Goal: Task Accomplishment & Management: Manage account settings

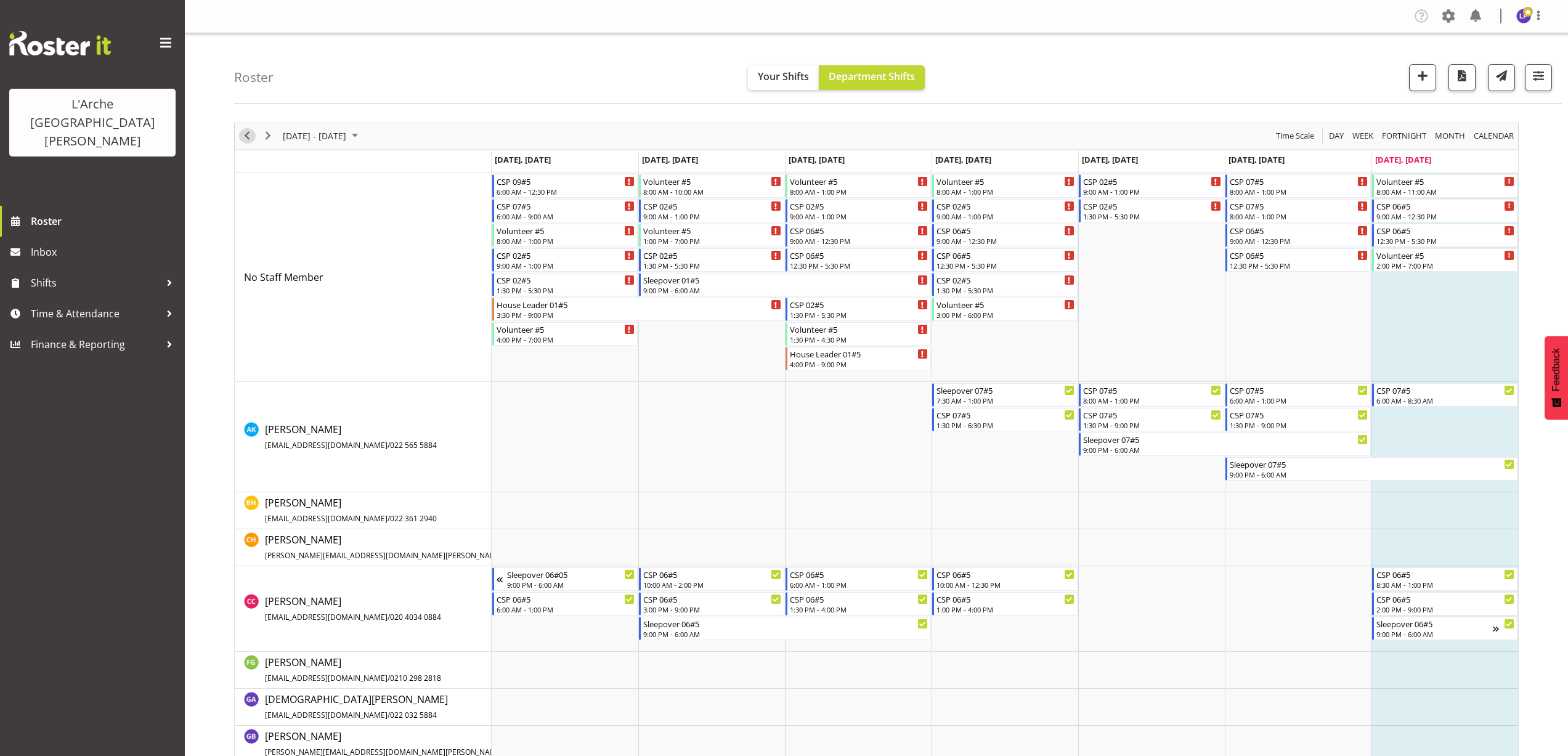
click at [246, 139] on span "Previous" at bounding box center [247, 136] width 15 height 16
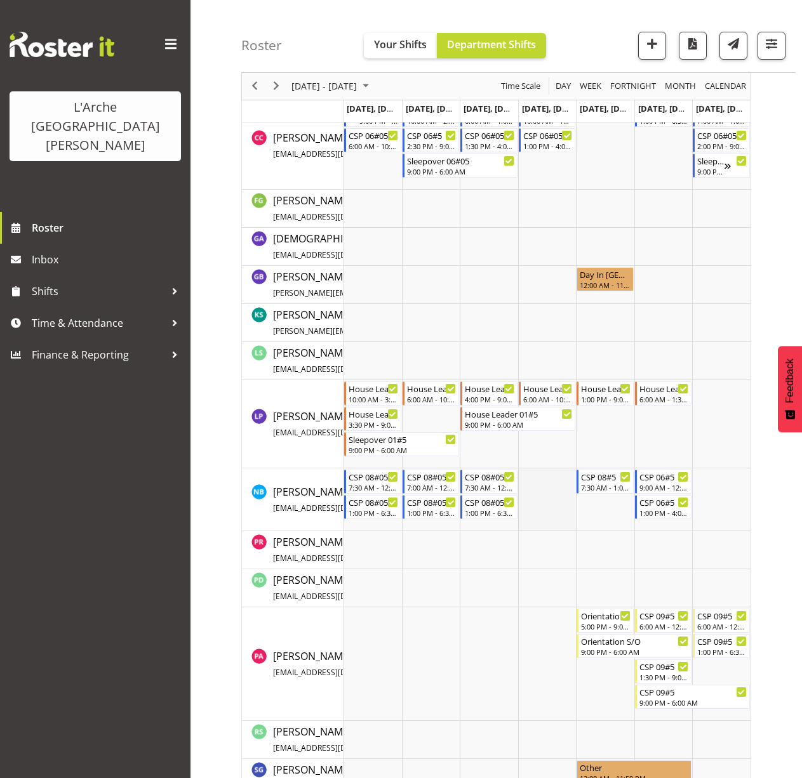
scroll to position [508, 0]
click at [651, 391] on div "House Leader 01#5" at bounding box center [664, 387] width 50 height 13
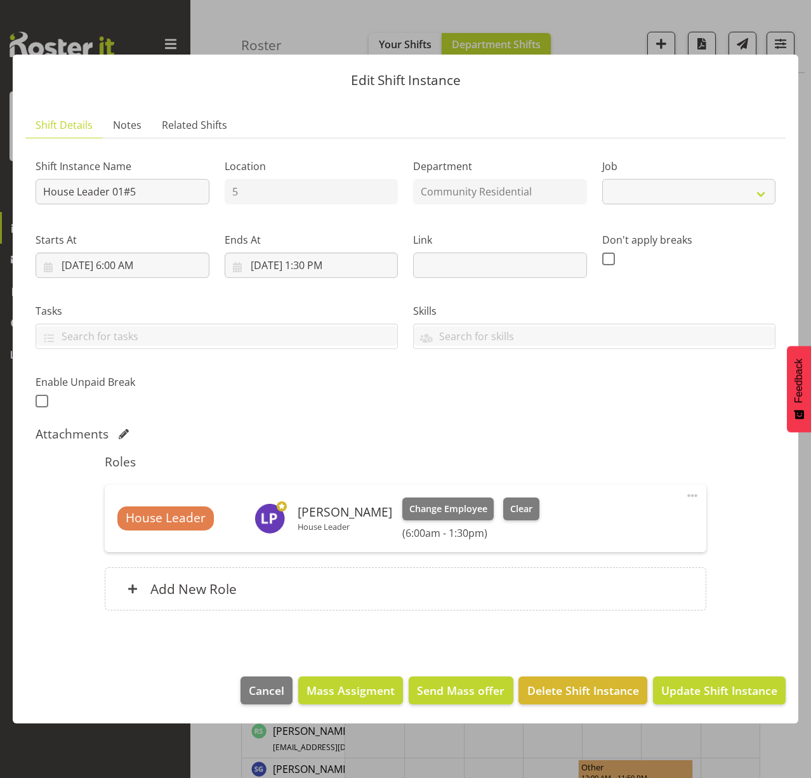
select select "1"
click at [791, 18] on button "button" at bounding box center [788, 23] width 20 height 20
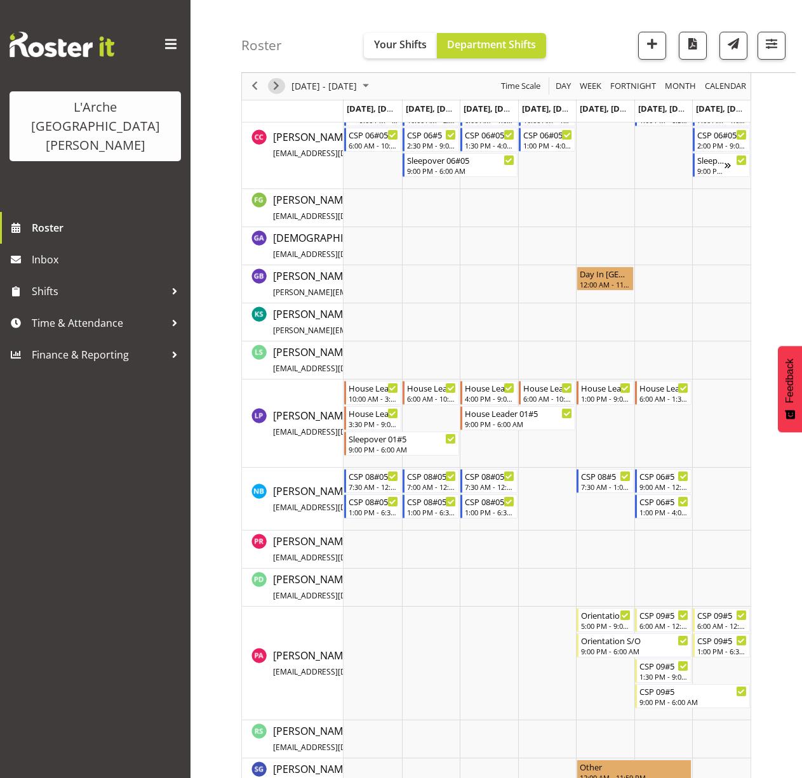
click at [279, 90] on span "Next" at bounding box center [275, 87] width 15 height 16
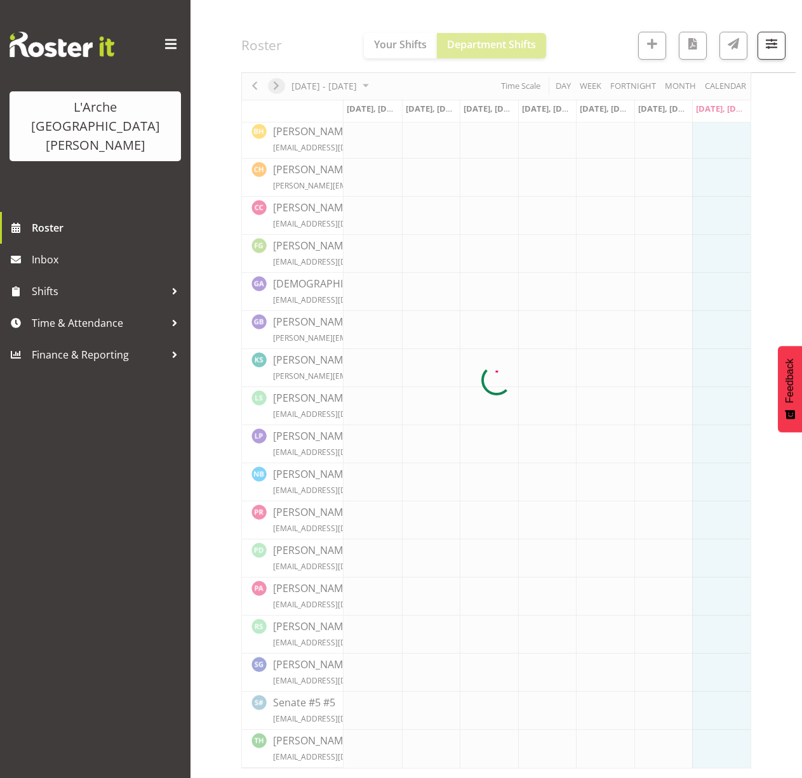
scroll to position [0, 0]
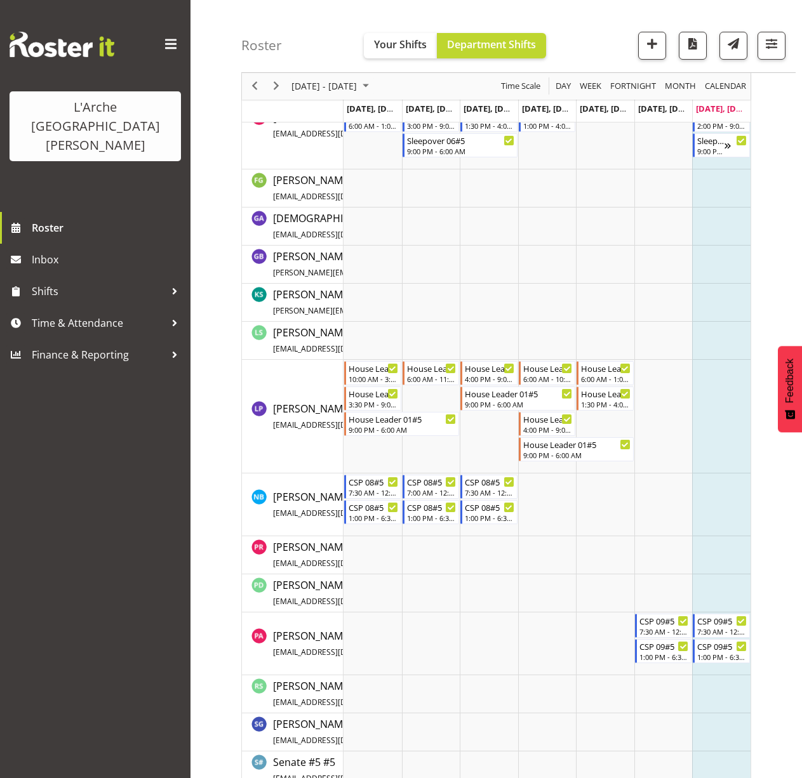
scroll to position [508, 0]
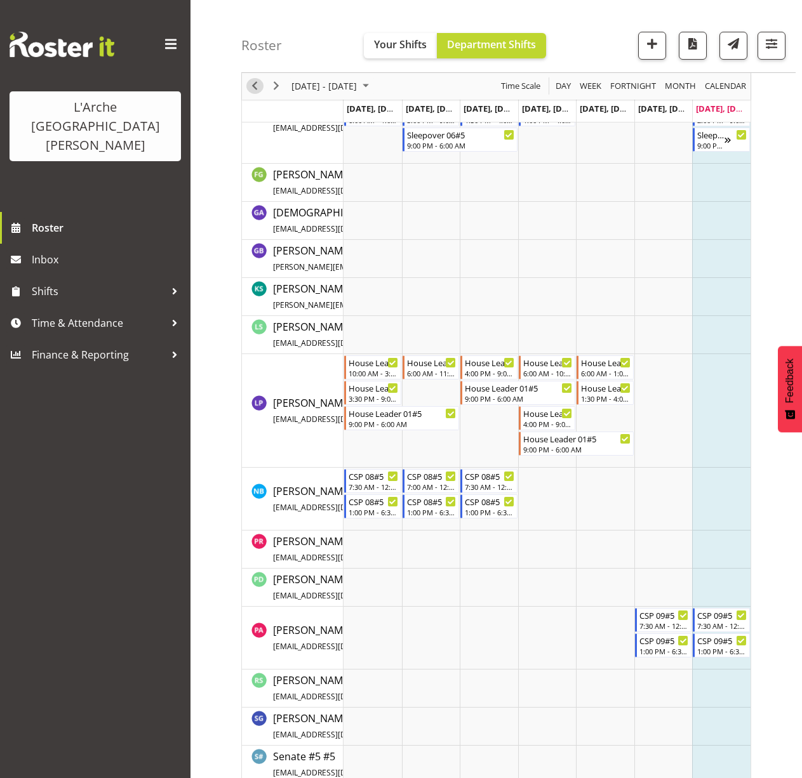
click at [260, 89] on span "Previous" at bounding box center [254, 87] width 15 height 16
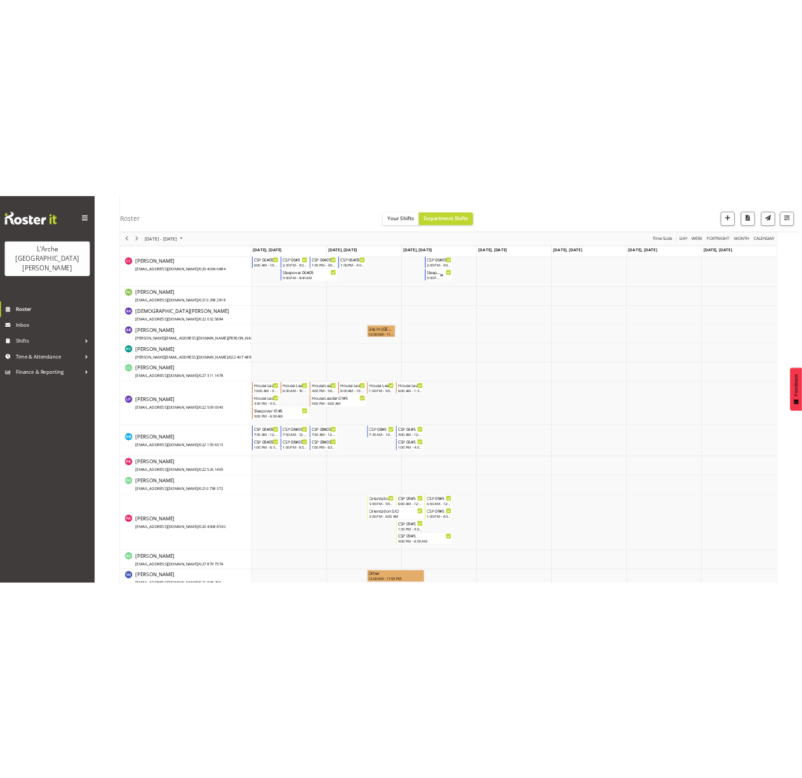
scroll to position [612, 0]
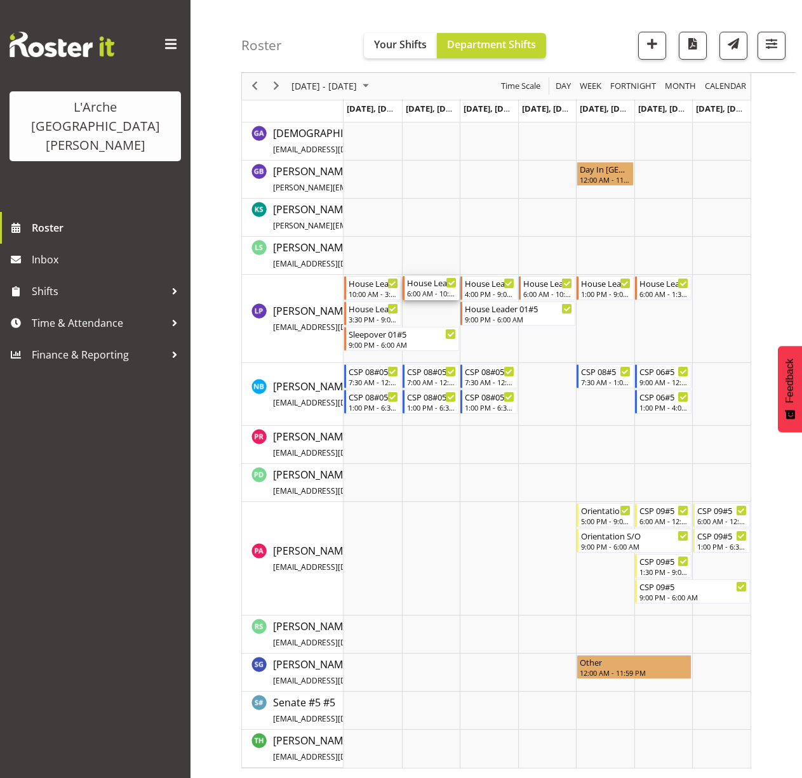
click at [434, 291] on div "6:00 AM - 10:30 AM" at bounding box center [432, 293] width 50 height 10
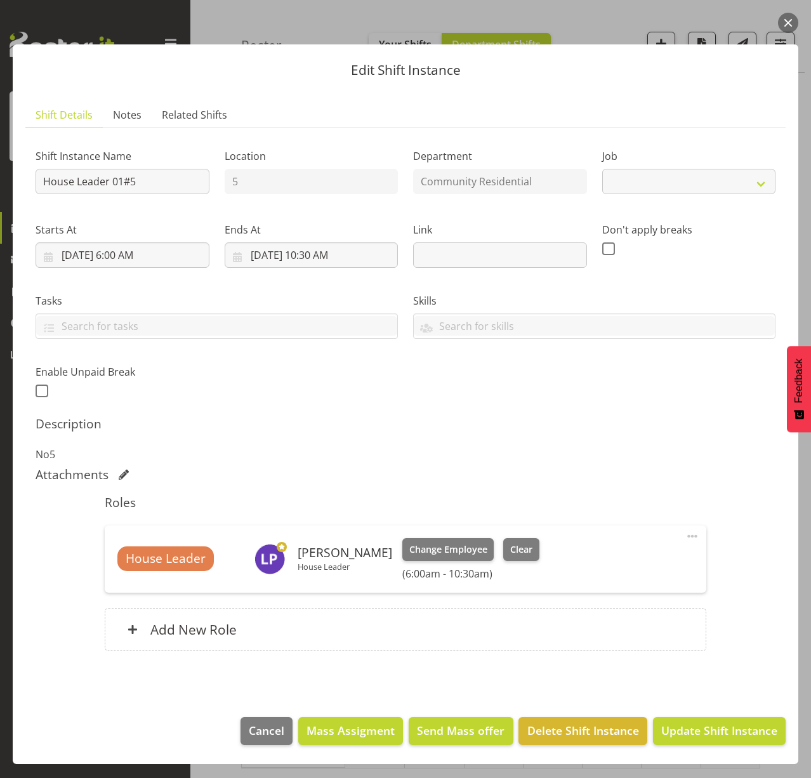
select select "1"
click at [789, 22] on button "button" at bounding box center [788, 23] width 20 height 20
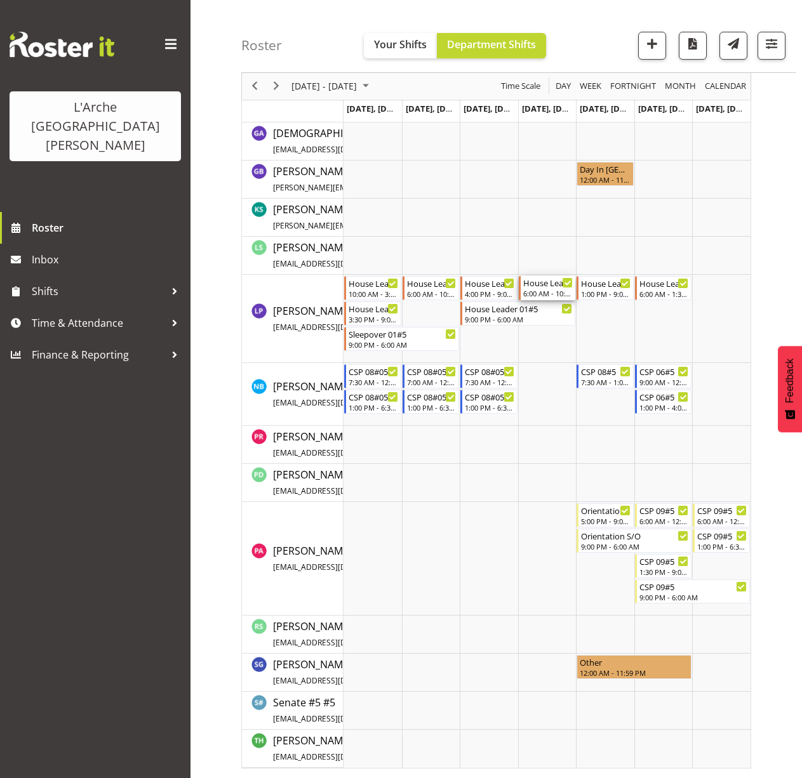
click at [538, 288] on div "House Leader 01#5" at bounding box center [548, 282] width 50 height 13
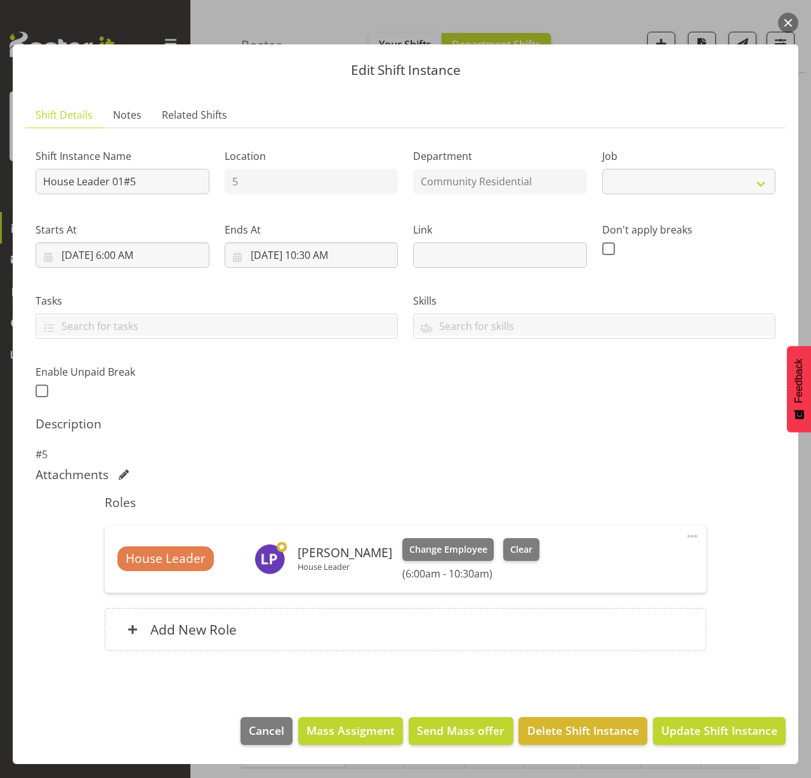
select select "1"
click at [786, 27] on button "button" at bounding box center [788, 23] width 20 height 20
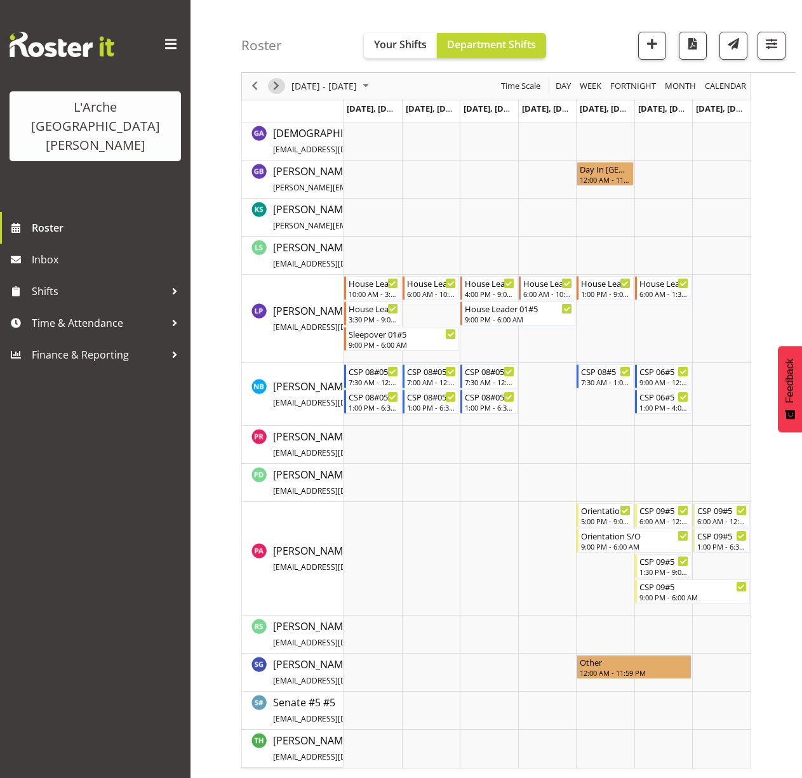
click at [281, 86] on span "Next" at bounding box center [275, 87] width 15 height 16
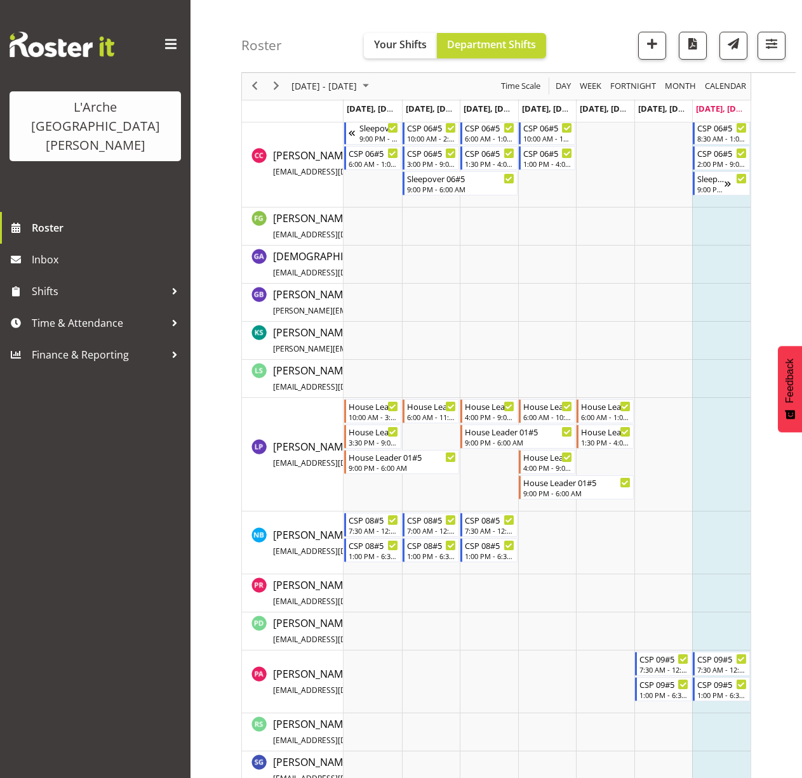
scroll to position [562, 0]
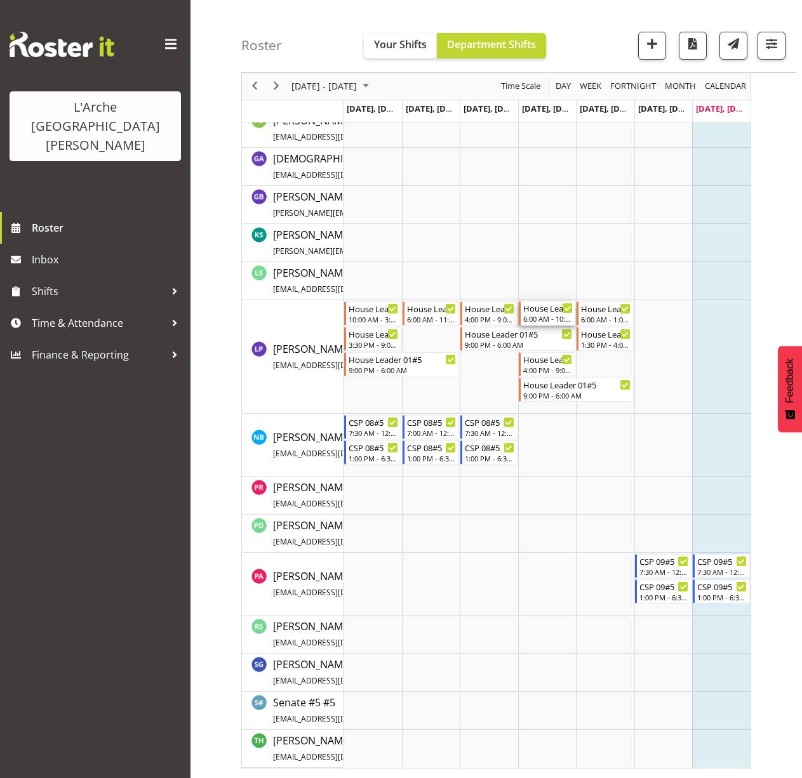
click at [564, 314] on div "House Leader 01#5 6:00 AM - 10:00 AM" at bounding box center [548, 313] width 50 height 24
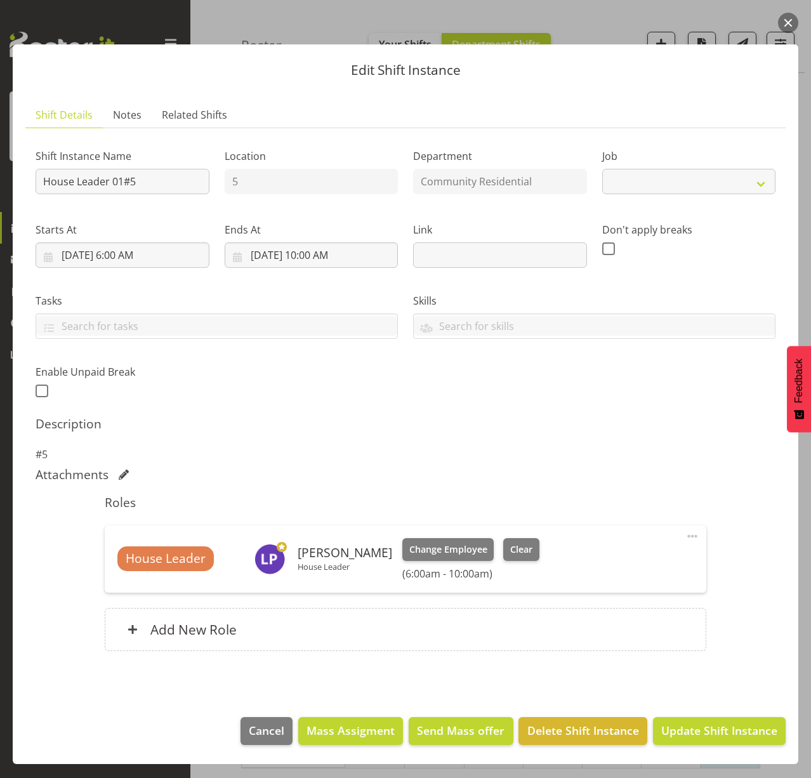
select select "1"
click at [785, 18] on button "button" at bounding box center [788, 23] width 20 height 20
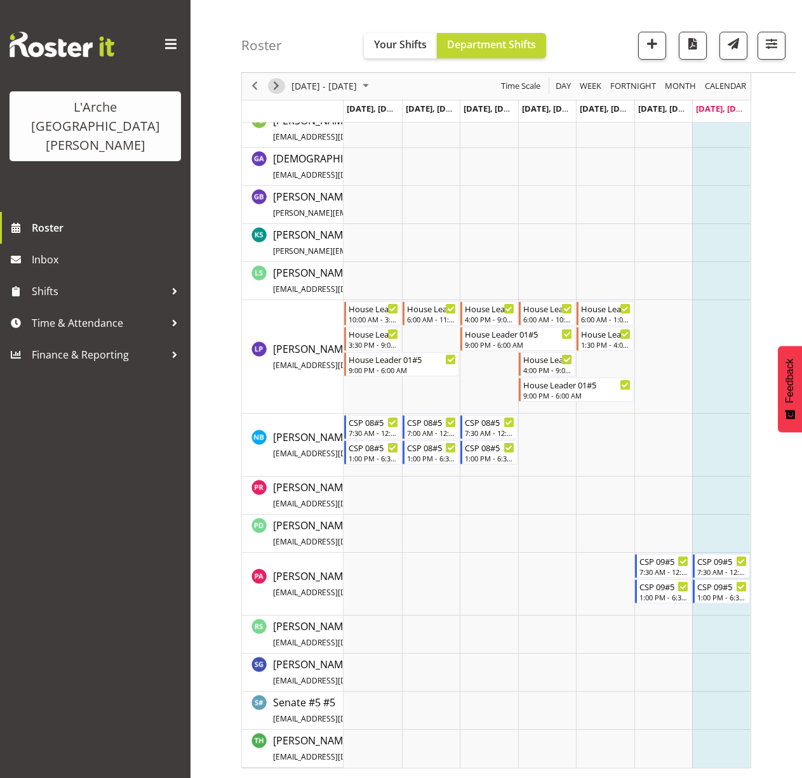
click at [273, 93] on span "Next" at bounding box center [275, 87] width 15 height 16
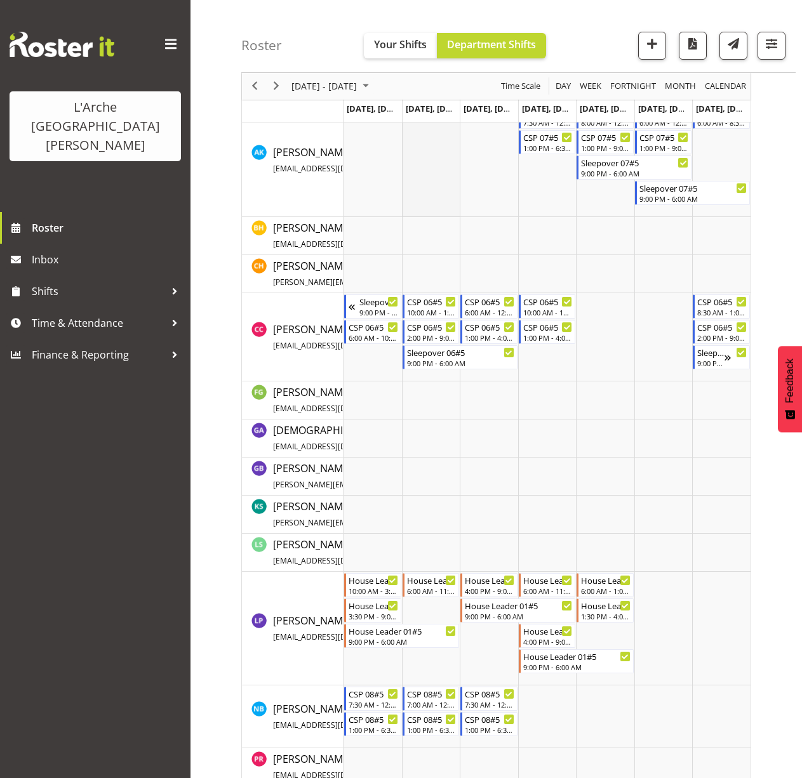
scroll to position [444, 0]
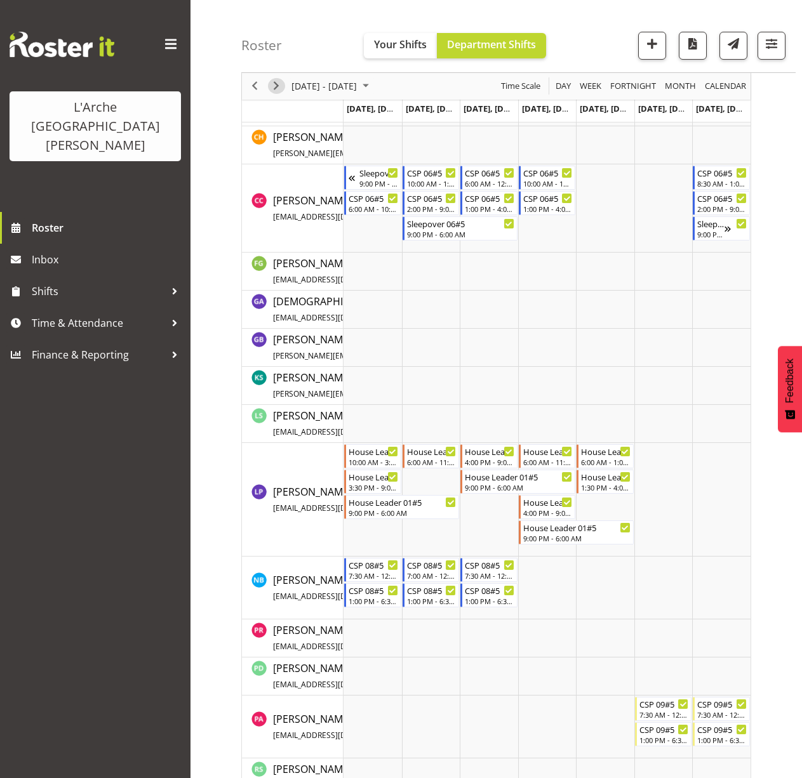
click at [274, 90] on span "Next" at bounding box center [275, 87] width 15 height 16
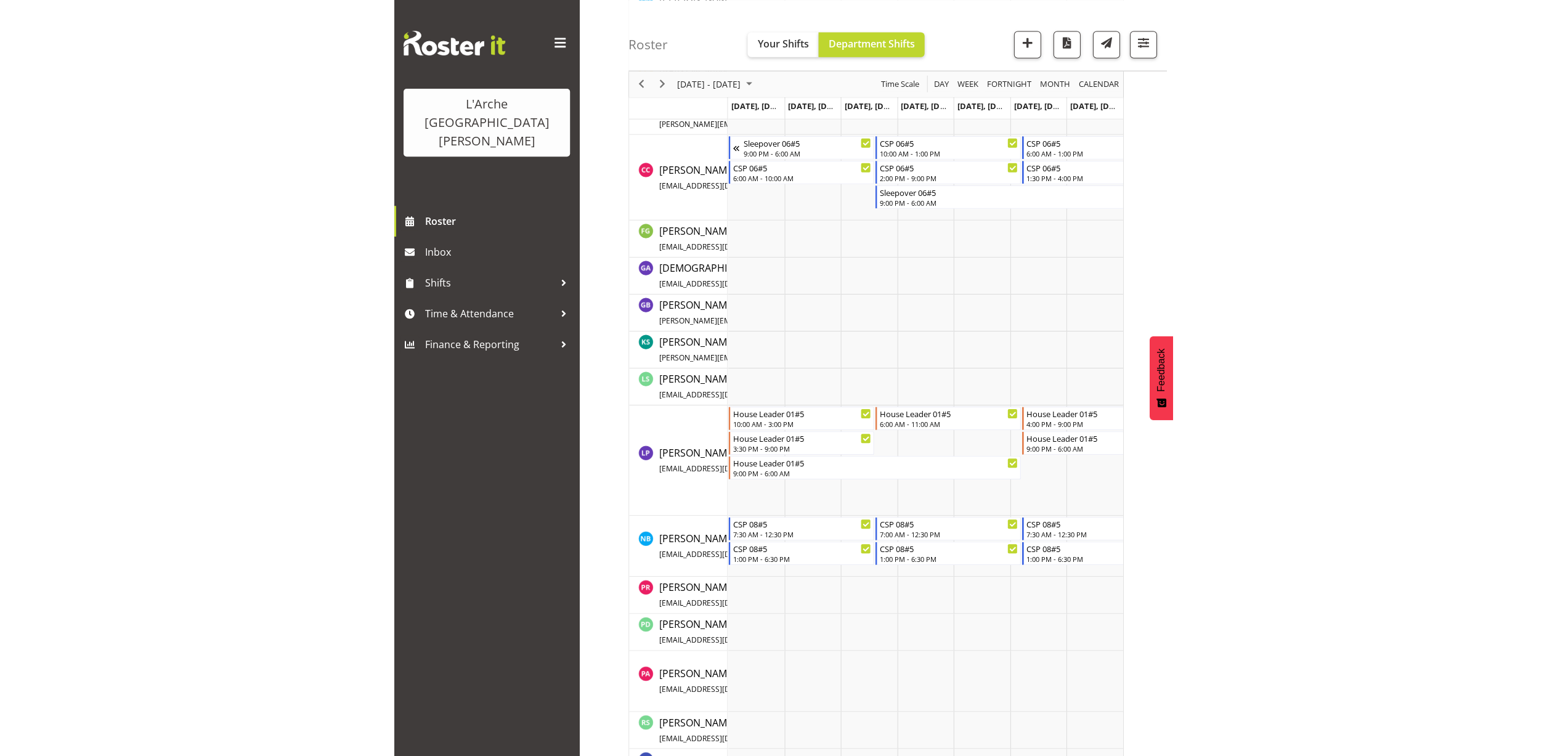
scroll to position [129, 0]
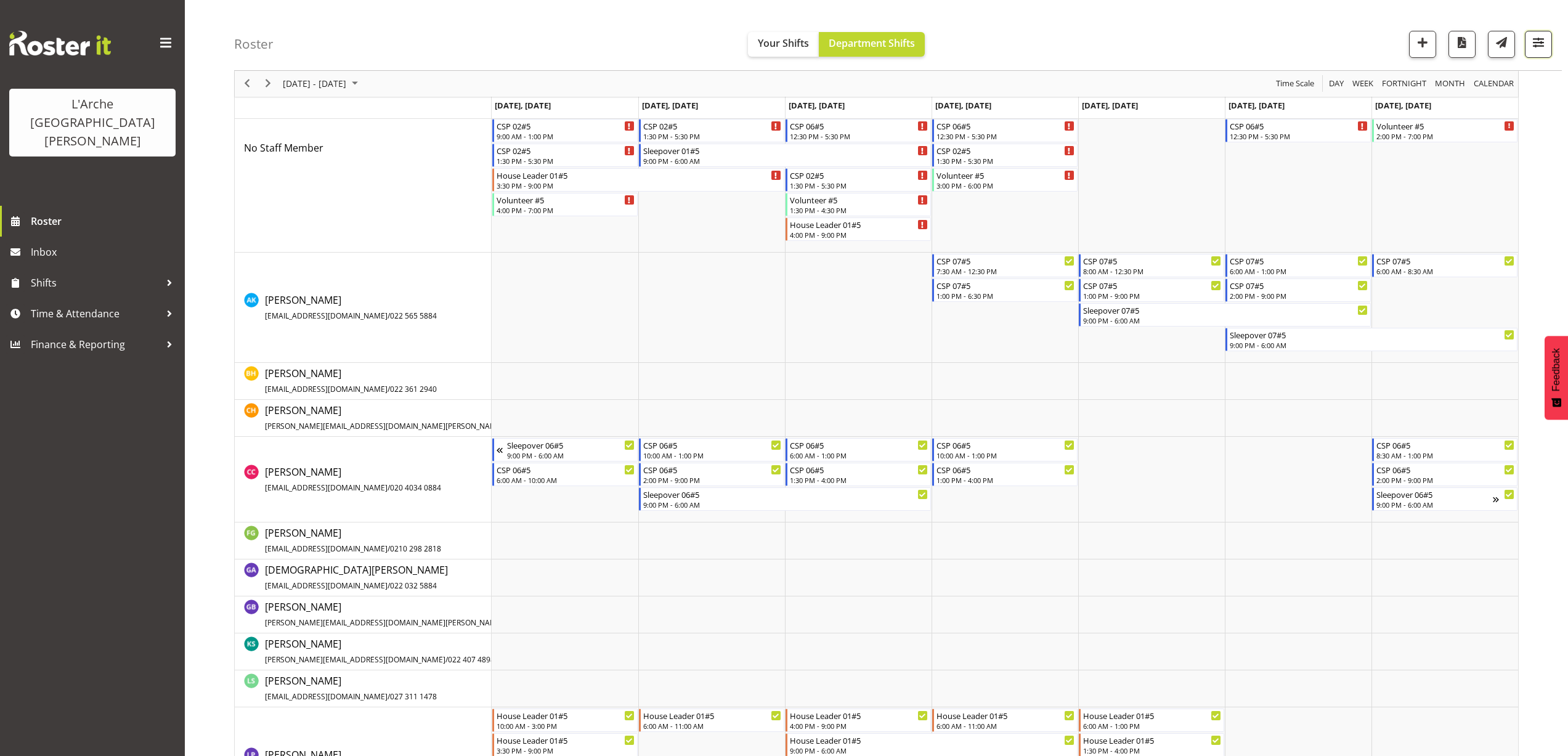
click at [1536, 43] on span "button" at bounding box center [1539, 43] width 17 height 16
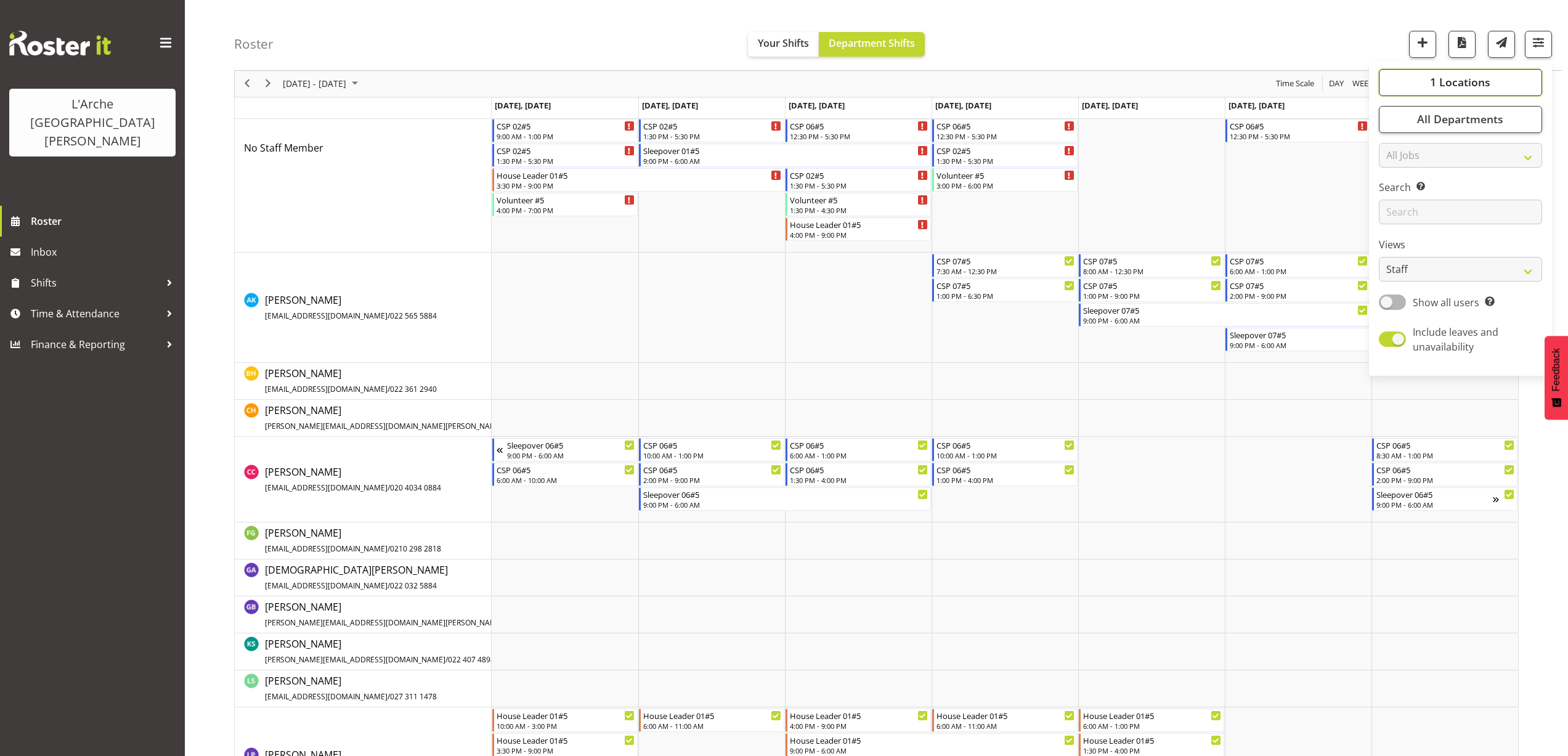
click at [1451, 82] on span "1 Locations" at bounding box center [1460, 82] width 60 height 15
click at [1397, 184] on span at bounding box center [1394, 187] width 10 height 10
click at [1397, 184] on input "5" at bounding box center [1393, 187] width 8 height 8
checkbox input "false"
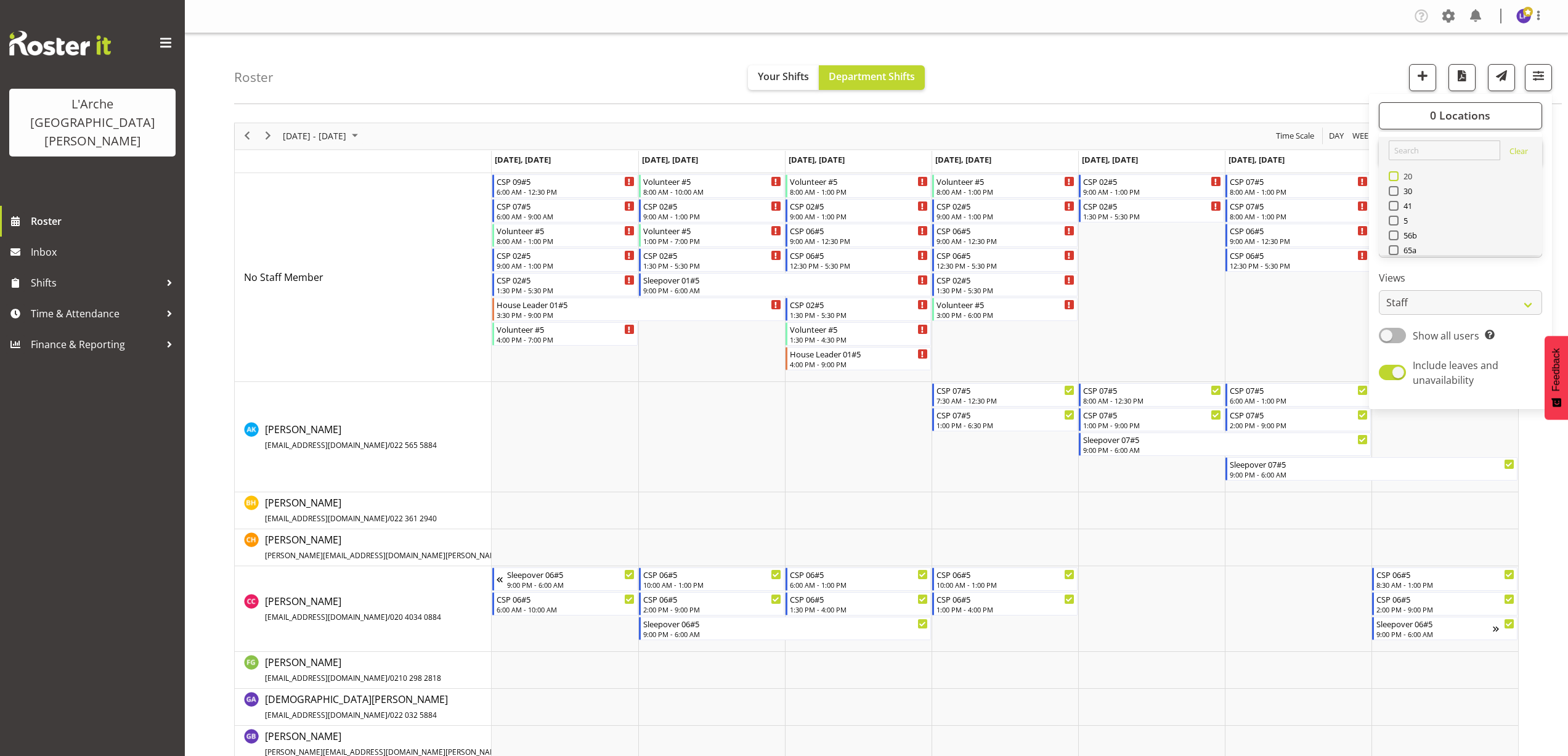
click at [1393, 173] on span at bounding box center [1394, 176] width 10 height 10
click at [1393, 173] on input "20" at bounding box center [1393, 176] width 8 height 8
checkbox input "true"
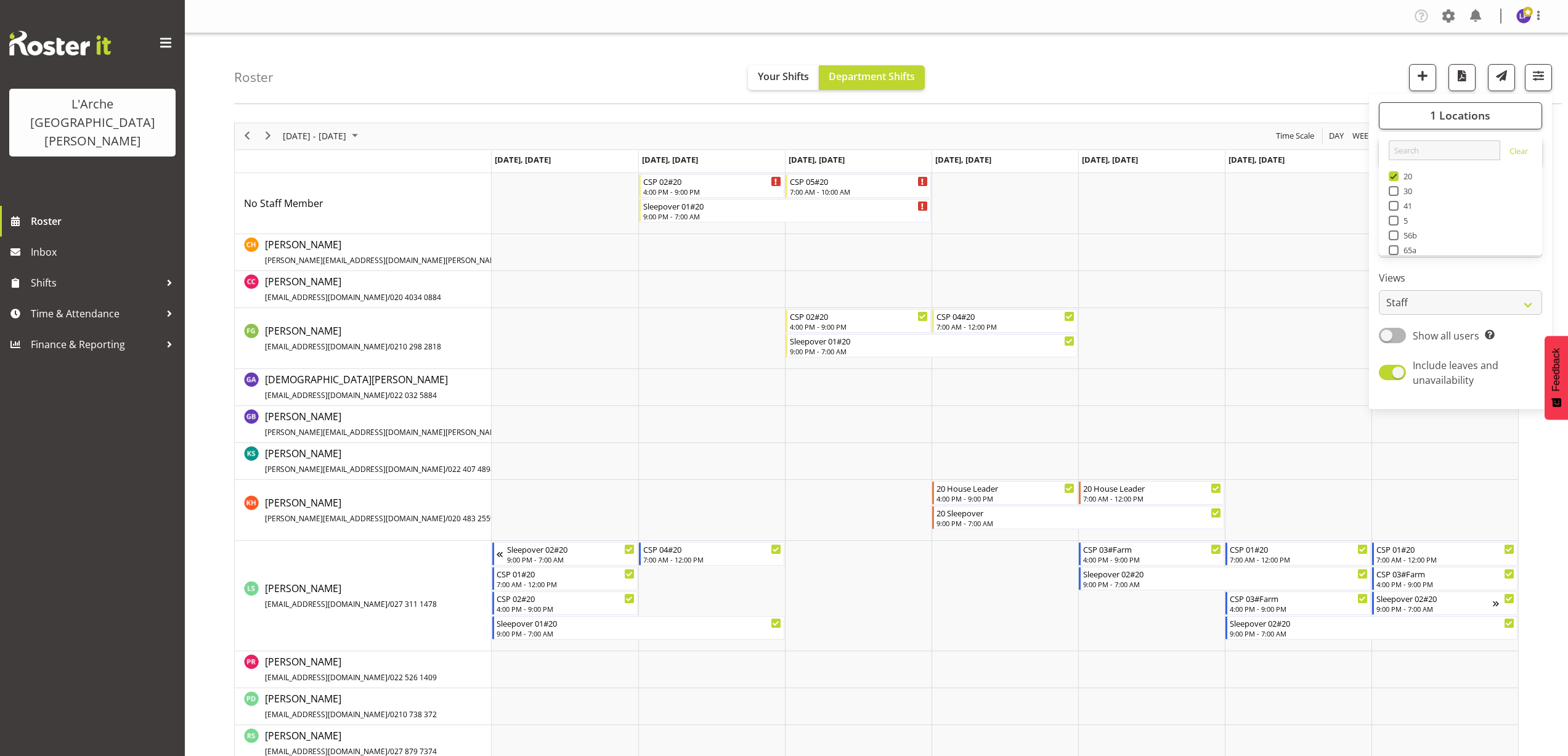
click at [1273, 81] on div "Roster Your Shifts Department Shifts 1 Locations Clear 20 30 41 5 56b 65a 73 Ar…" at bounding box center [898, 68] width 1328 height 71
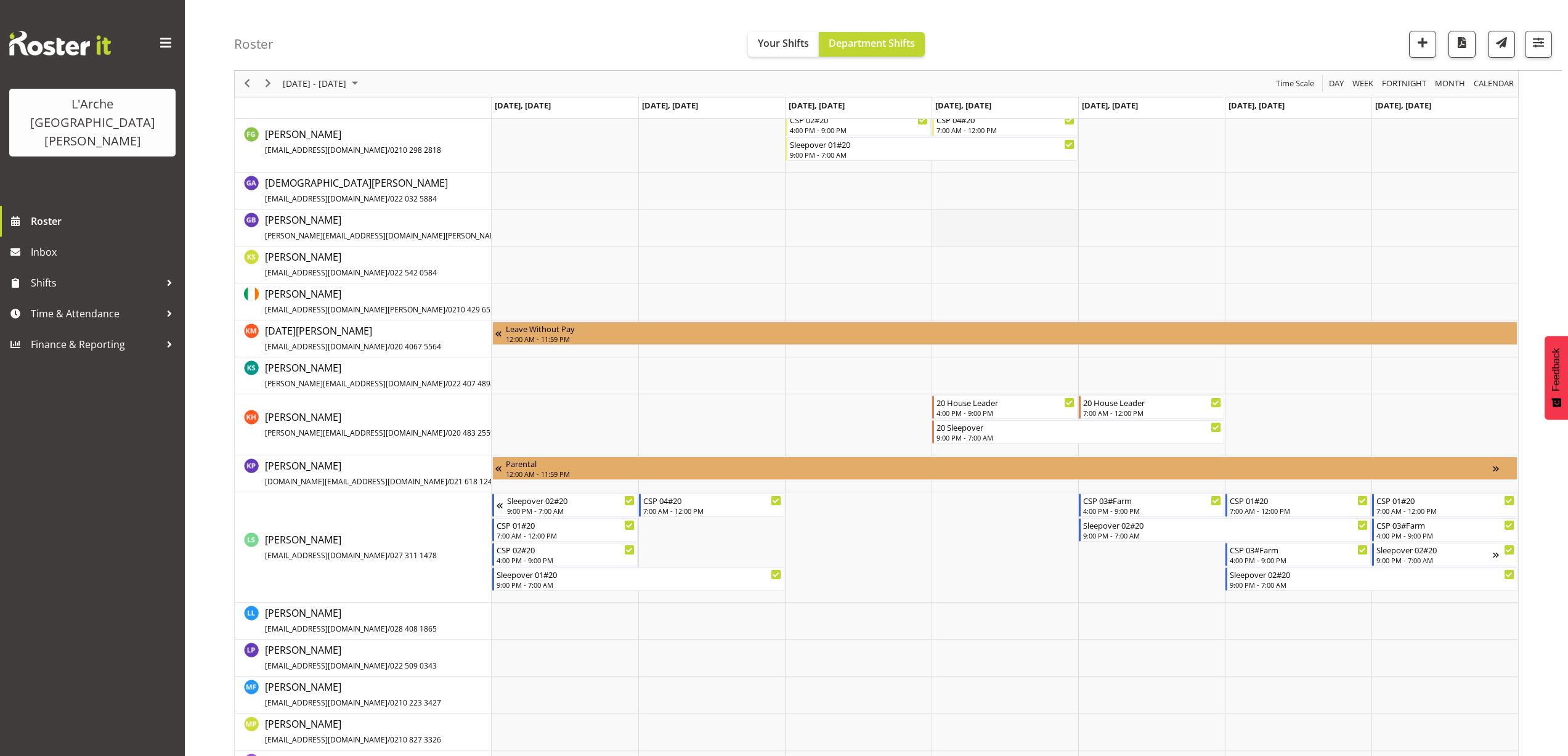
scroll to position [677, 0]
click at [1538, 43] on span "button" at bounding box center [1539, 43] width 17 height 16
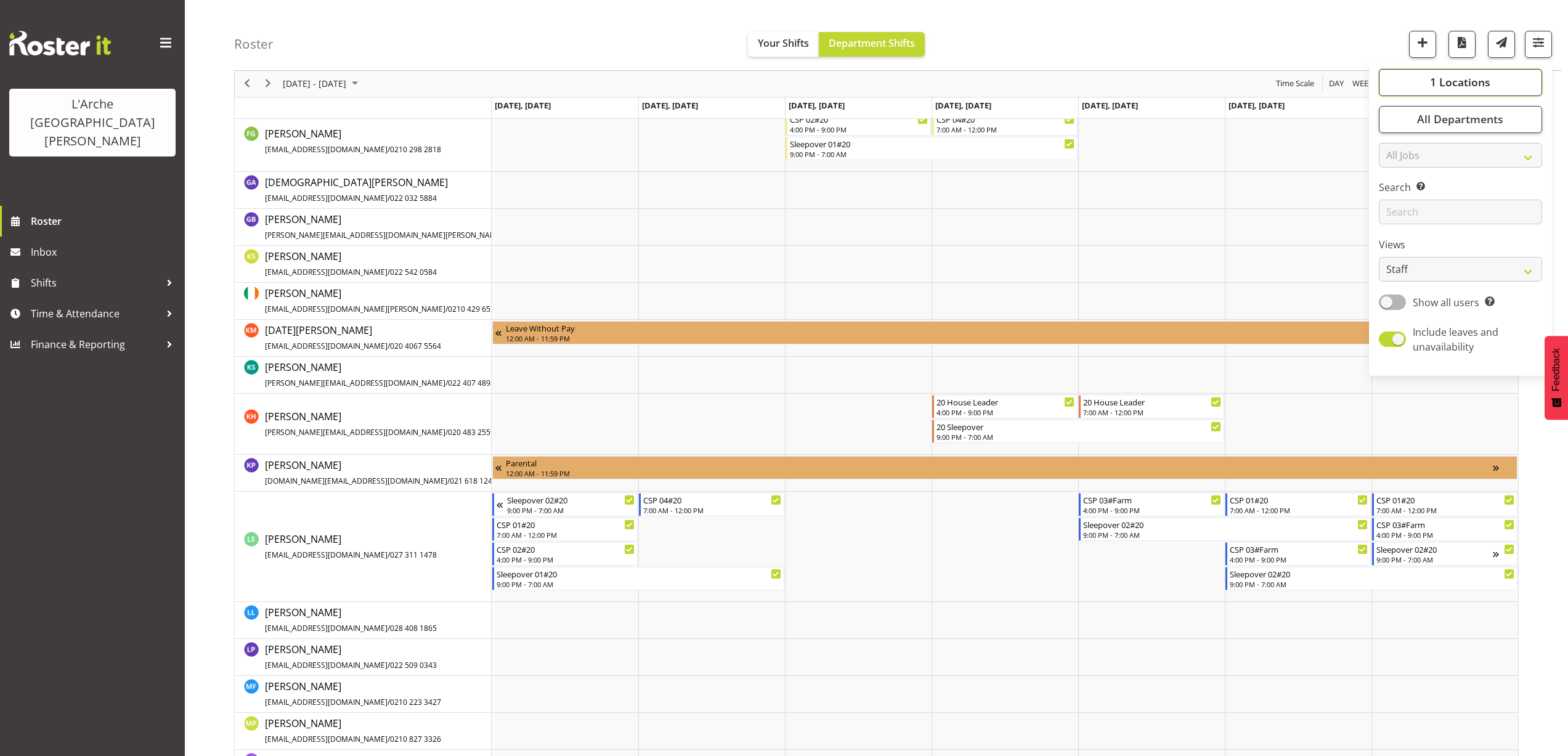
click at [1456, 86] on span "1 Locations" at bounding box center [1460, 82] width 60 height 15
click at [1393, 170] on span at bounding box center [1394, 170] width 10 height 10
click at [1393, 170] on input "73" at bounding box center [1393, 170] width 8 height 8
checkbox input "true"
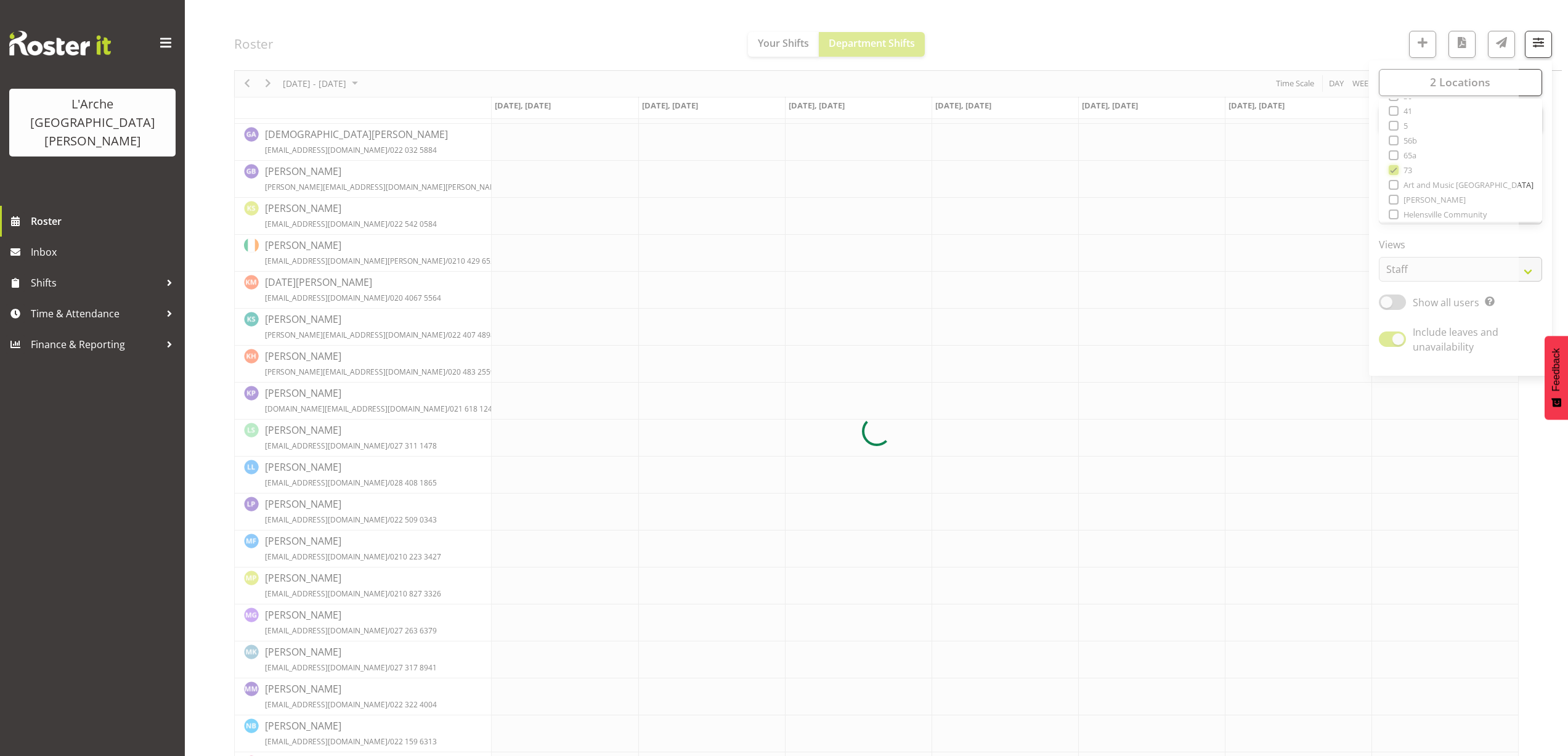
scroll to position [0, 0]
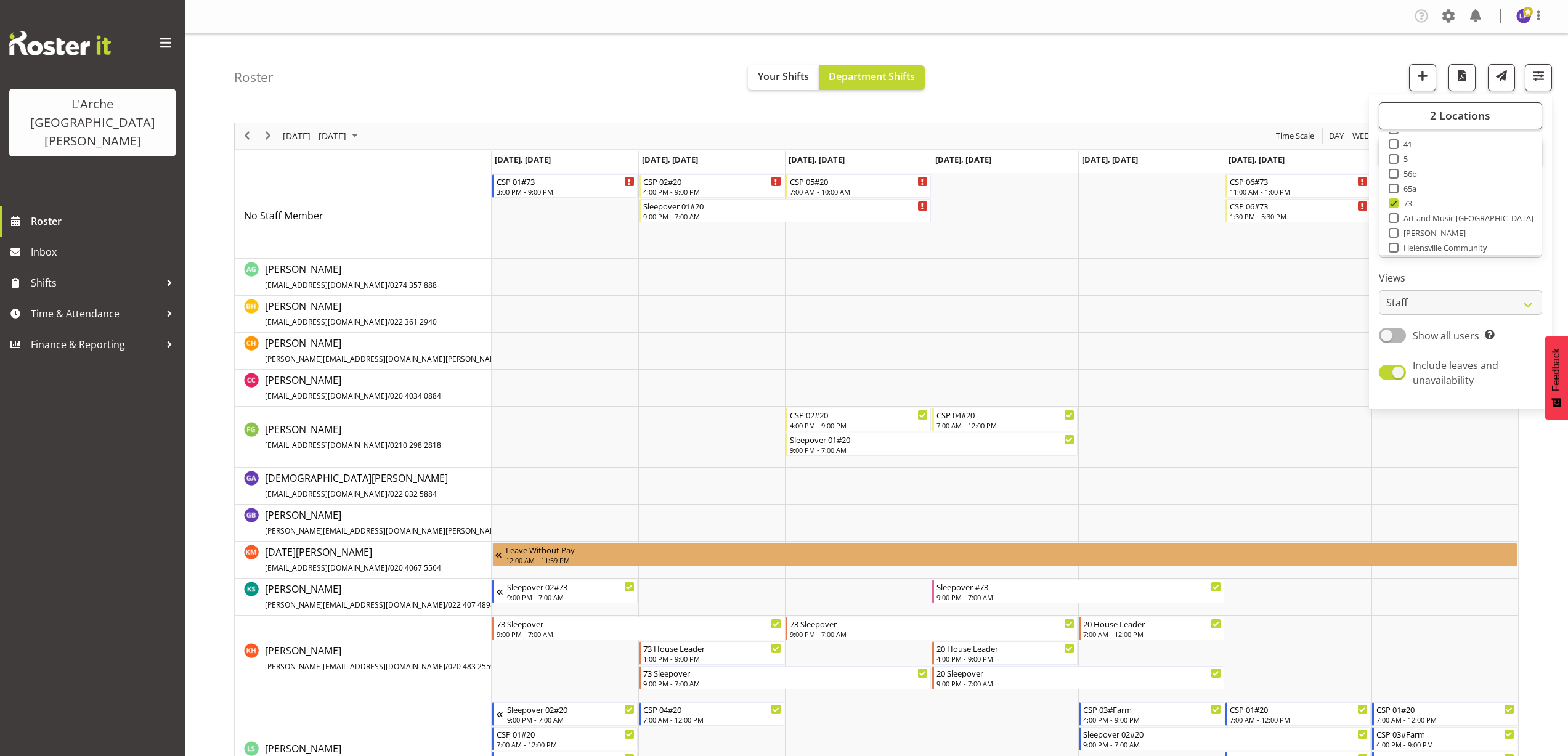
click at [1166, 57] on div "Roster Your Shifts Department Shifts 2 Locations Clear 20 30 41 5 56b 65a 73 Ar…" at bounding box center [898, 68] width 1328 height 71
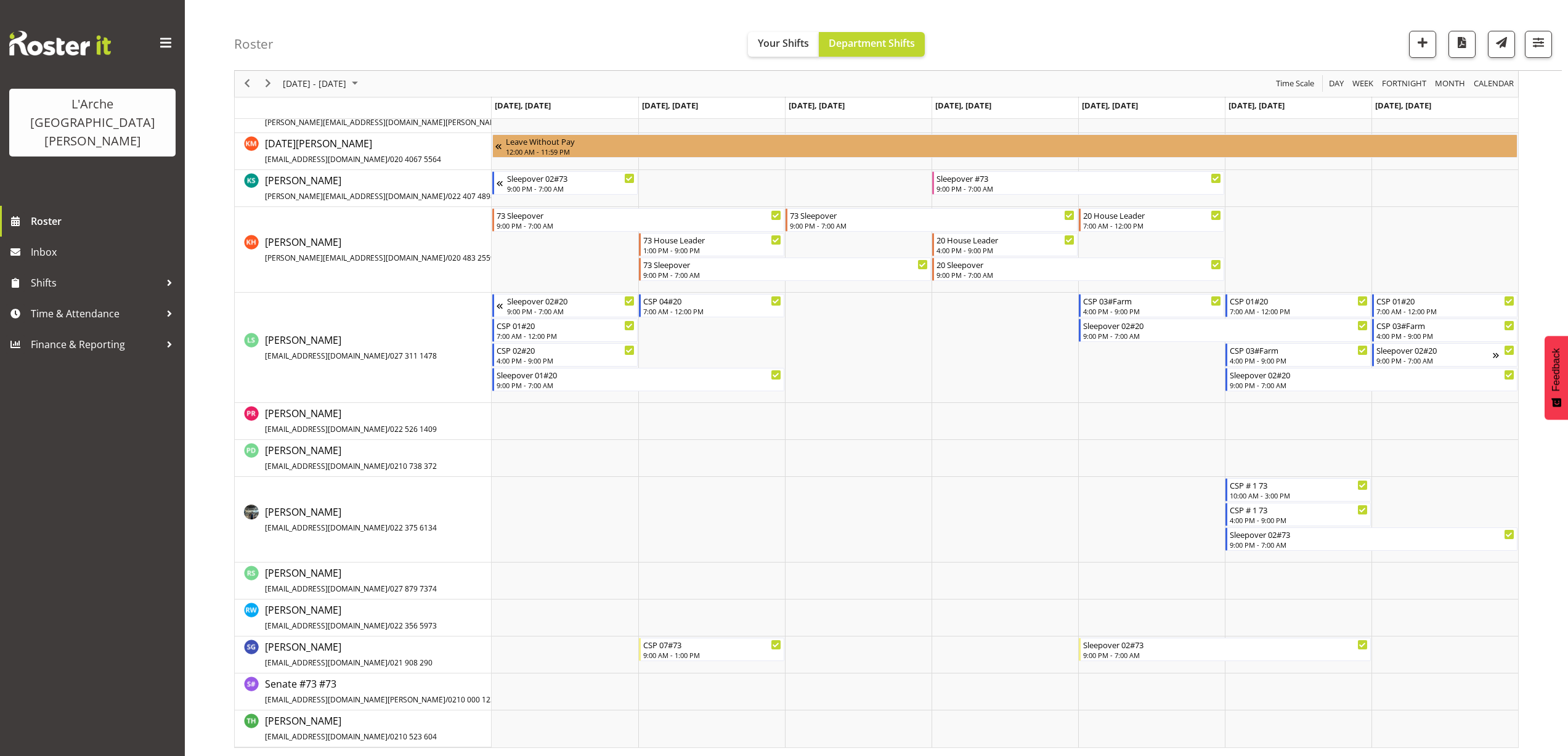
scroll to position [410, 0]
click at [527, 32] on div "Roster Your Shifts Department Shifts 2 Locations Clear 20 30 41 5 56b 65a 73 Ar…" at bounding box center [898, 35] width 1328 height 71
click at [1546, 47] on span "button" at bounding box center [1539, 43] width 17 height 16
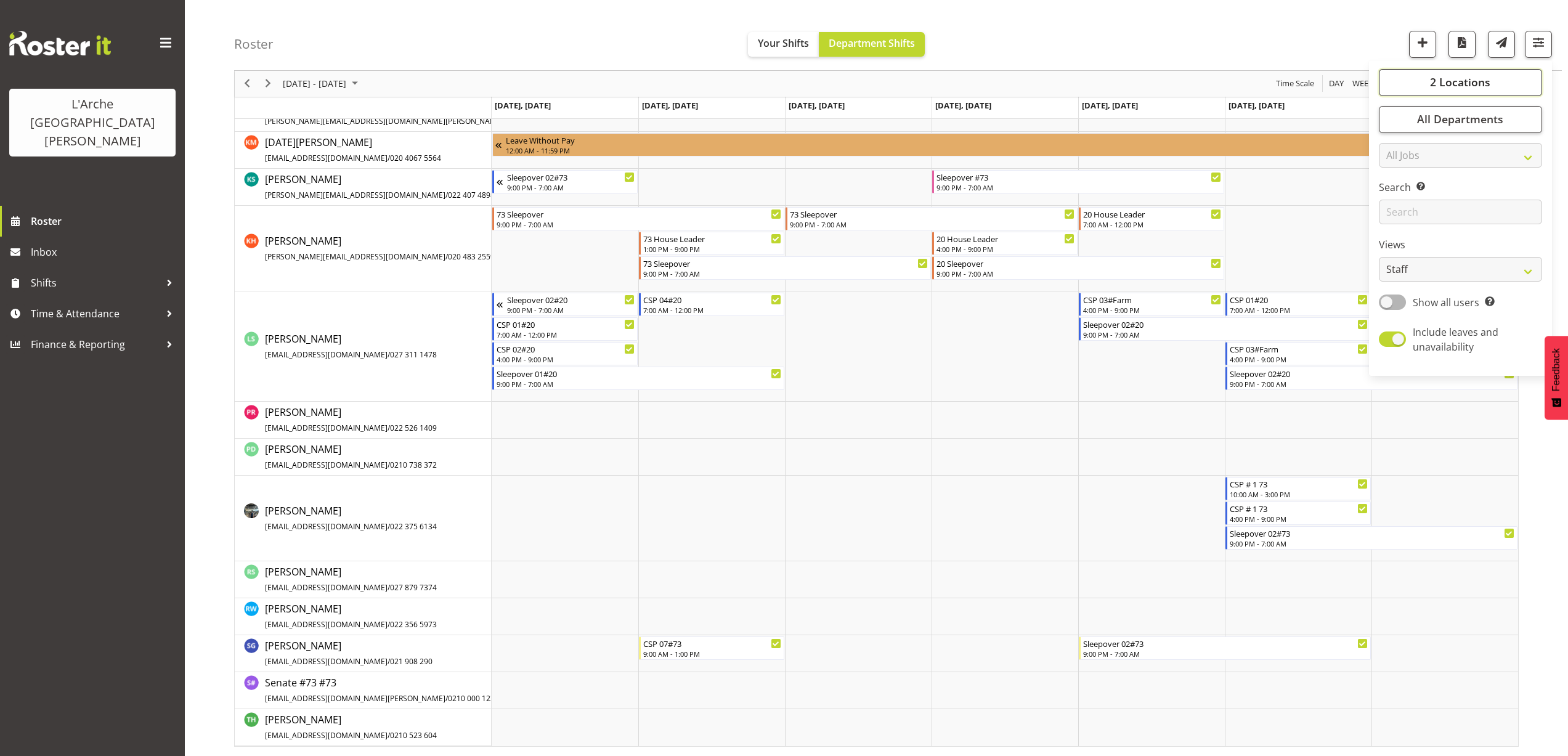
click at [1474, 82] on span "2 Locations" at bounding box center [1460, 82] width 60 height 15
click at [1394, 185] on span at bounding box center [1394, 184] width 10 height 10
click at [1394, 185] on input "Art and Music [GEOGRAPHIC_DATA]" at bounding box center [1393, 185] width 8 height 8
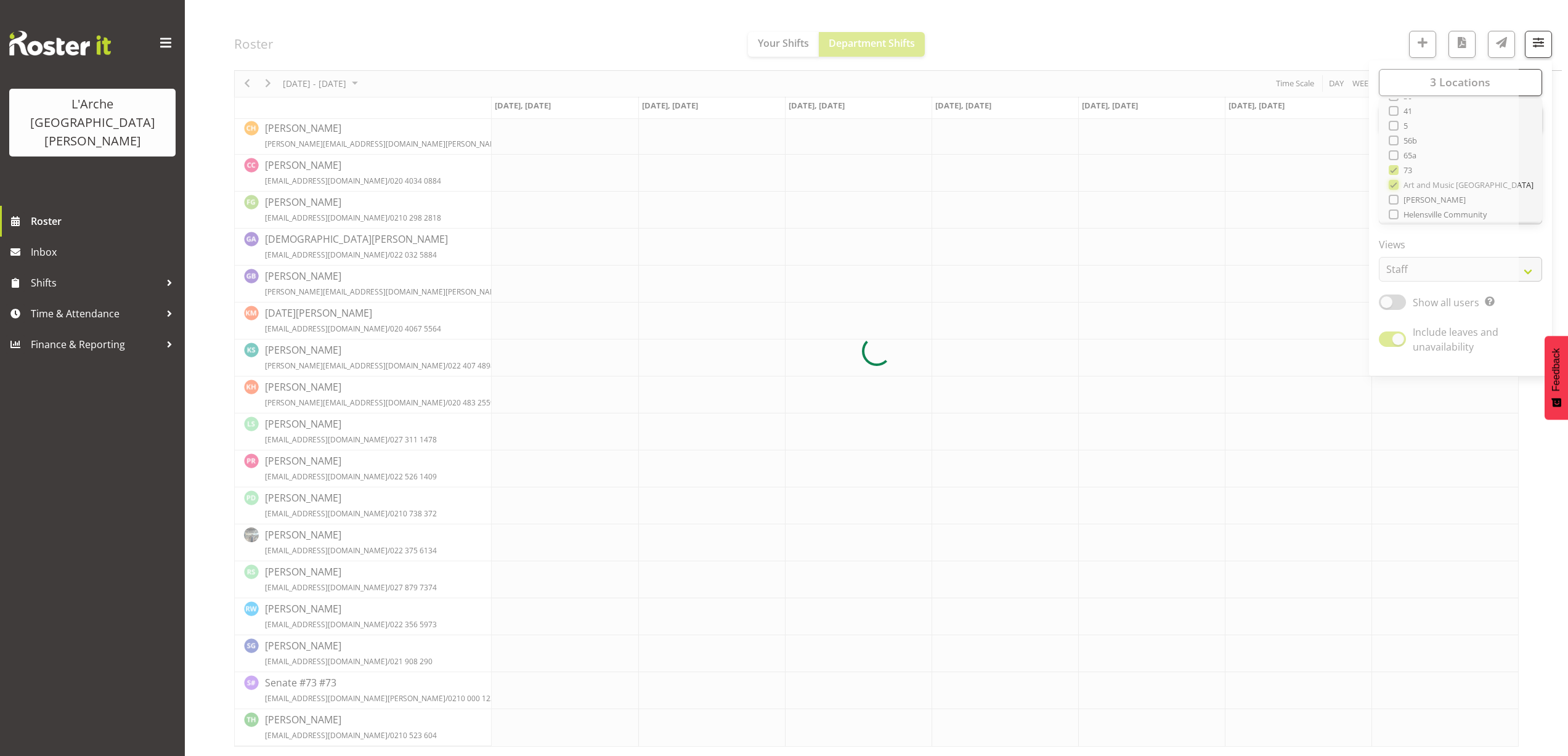
scroll to position [0, 0]
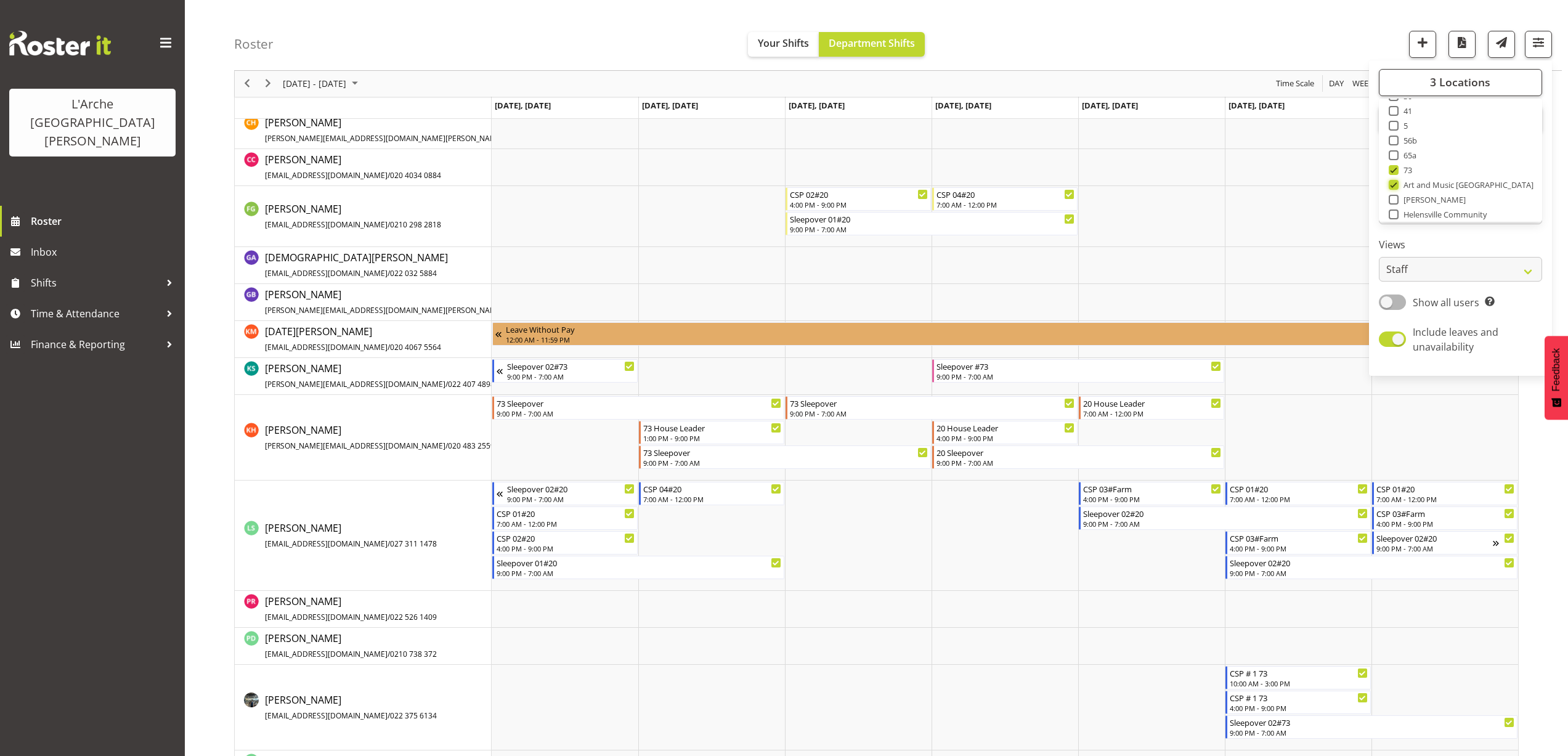
scroll to position [247, 0]
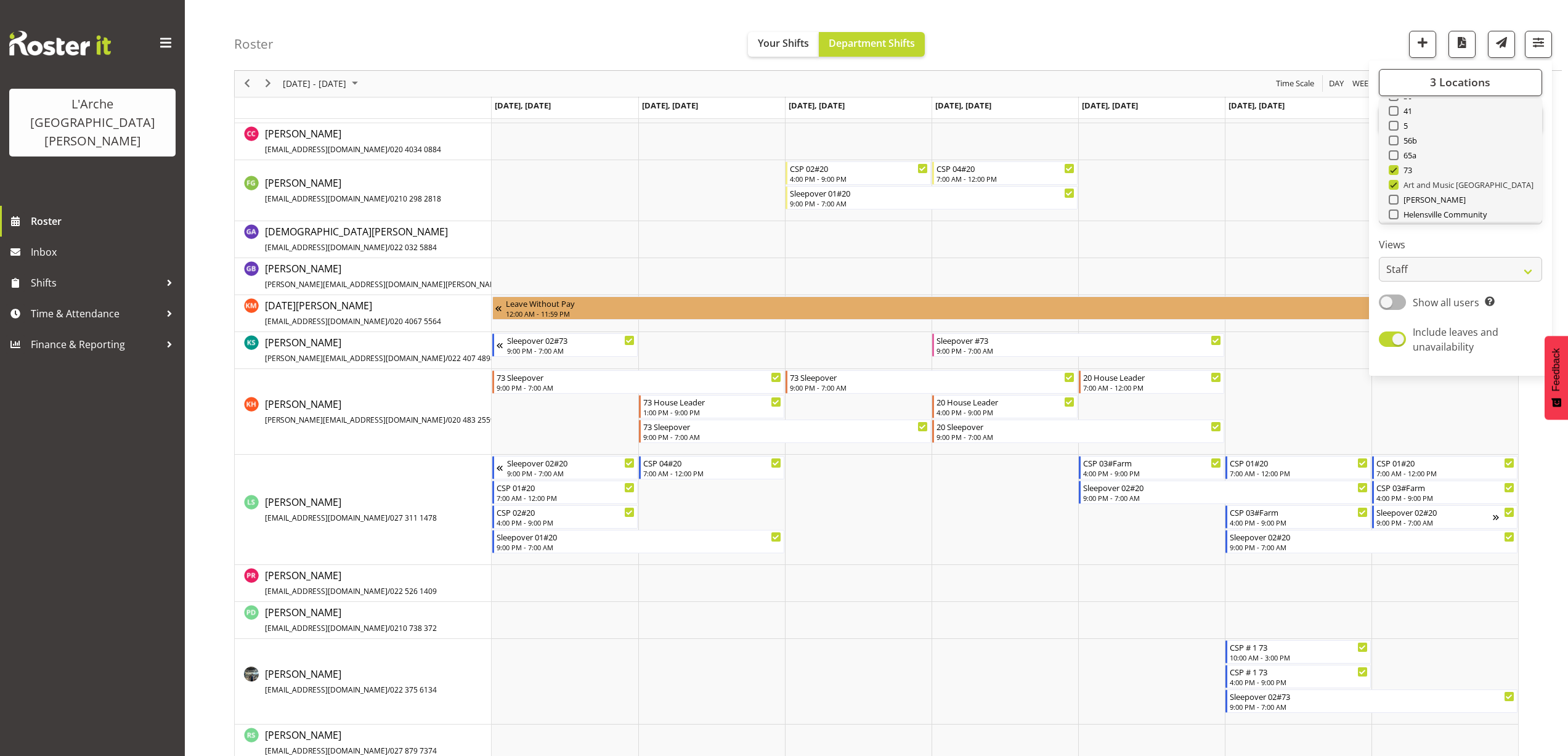
click at [1394, 187] on span at bounding box center [1394, 184] width 10 height 10
click at [1394, 187] on input "Art and Music [GEOGRAPHIC_DATA]" at bounding box center [1393, 185] width 8 height 8
checkbox input "false"
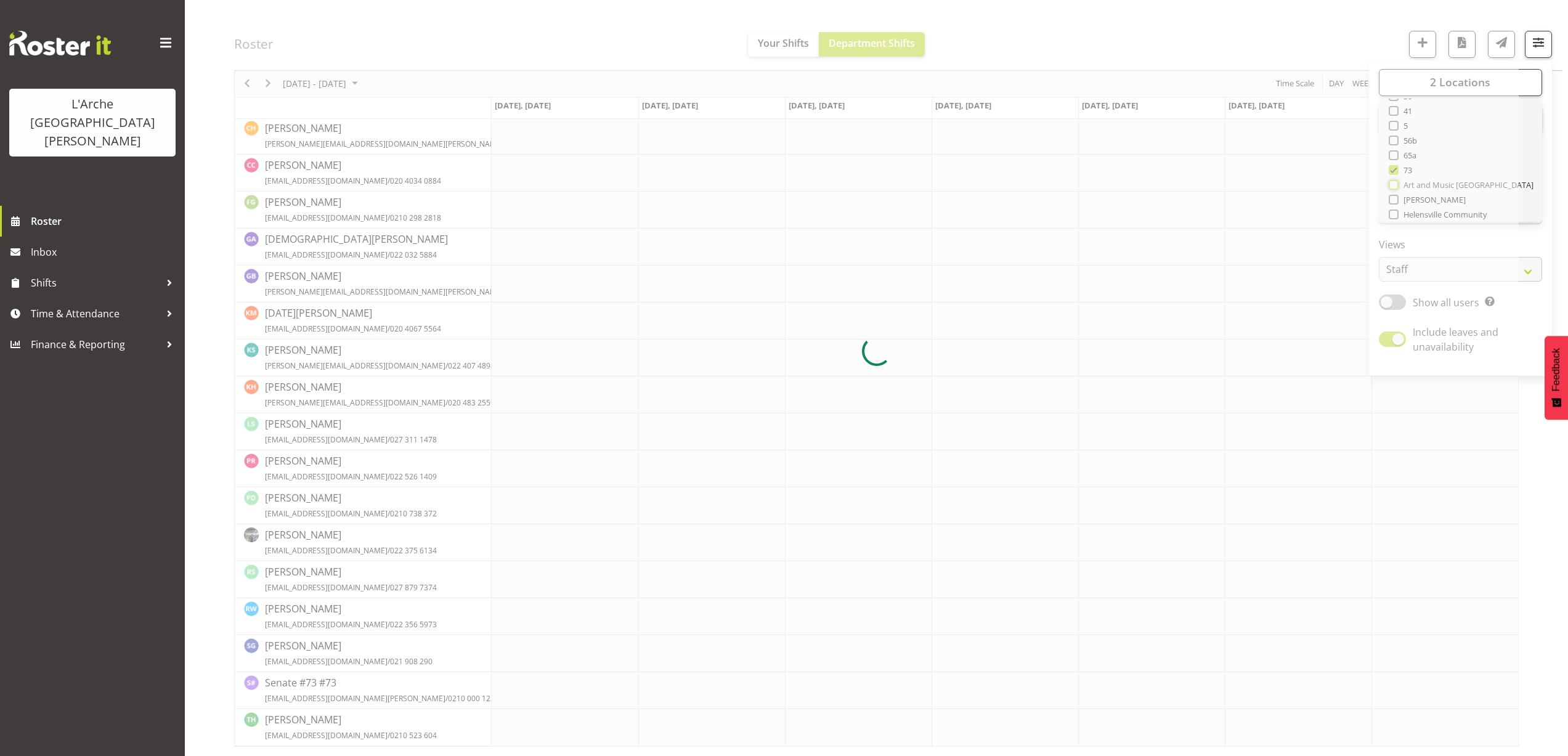
scroll to position [0, 0]
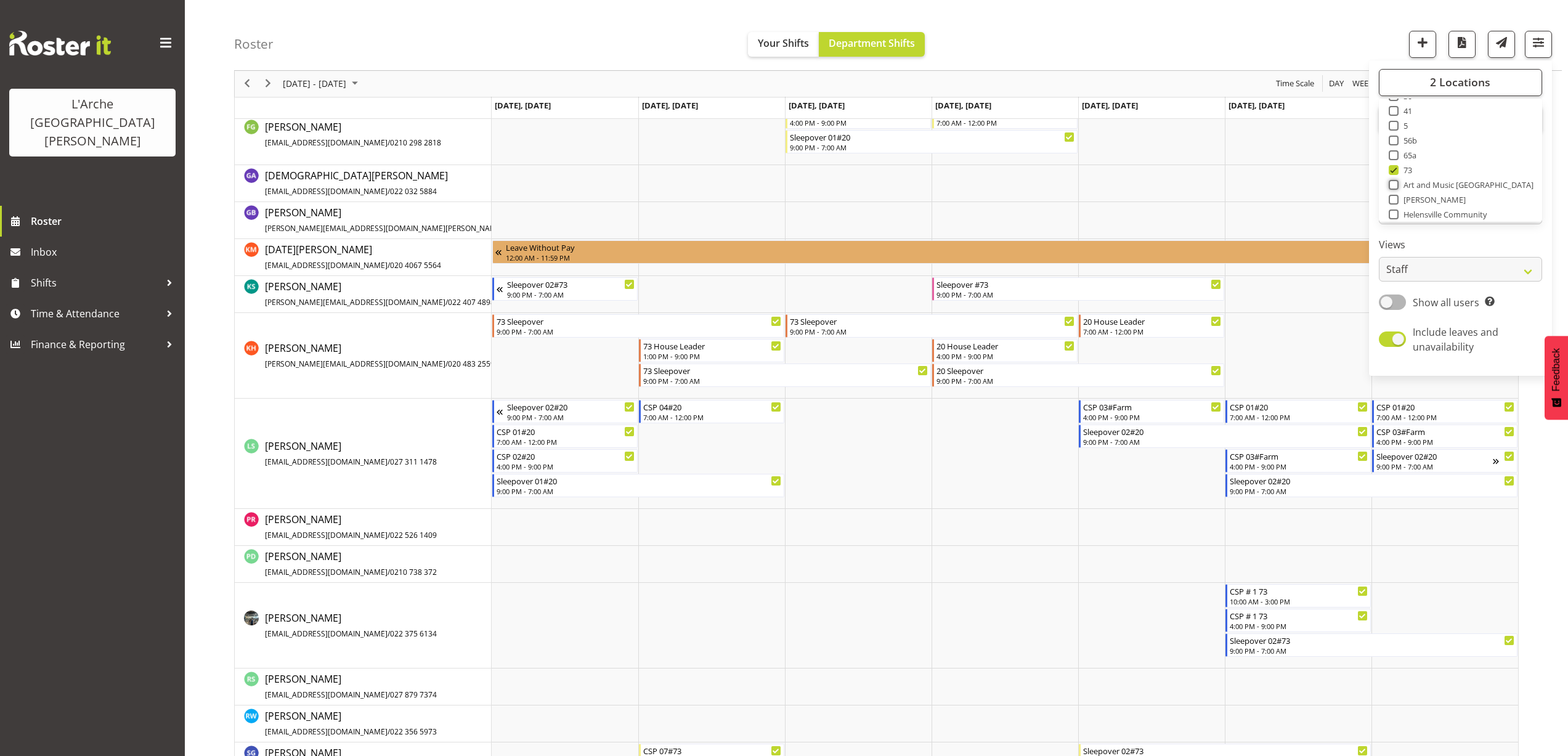
scroll to position [308, 0]
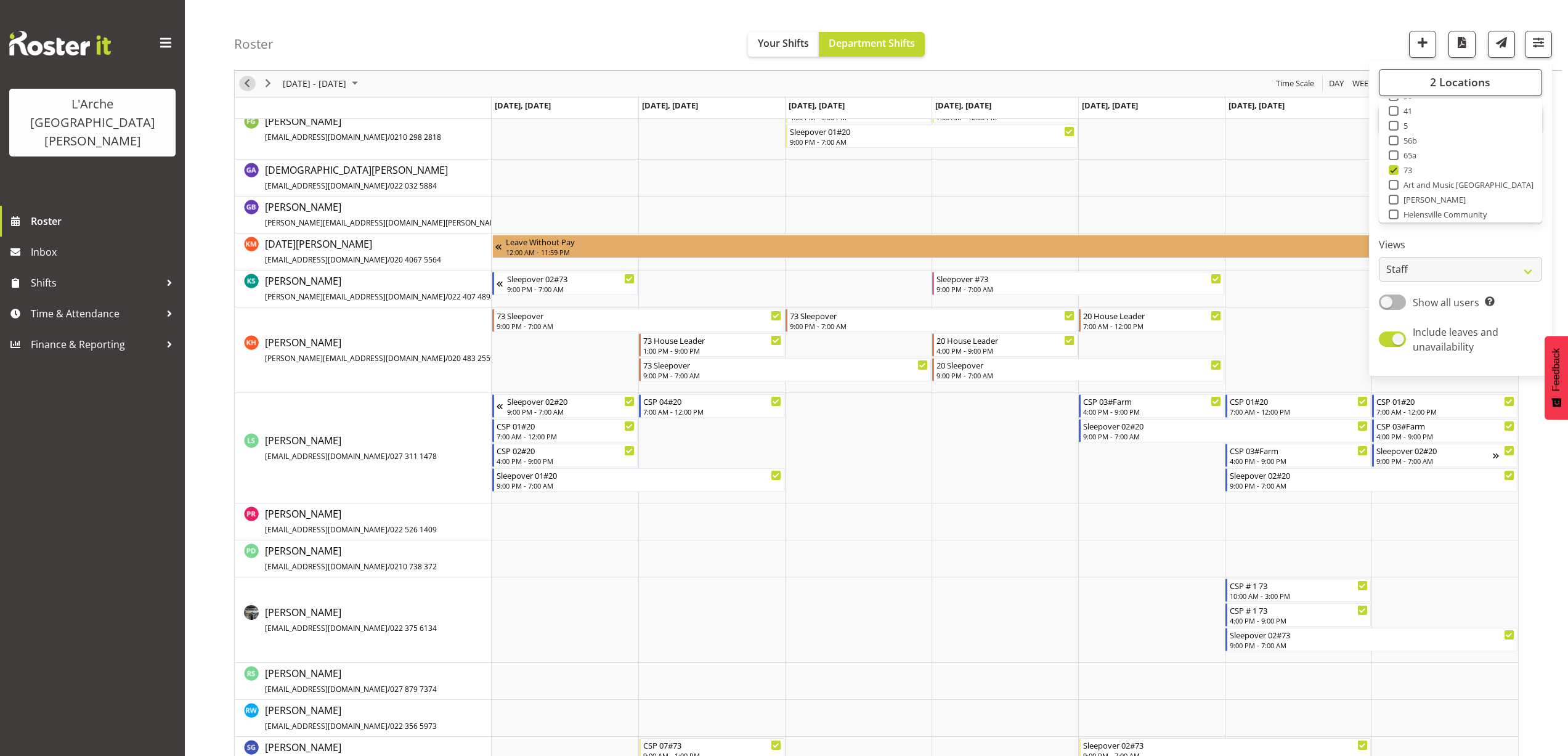
click at [247, 84] on span "Previous" at bounding box center [247, 84] width 15 height 16
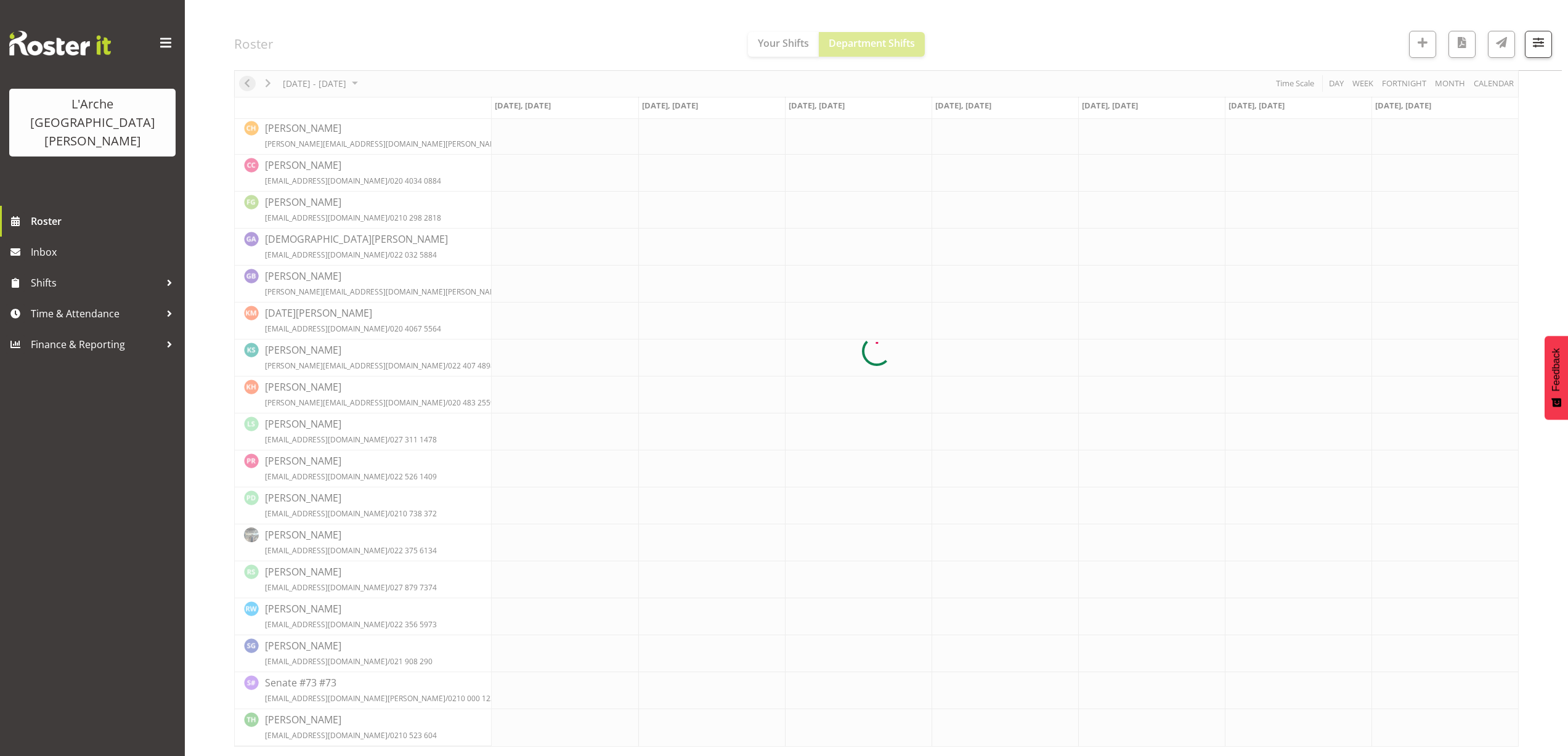
scroll to position [0, 0]
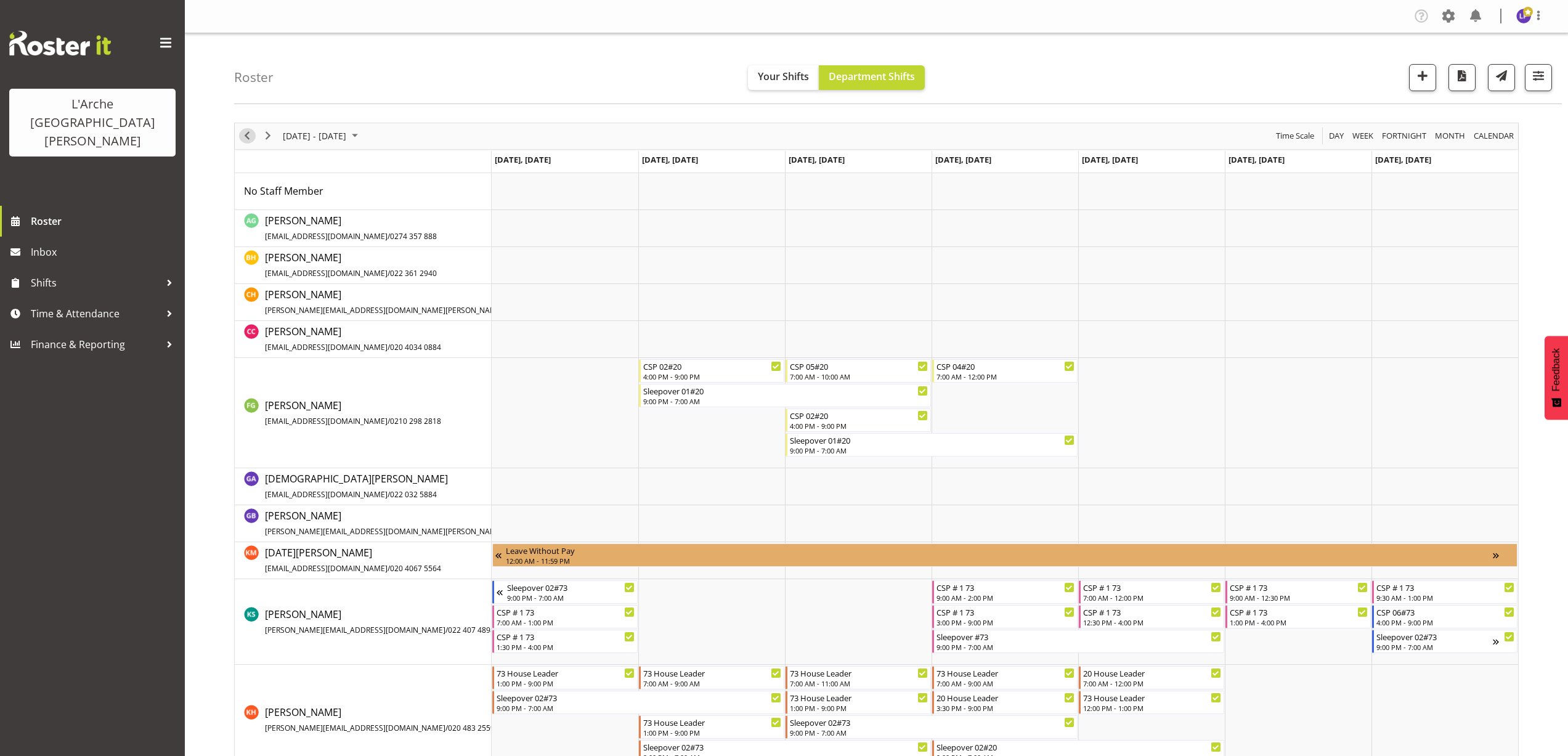
click at [244, 141] on span "Previous" at bounding box center [247, 136] width 15 height 16
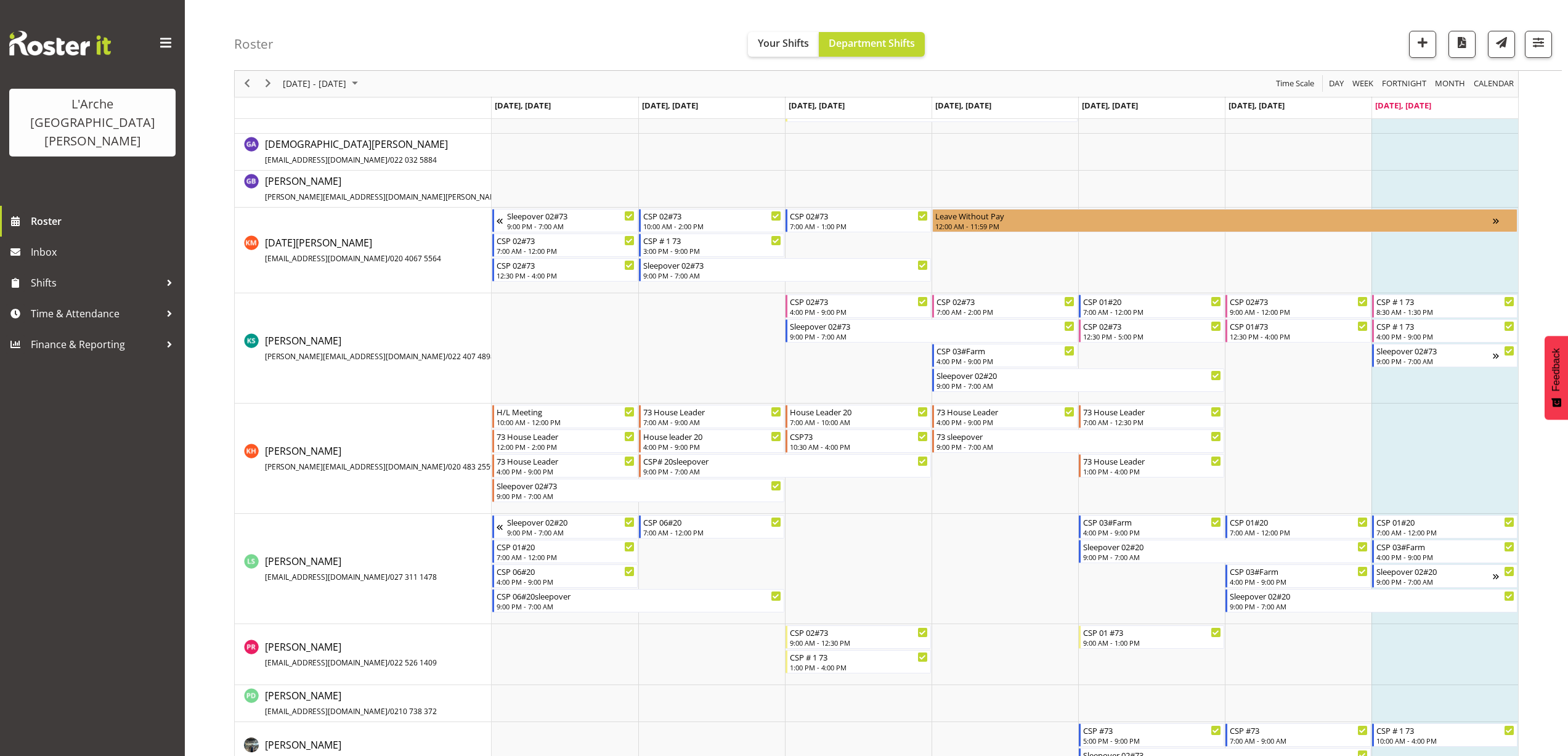
scroll to position [358, 0]
click at [268, 86] on span "Next" at bounding box center [267, 84] width 15 height 16
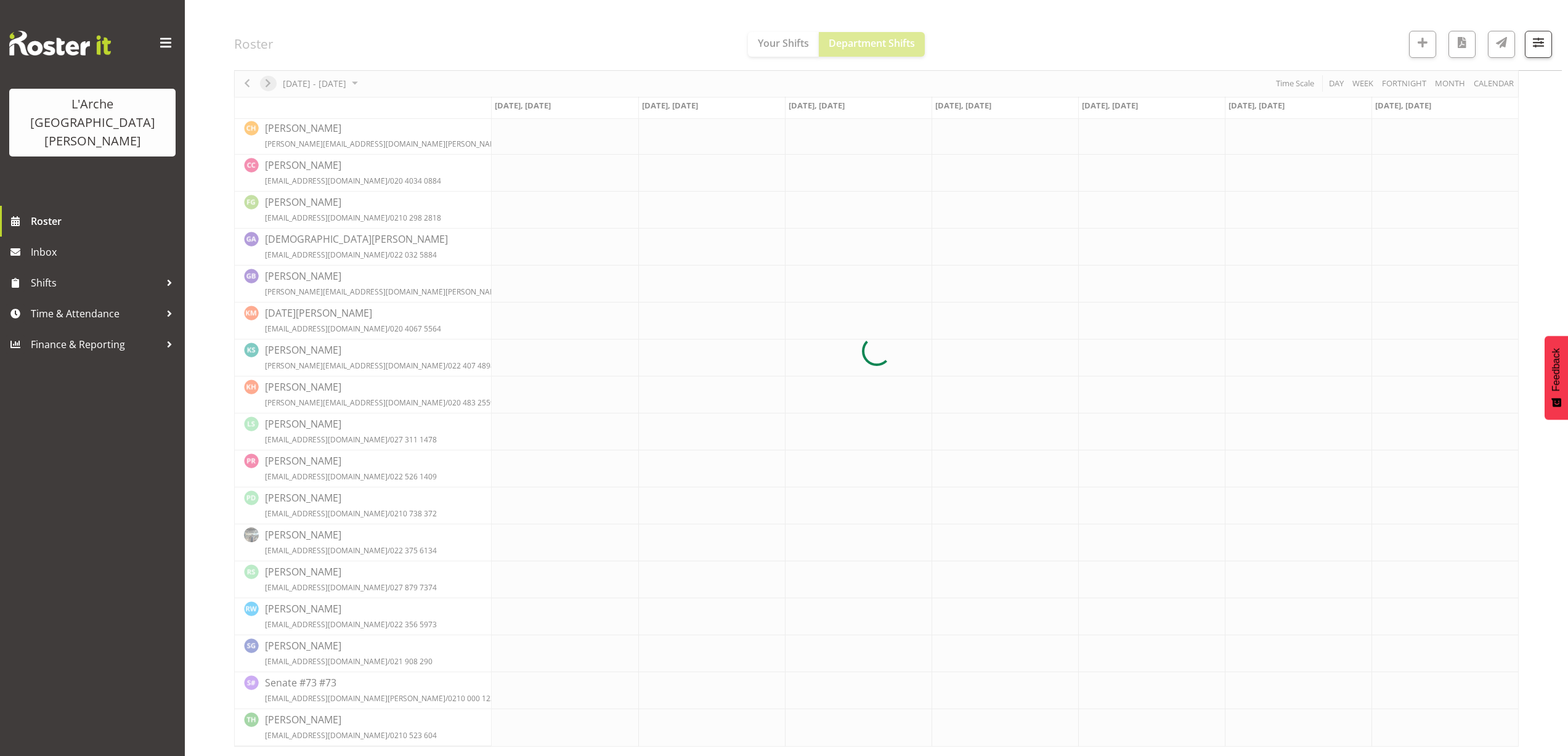
scroll to position [0, 0]
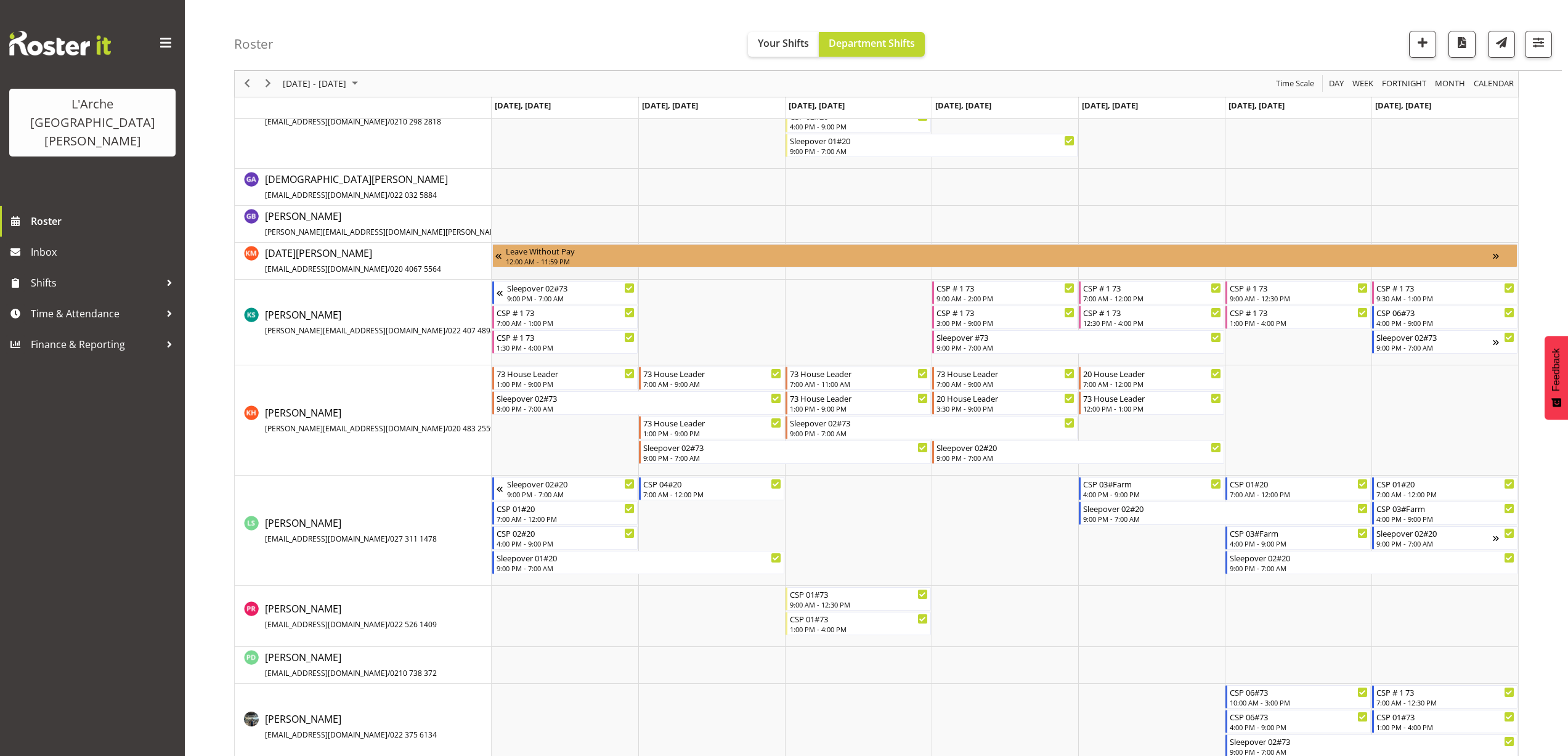
scroll to position [308, 0]
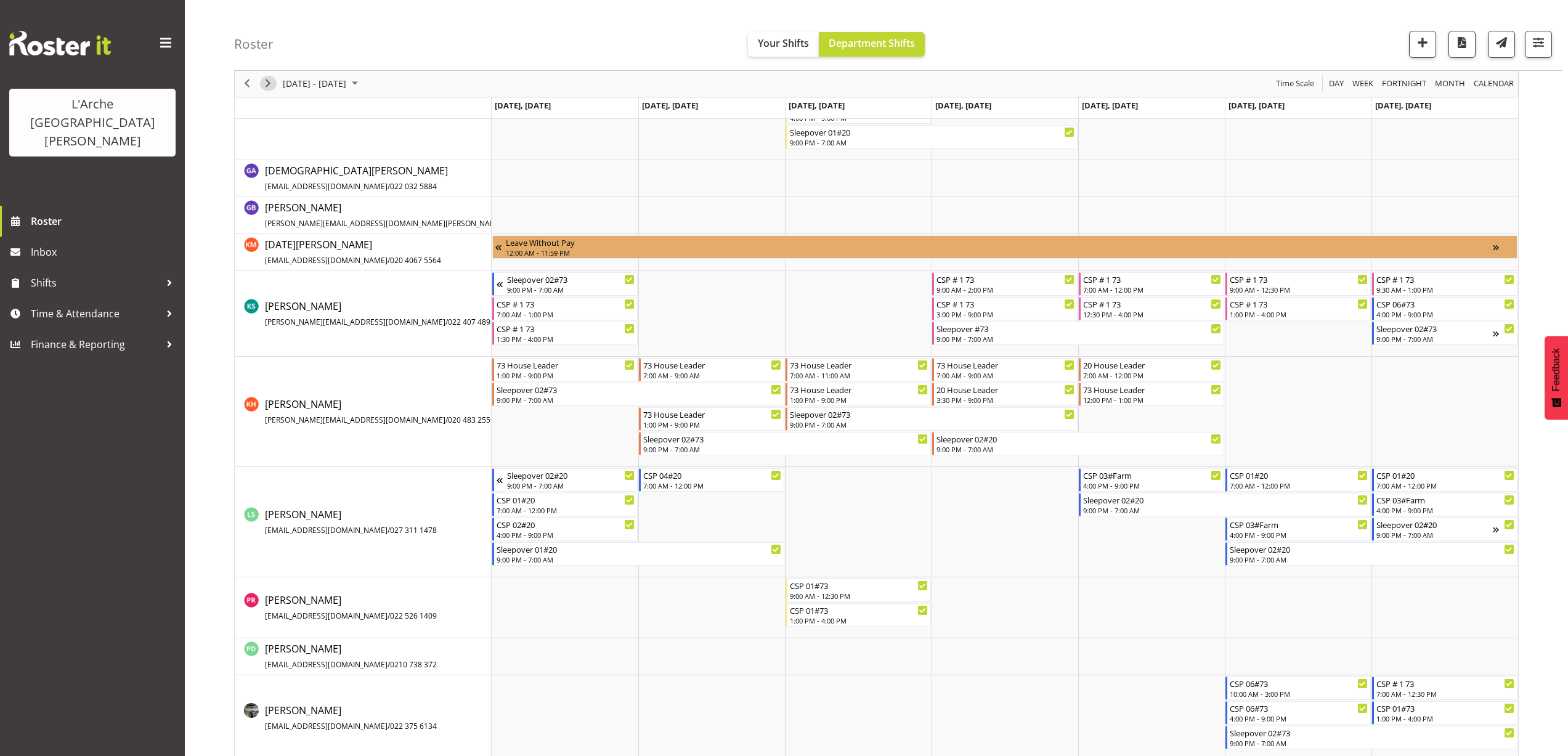
click at [272, 86] on span "Next" at bounding box center [267, 84] width 15 height 16
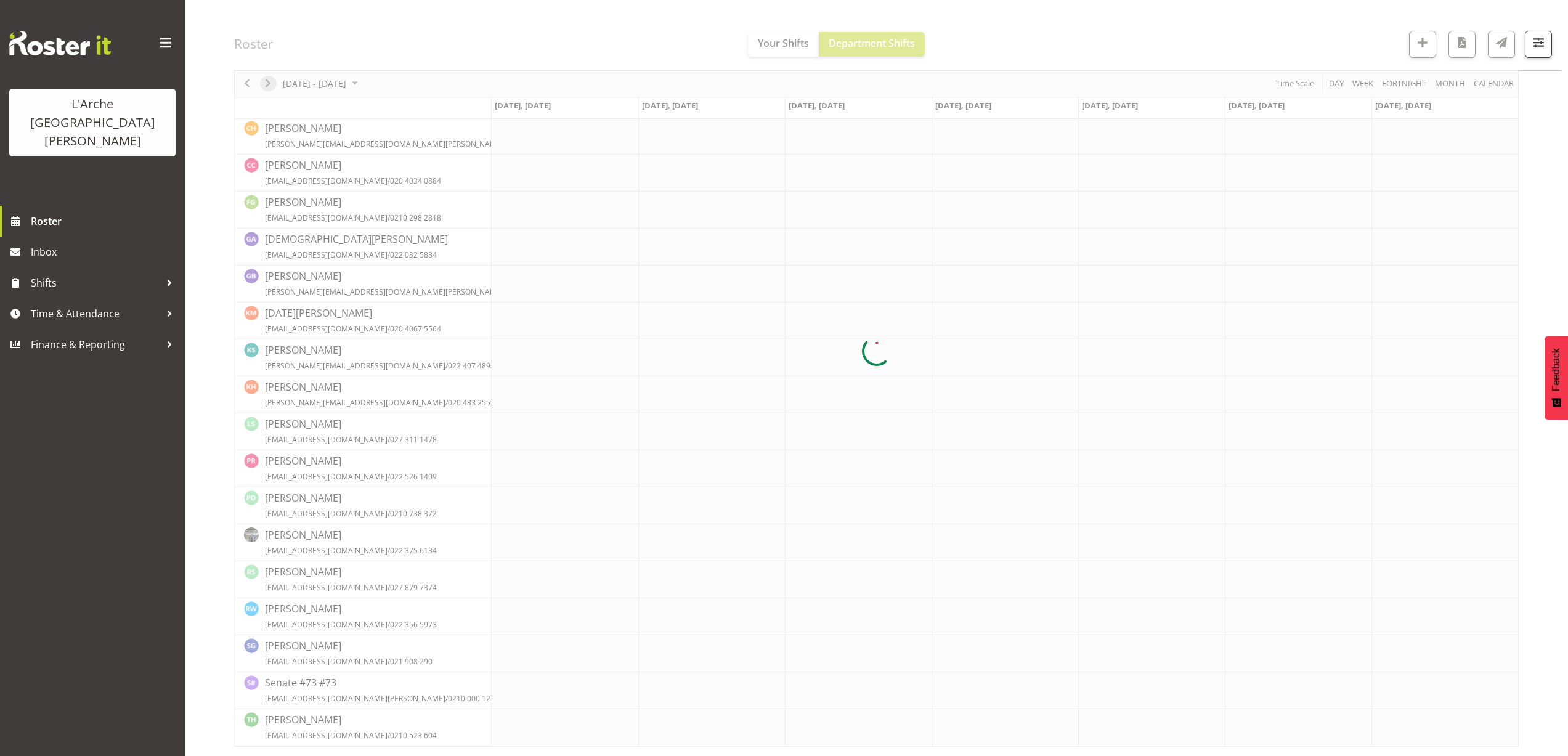
scroll to position [0, 0]
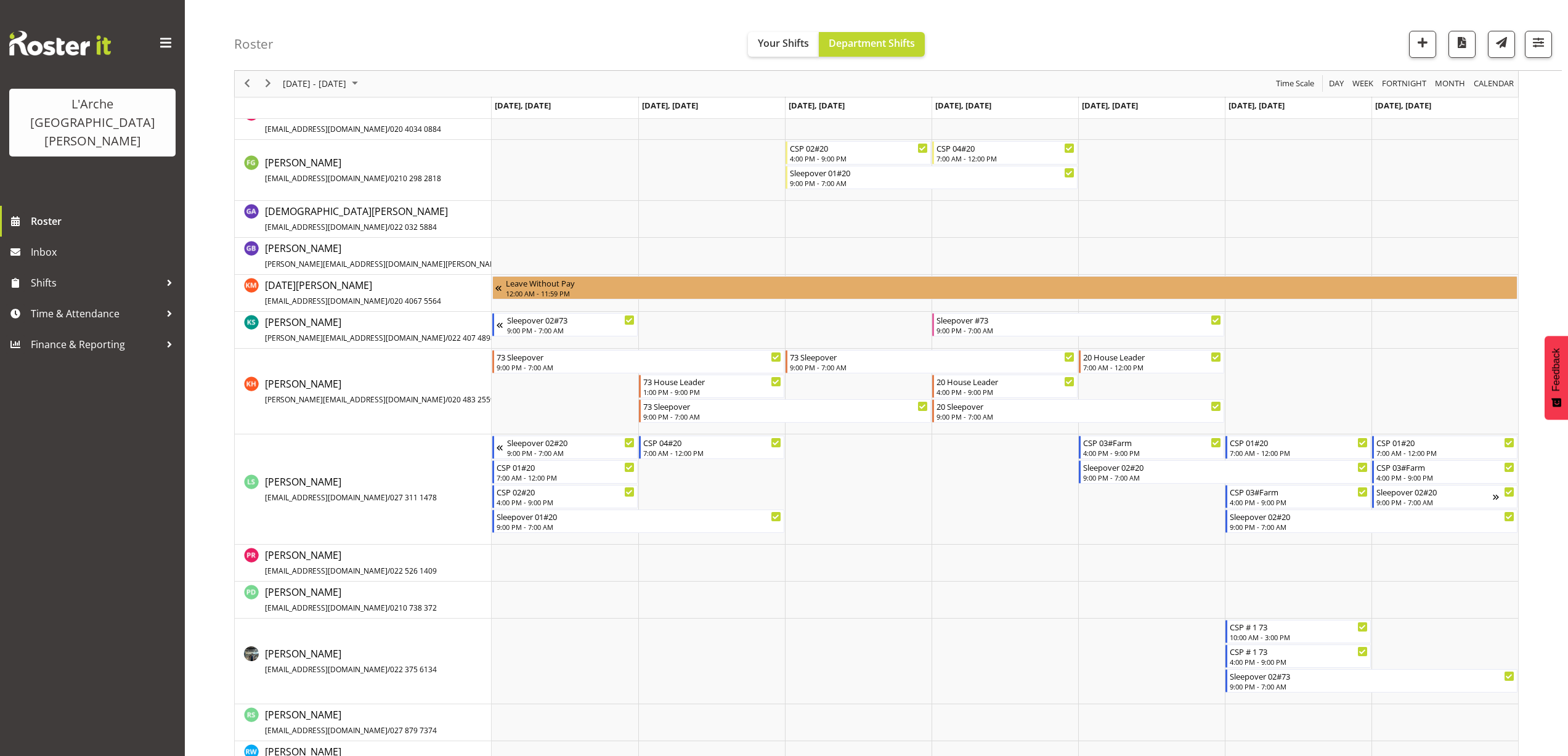
scroll to position [308, 0]
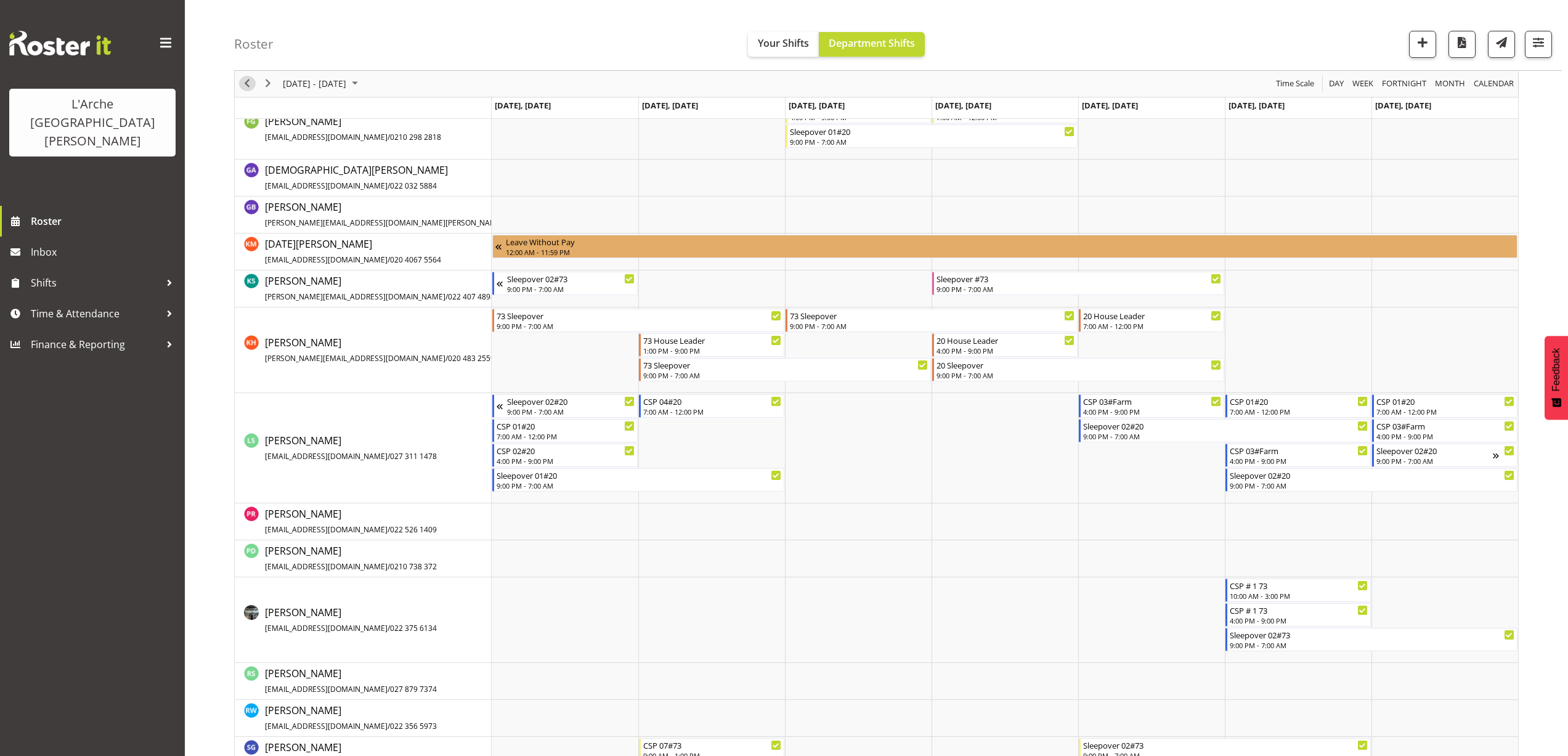
click at [246, 83] on span "Previous" at bounding box center [247, 84] width 15 height 16
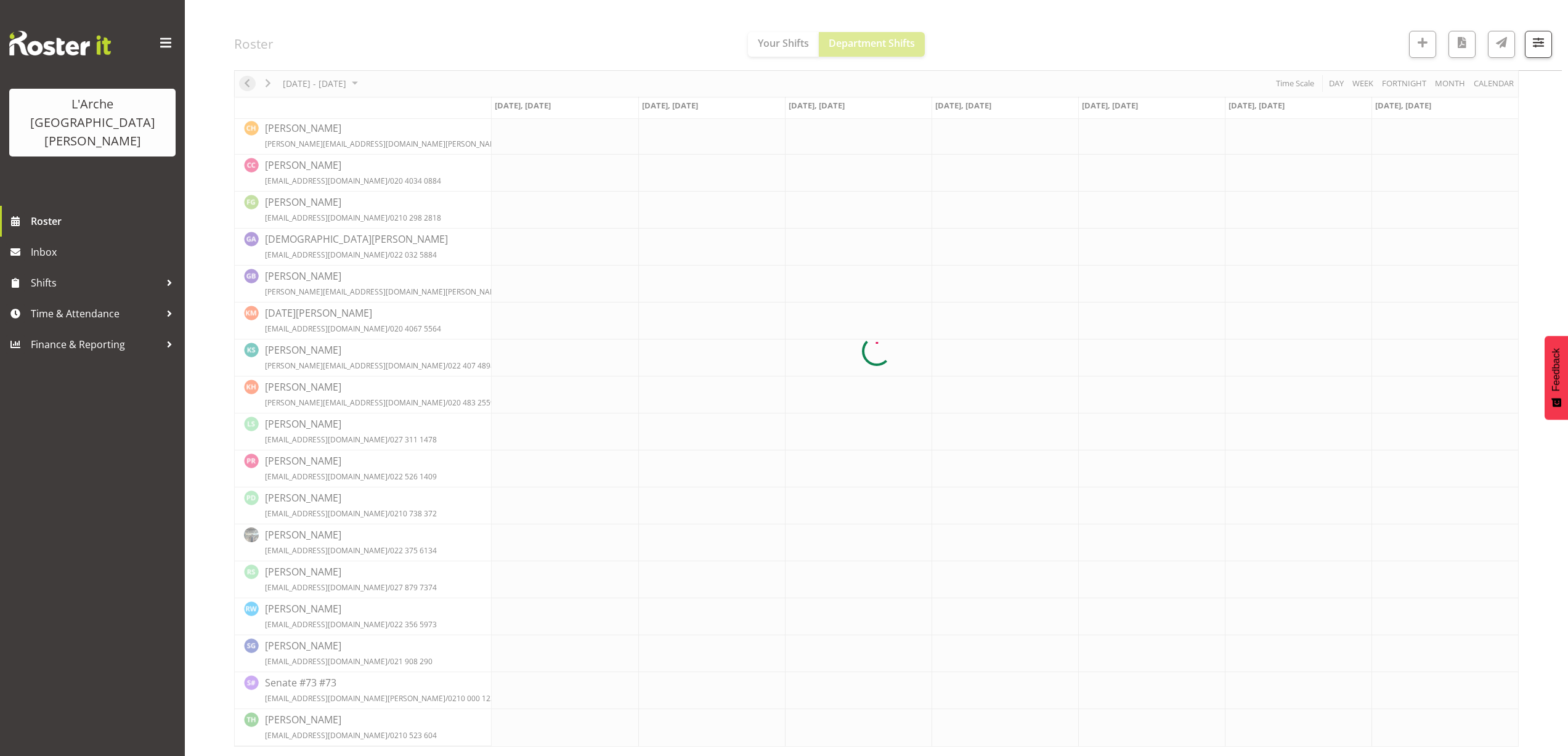
scroll to position [0, 0]
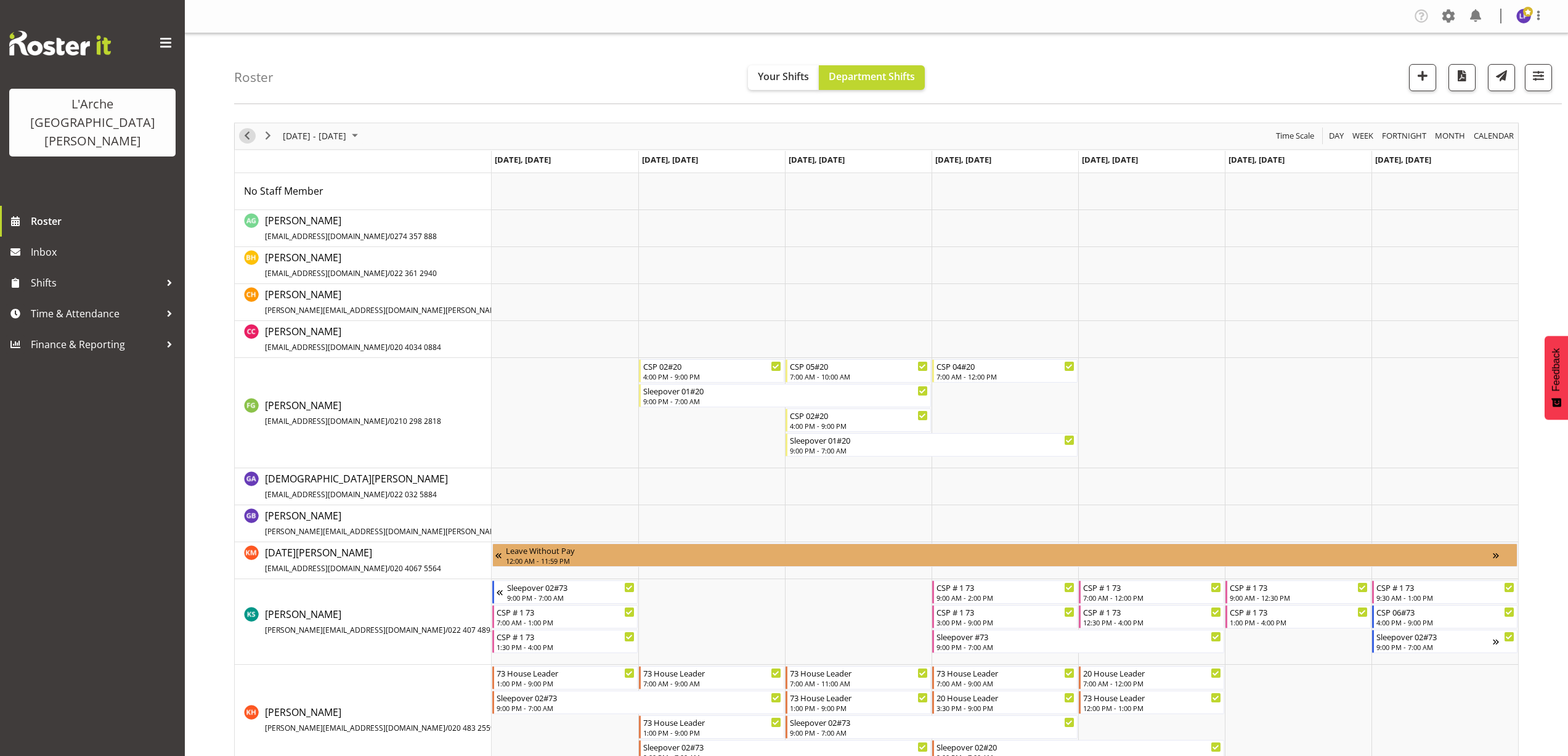
click at [246, 140] on span "Previous" at bounding box center [247, 136] width 15 height 16
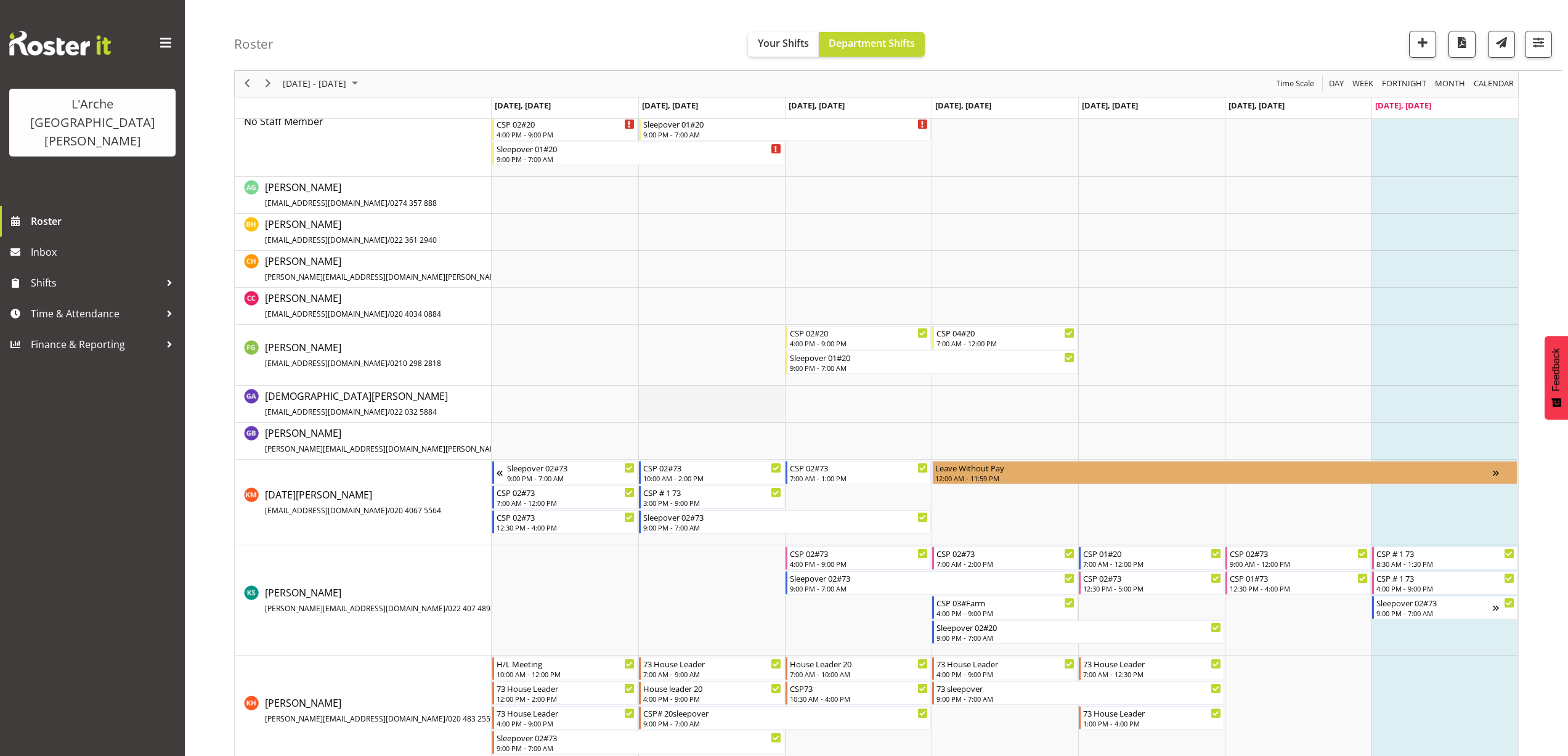
scroll to position [308, 0]
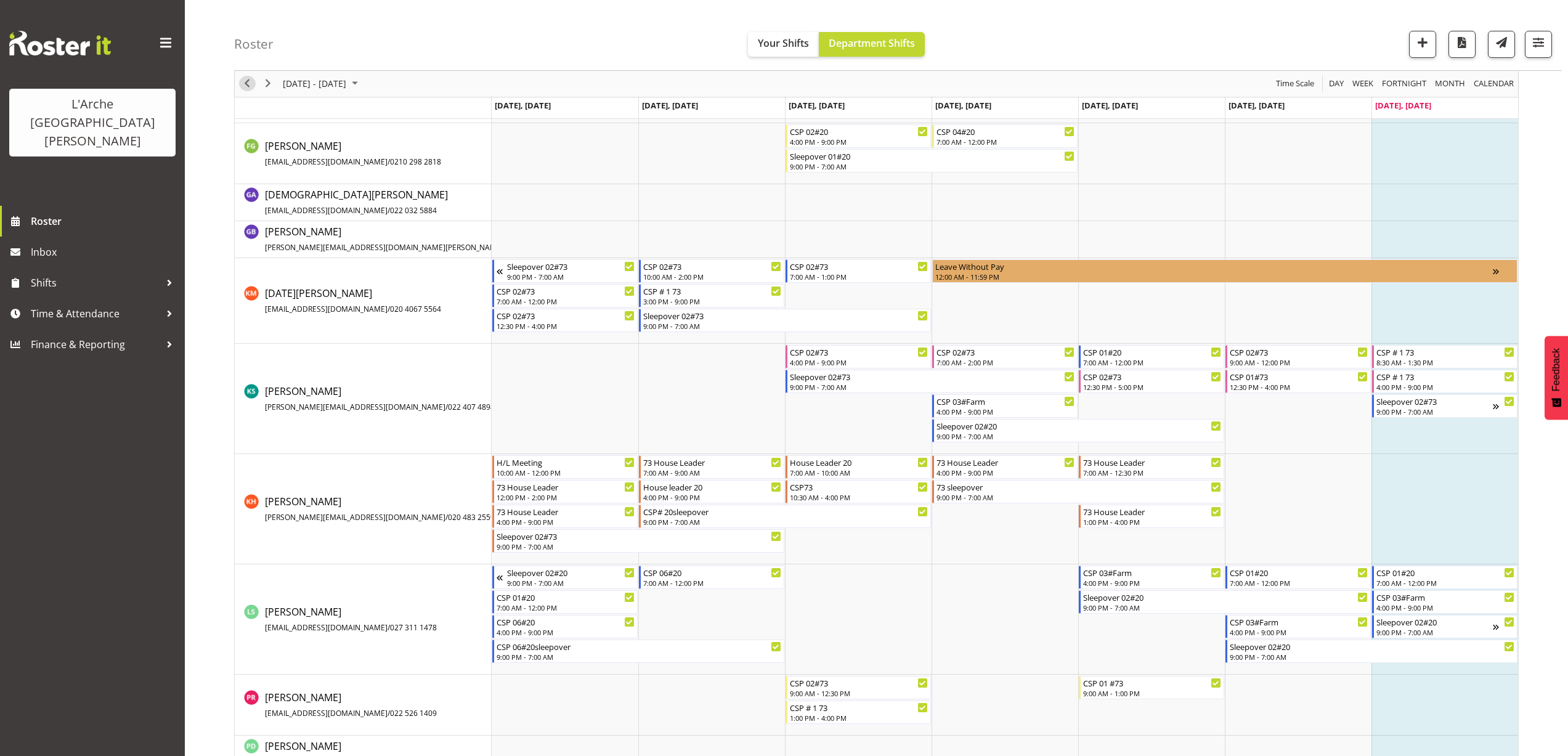
click at [250, 82] on span "Previous" at bounding box center [247, 84] width 15 height 16
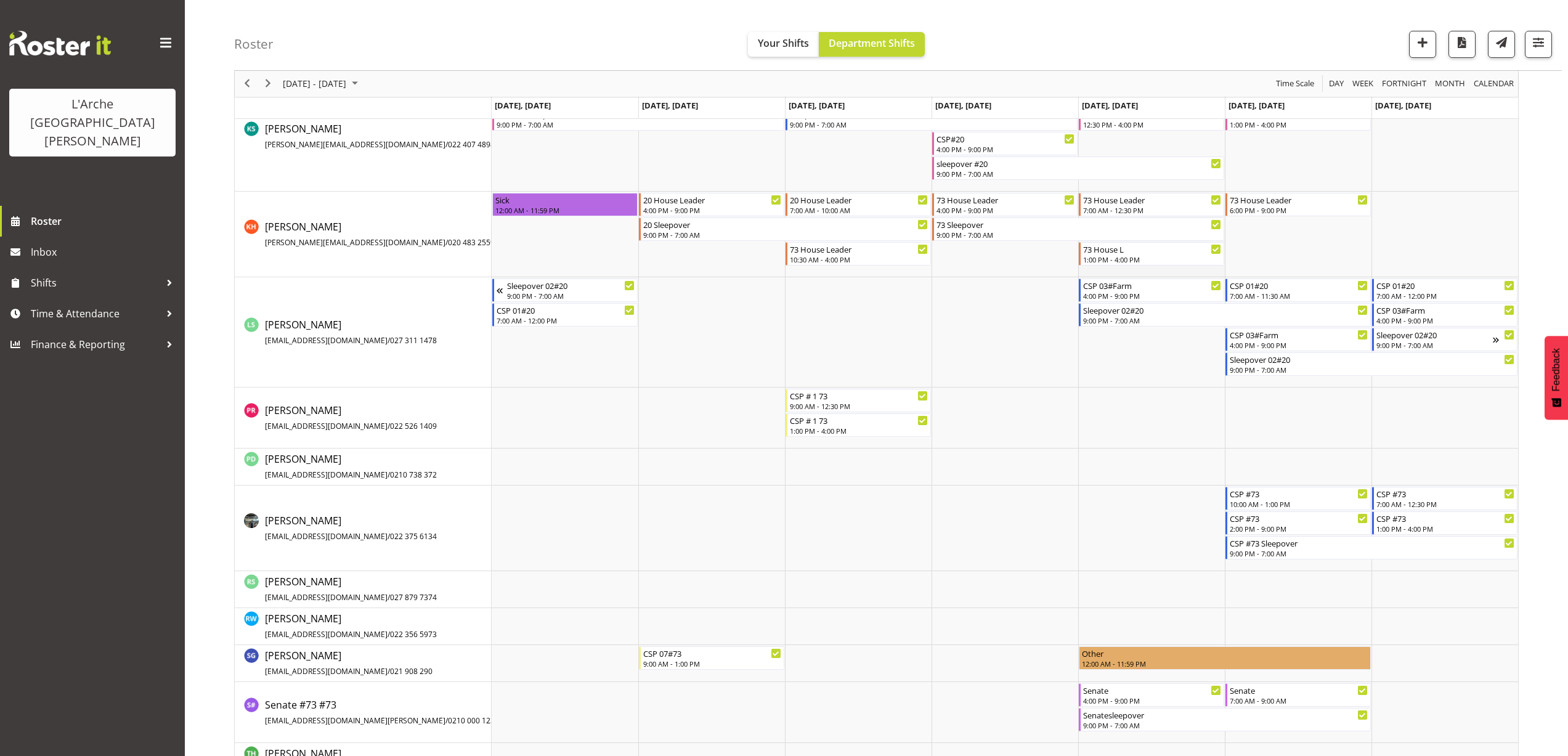
scroll to position [629, 0]
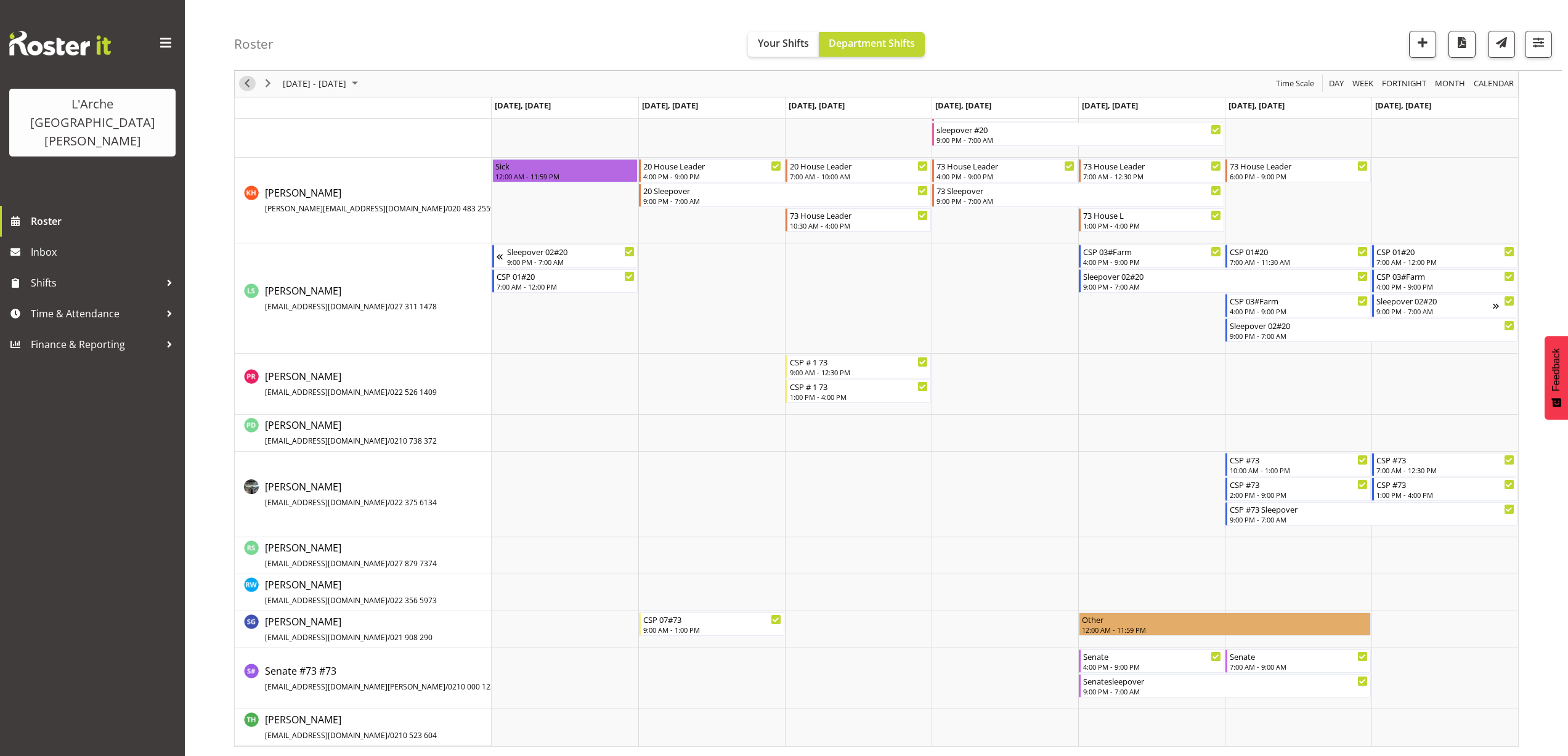
click at [247, 84] on span "Previous" at bounding box center [247, 84] width 15 height 16
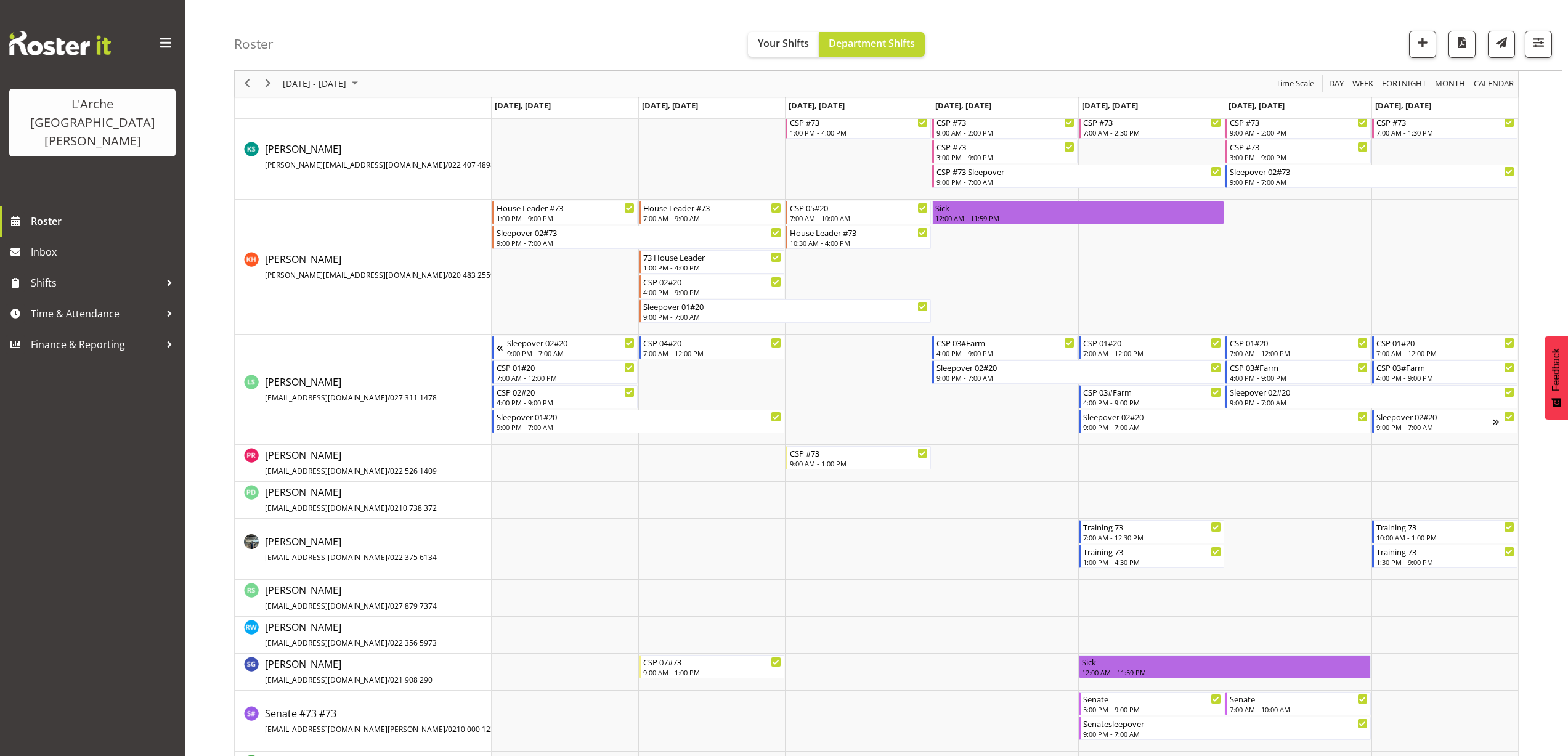
scroll to position [568, 0]
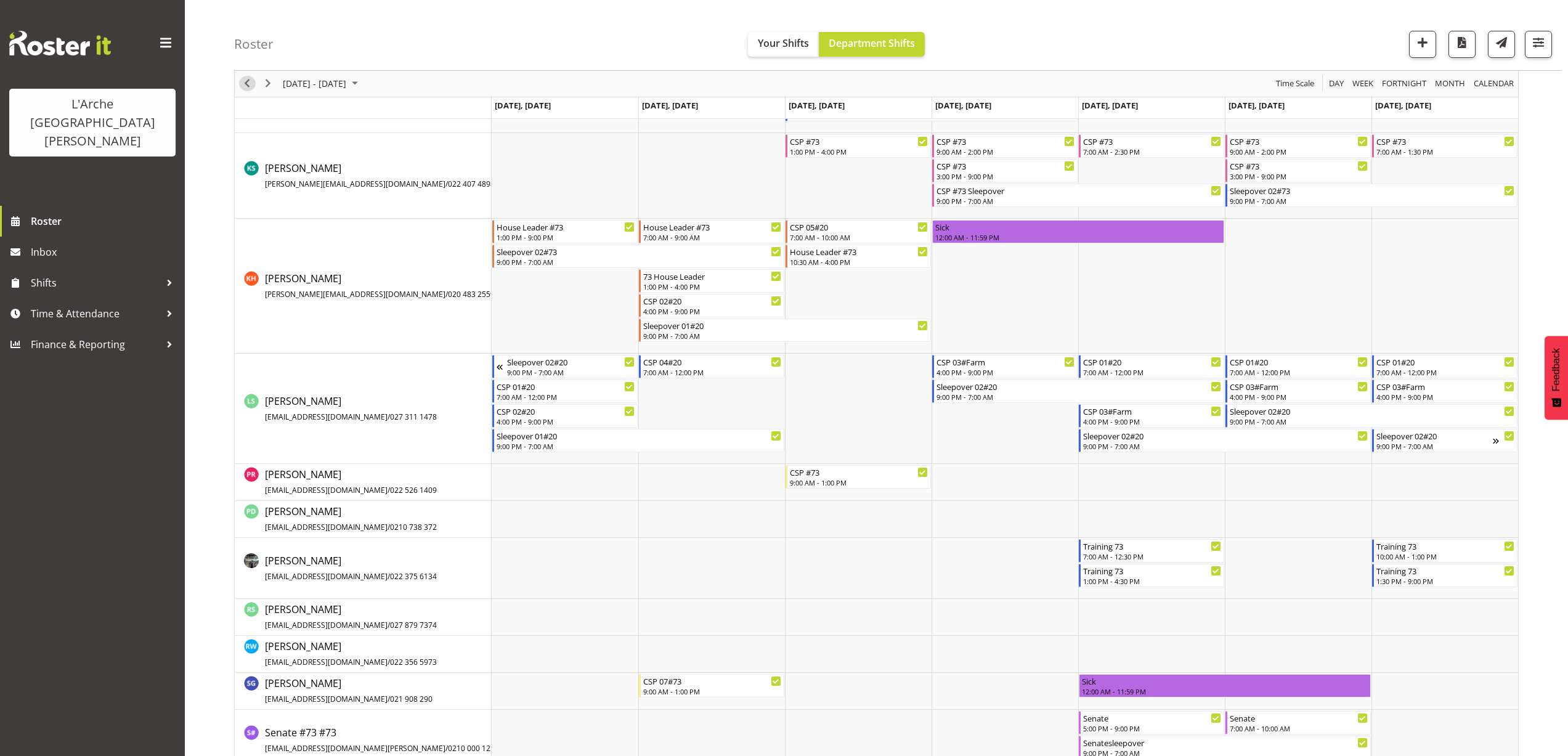
click at [248, 86] on span "Previous" at bounding box center [247, 84] width 15 height 16
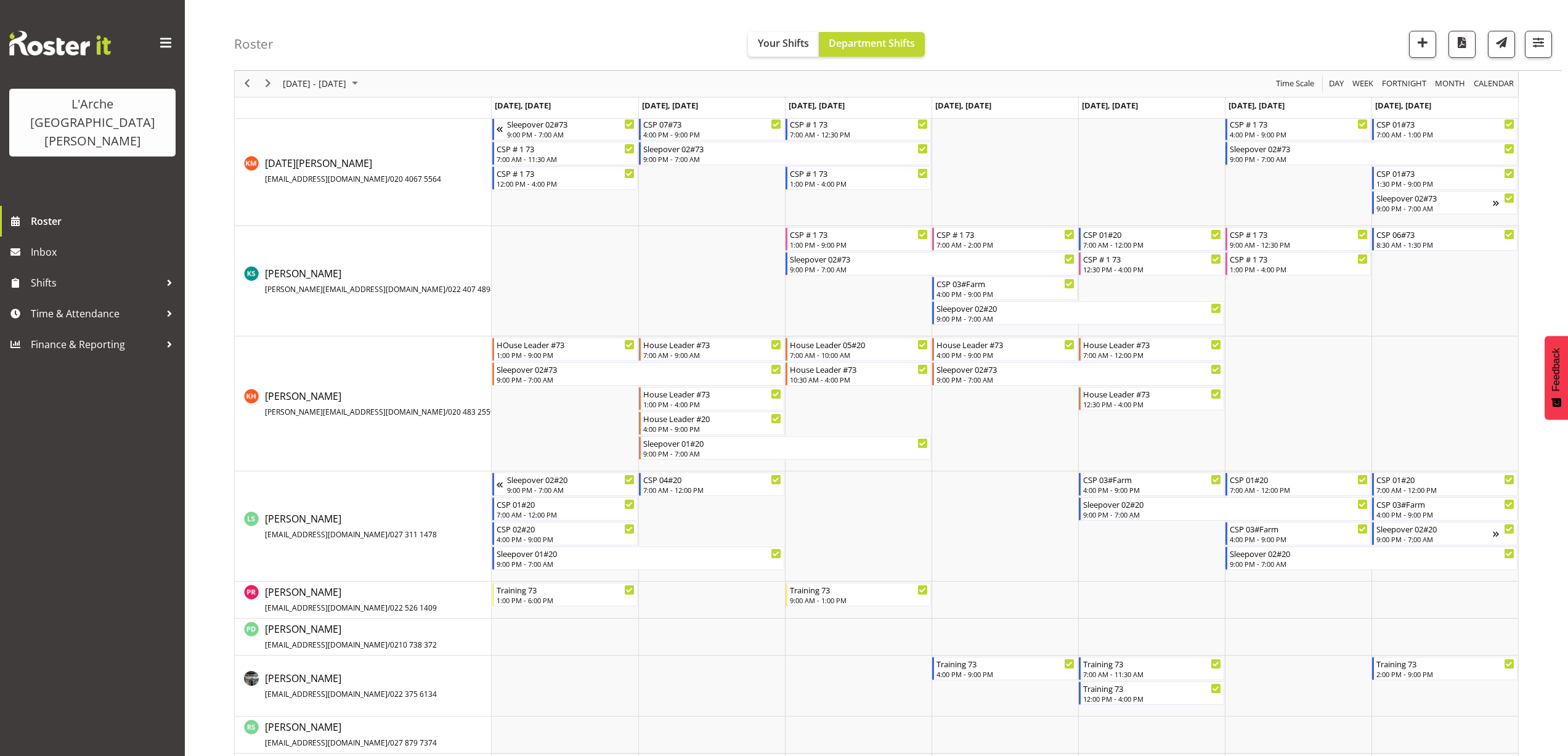
scroll to position [431, 0]
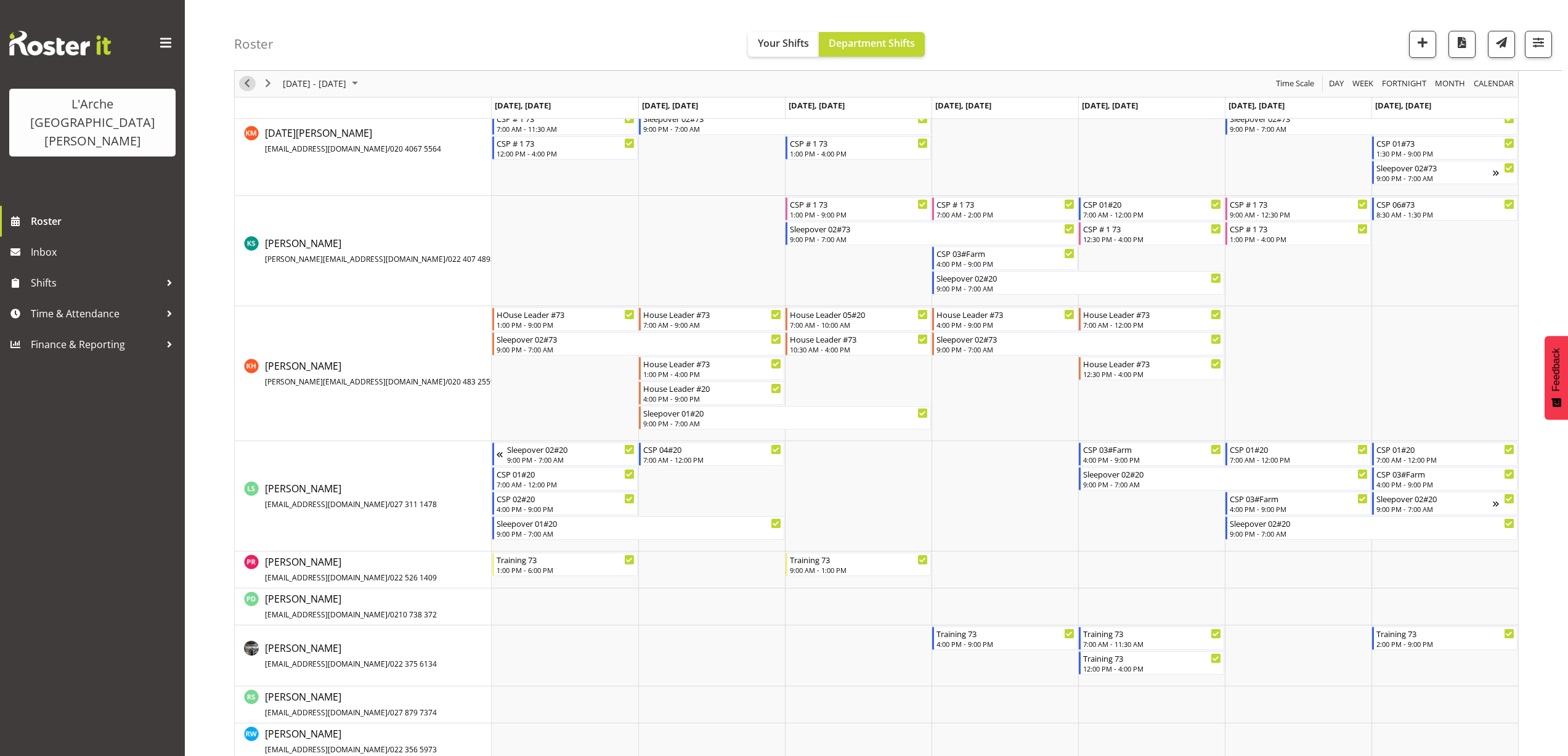
click at [247, 86] on span "Previous" at bounding box center [247, 84] width 15 height 16
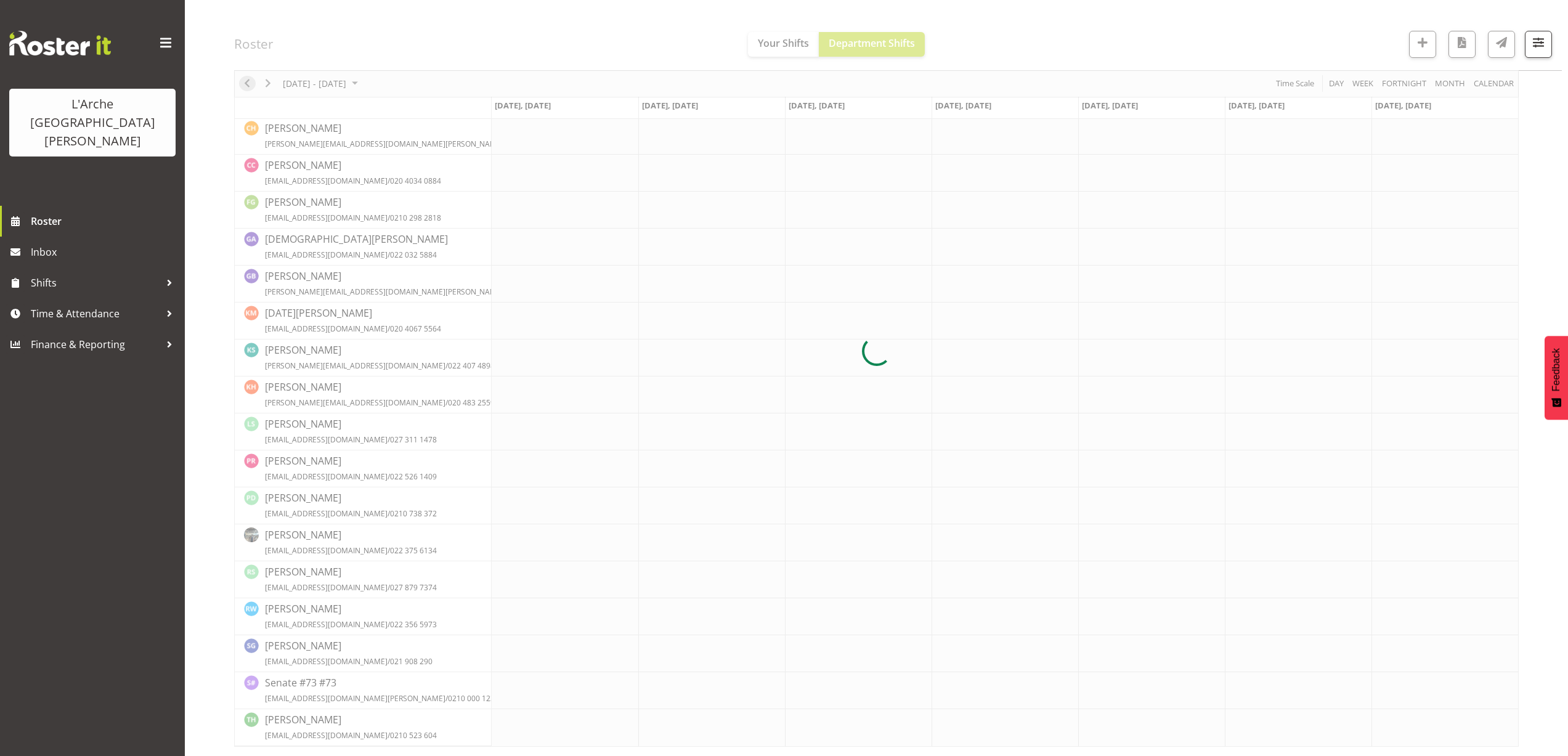
scroll to position [0, 0]
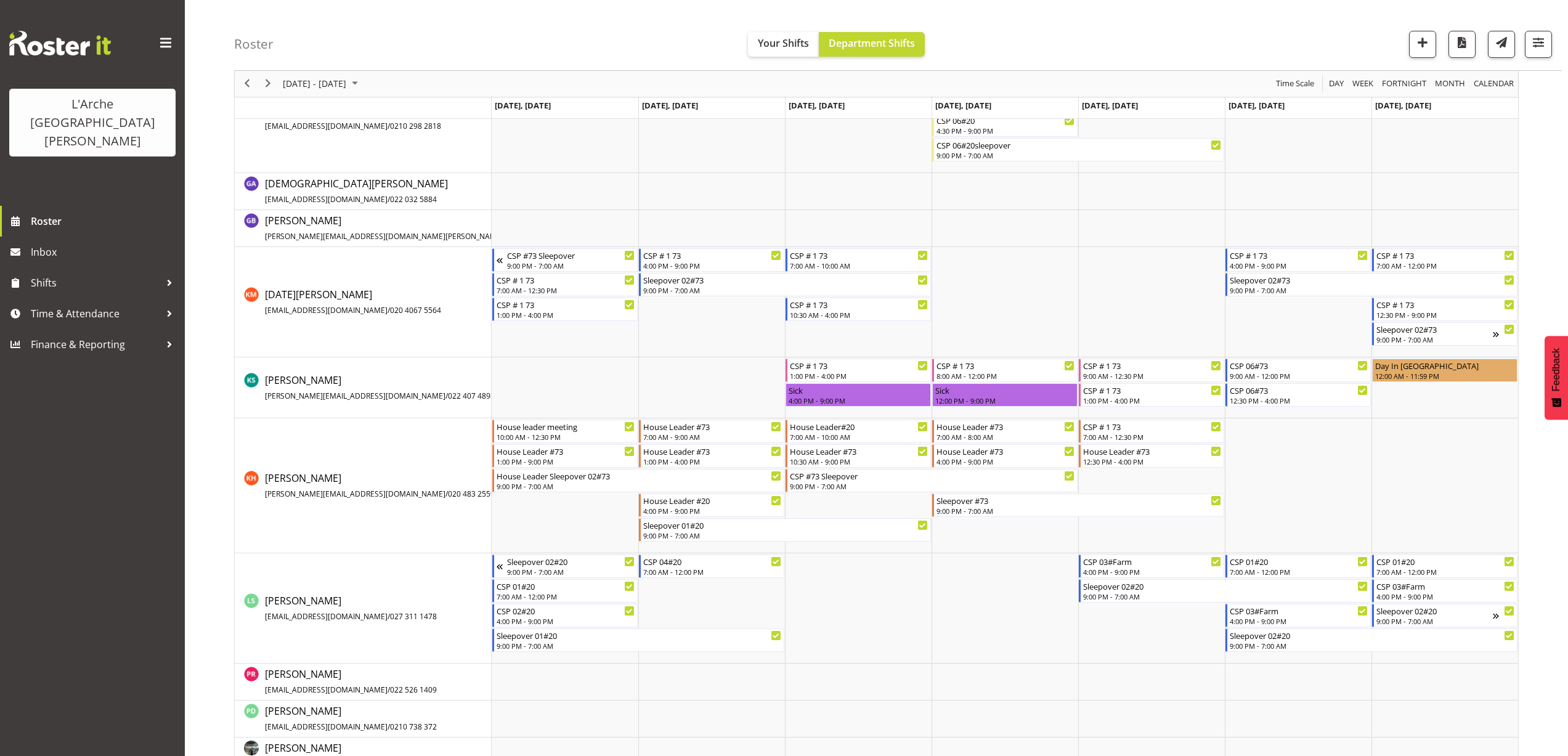
scroll to position [370, 0]
click at [248, 83] on span "Previous" at bounding box center [247, 84] width 15 height 16
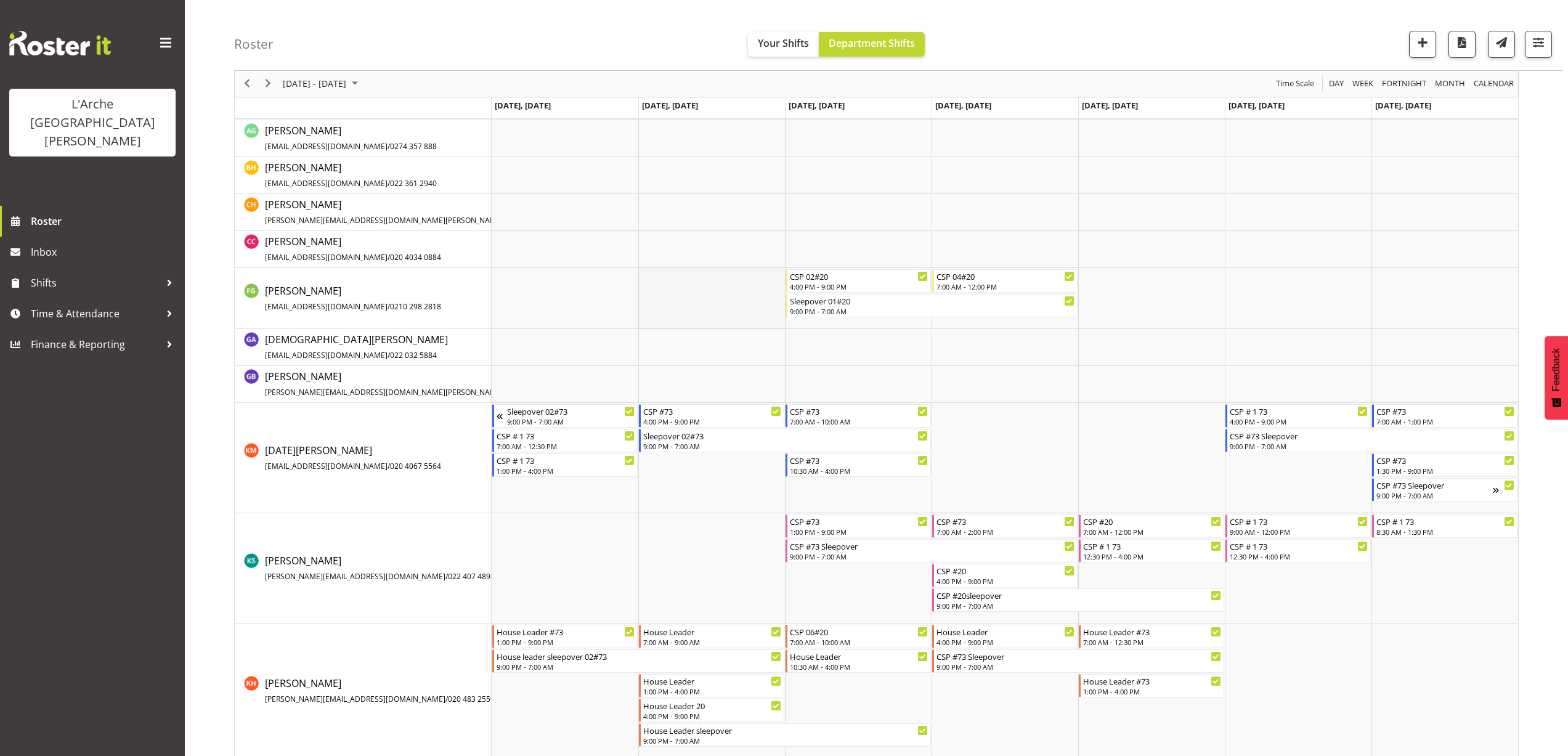
scroll to position [370, 0]
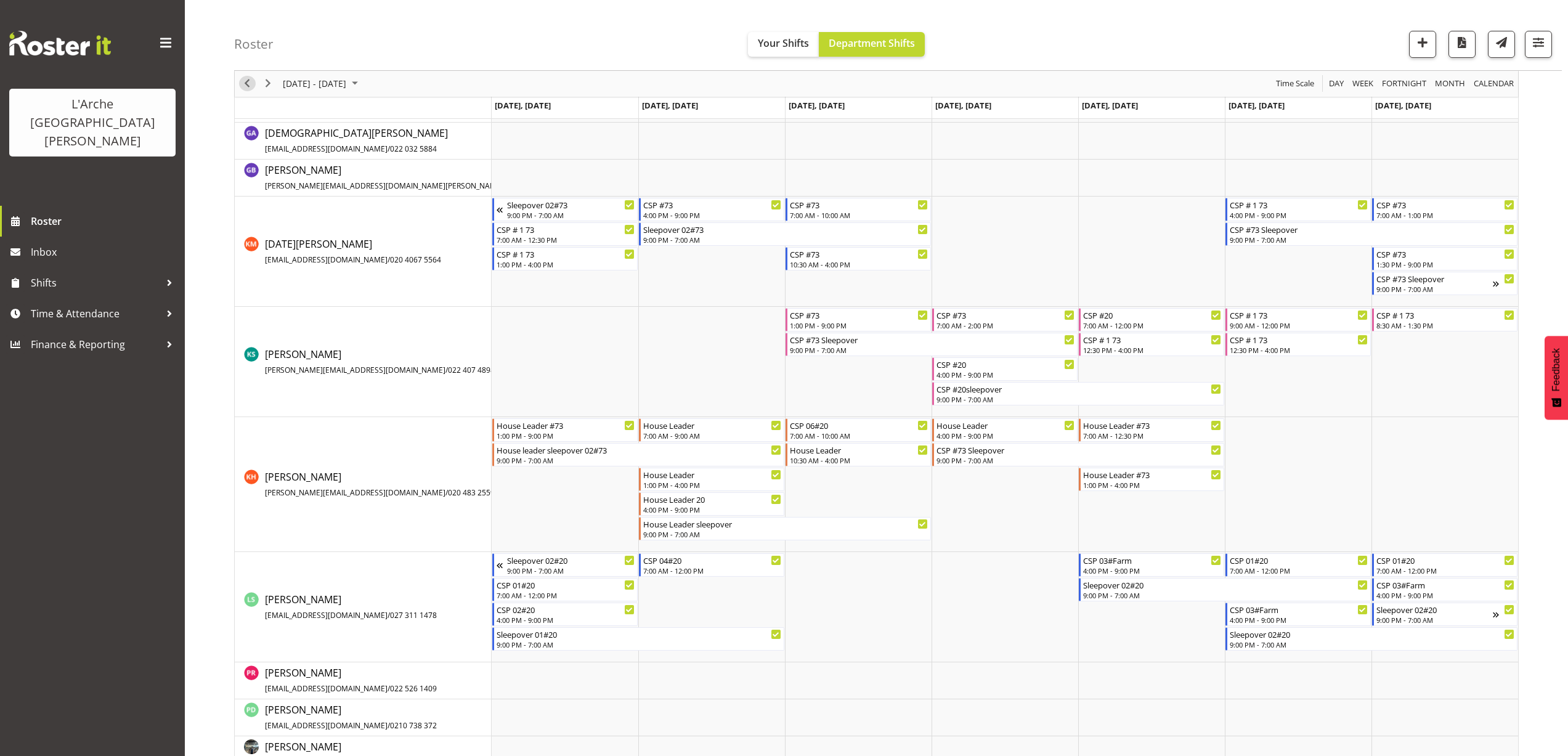
click at [242, 87] on span "Previous" at bounding box center [247, 84] width 15 height 16
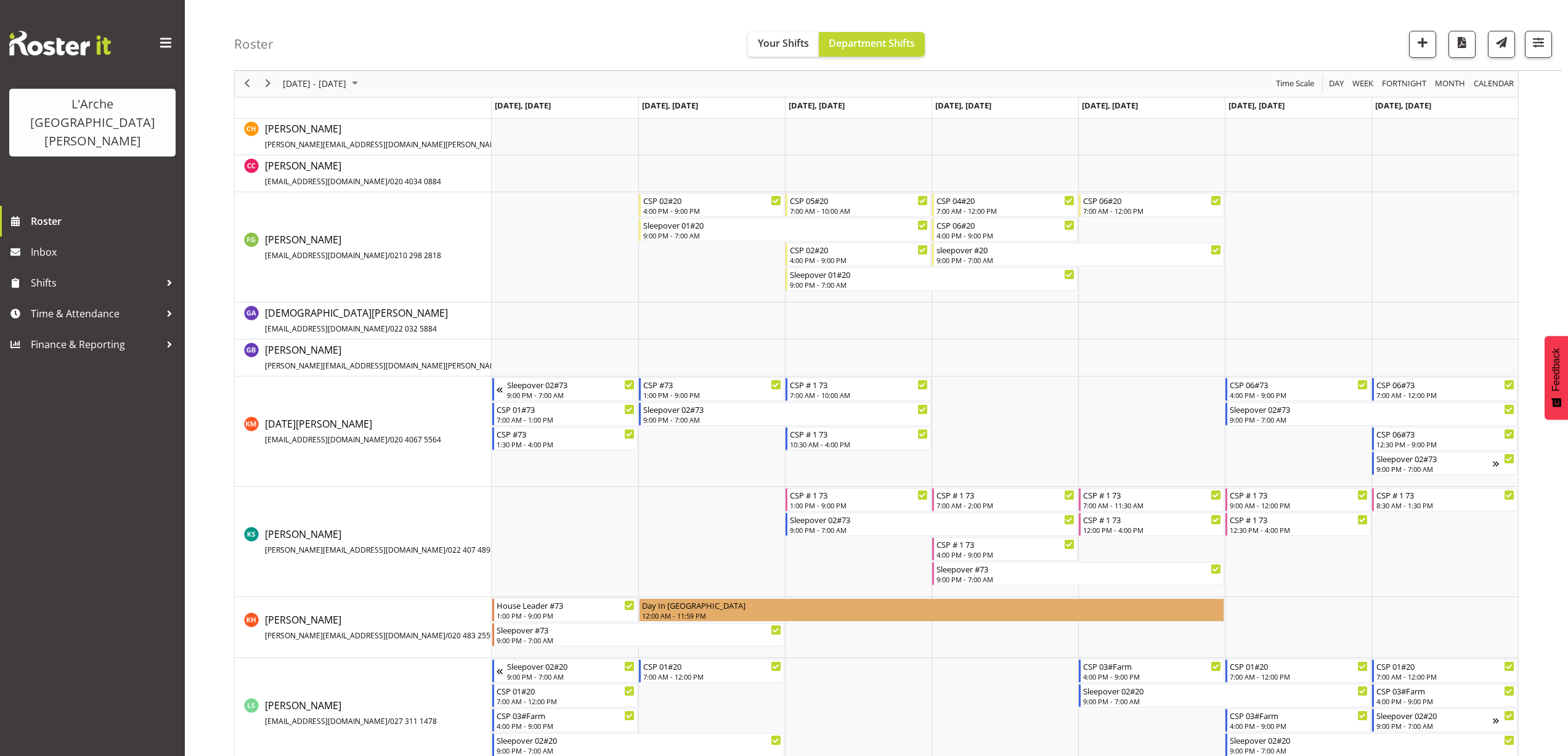
scroll to position [247, 0]
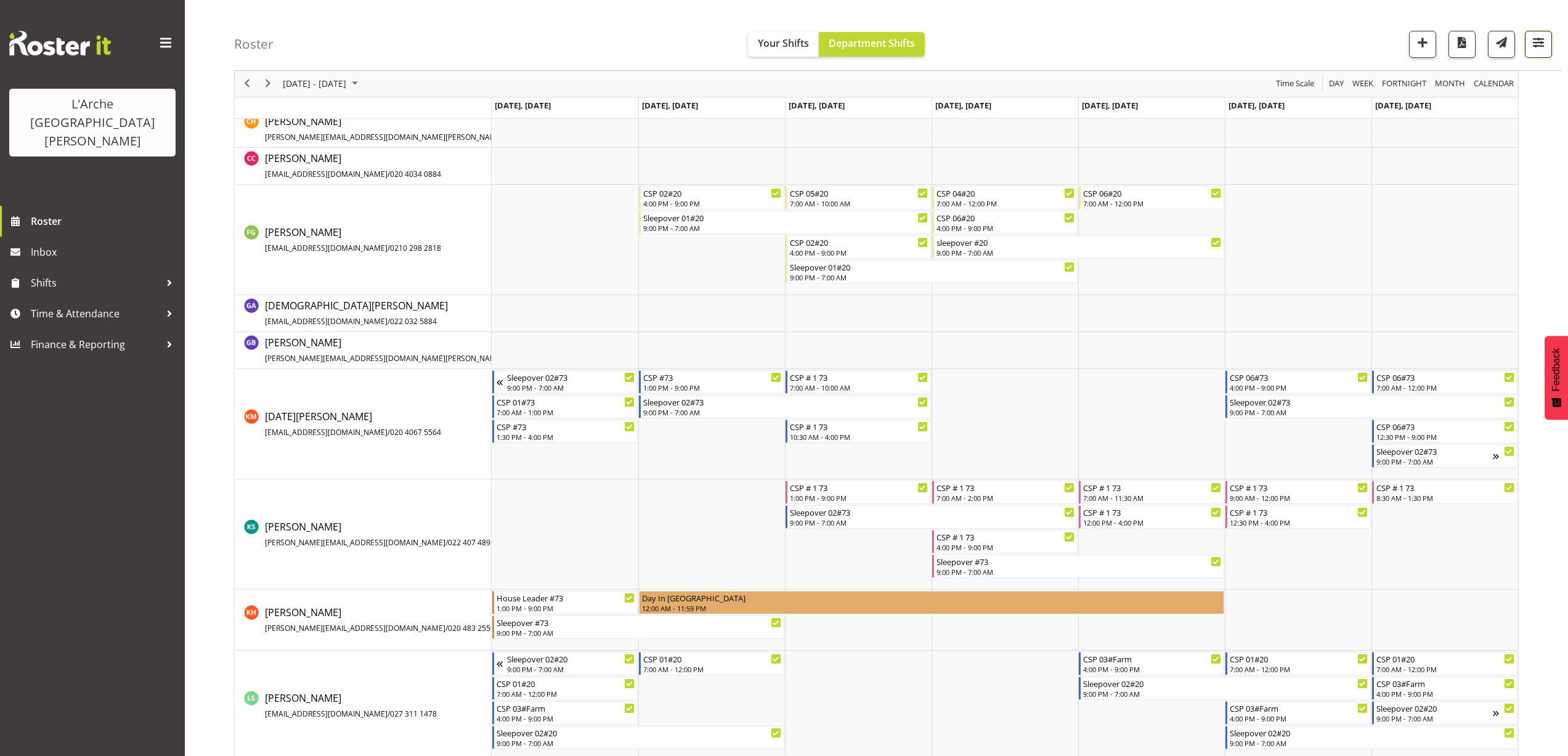
click at [1538, 47] on span "button" at bounding box center [1539, 43] width 17 height 16
click at [1448, 86] on span "2 Locations" at bounding box center [1460, 82] width 60 height 15
click at [1393, 166] on span at bounding box center [1394, 170] width 10 height 10
click at [1393, 166] on input "73" at bounding box center [1393, 170] width 8 height 8
checkbox input "false"
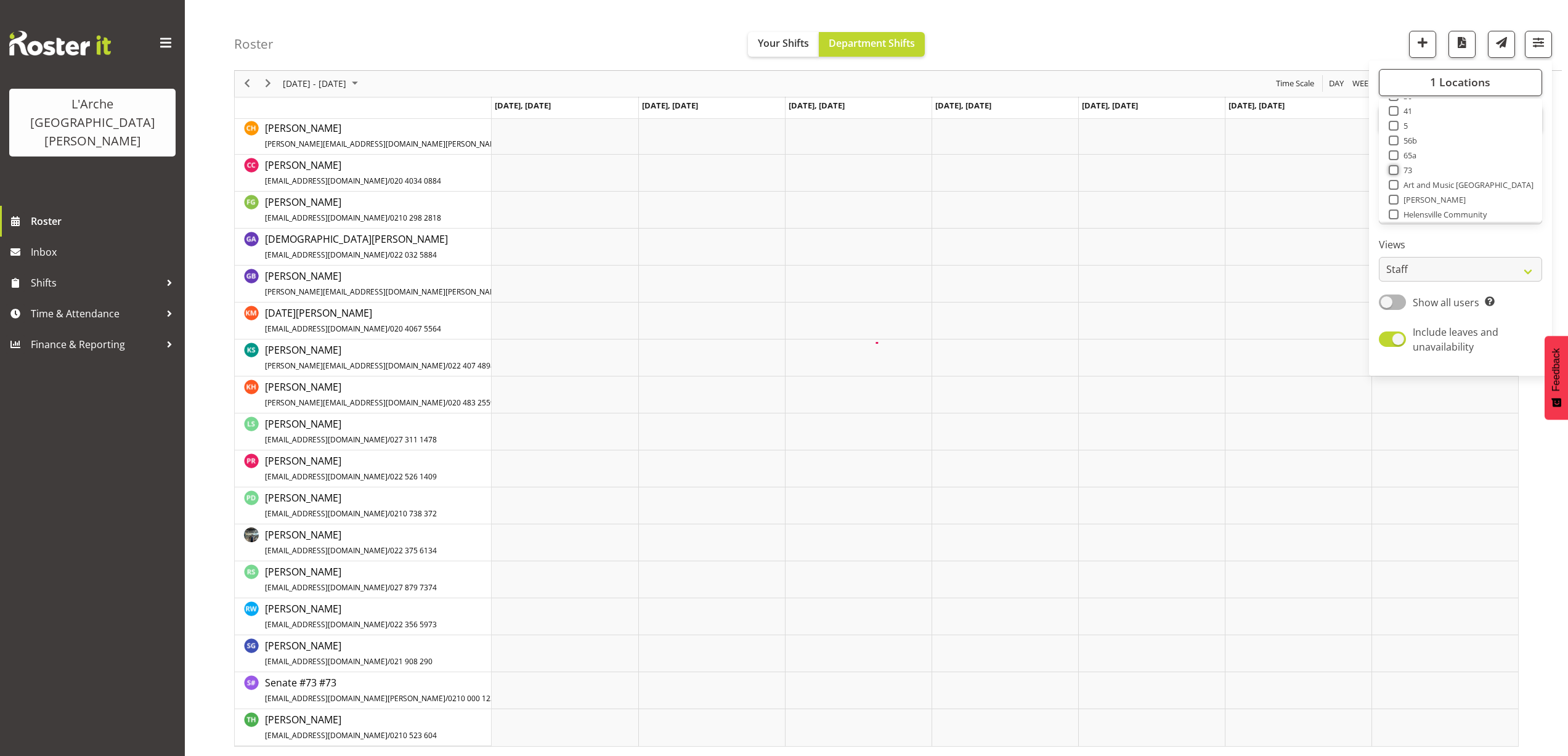
scroll to position [0, 0]
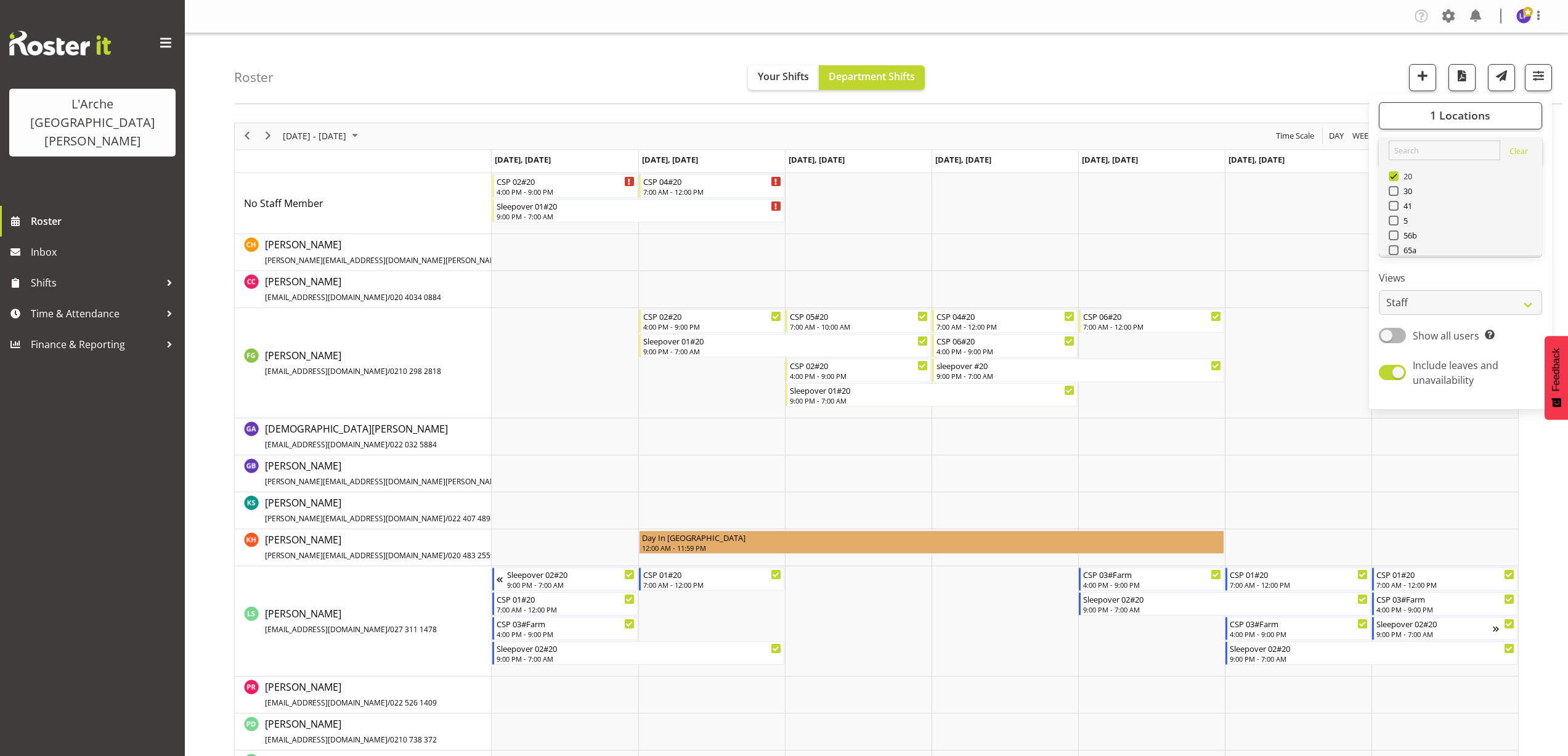
click at [1394, 178] on span at bounding box center [1394, 176] width 10 height 10
click at [1394, 178] on input "20" at bounding box center [1393, 176] width 8 height 8
checkbox input "false"
click at [1395, 235] on span at bounding box center [1394, 235] width 10 height 10
click at [1395, 235] on input "56b" at bounding box center [1393, 235] width 8 height 8
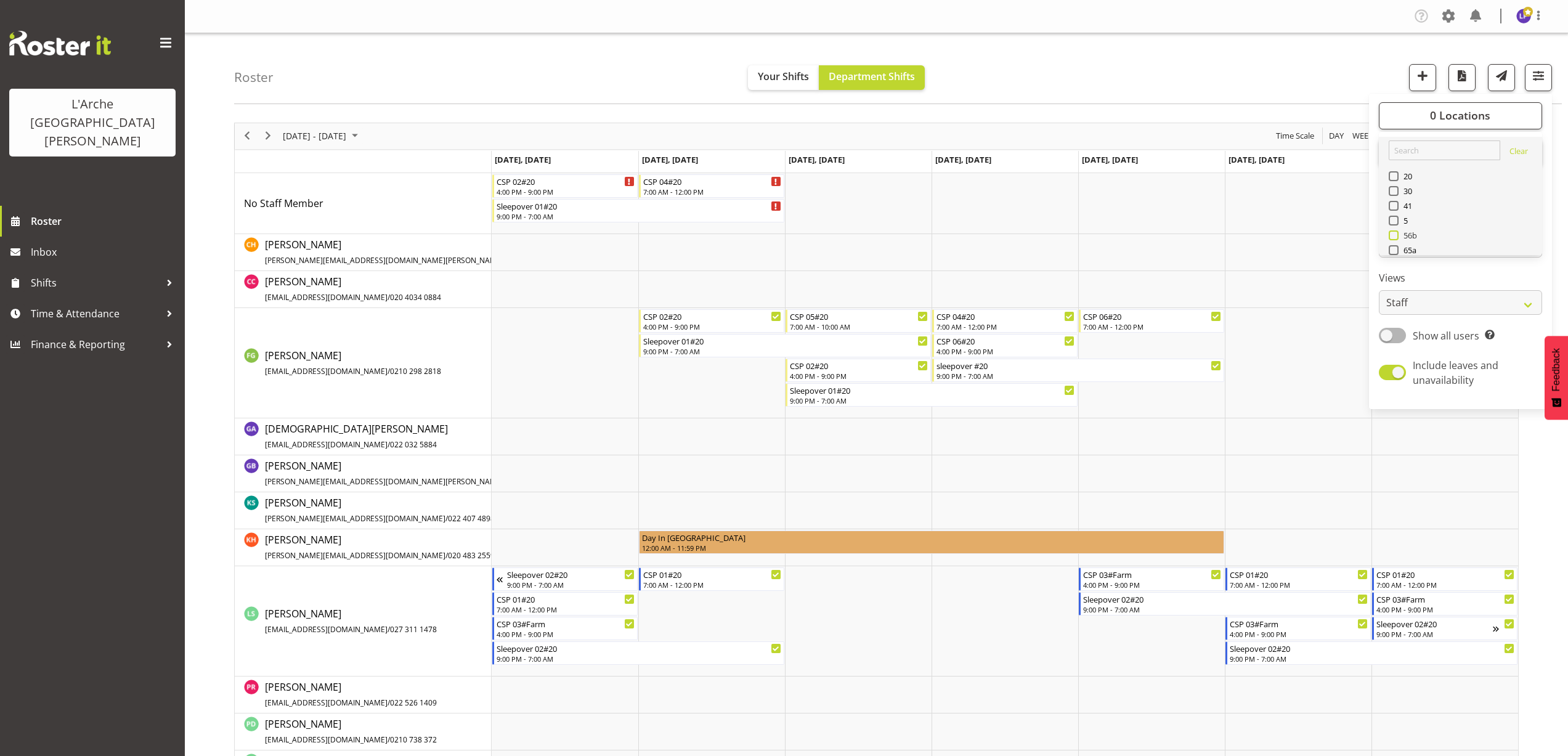
checkbox input "true"
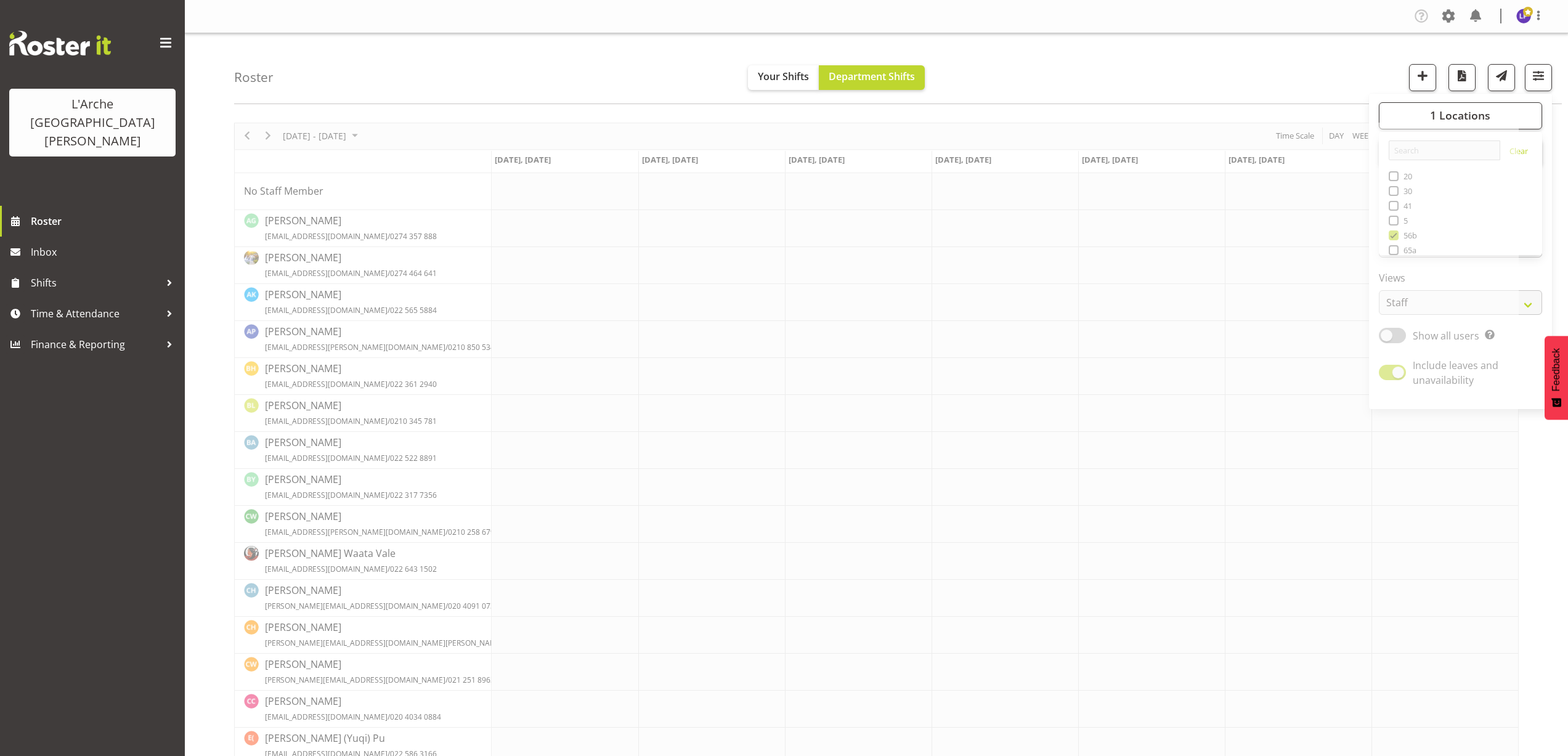
click at [1165, 70] on div "Roster Your Shifts Department Shifts 1 Locations Clear 20 30 41 5 56b 65a 73 Ar…" at bounding box center [898, 68] width 1328 height 71
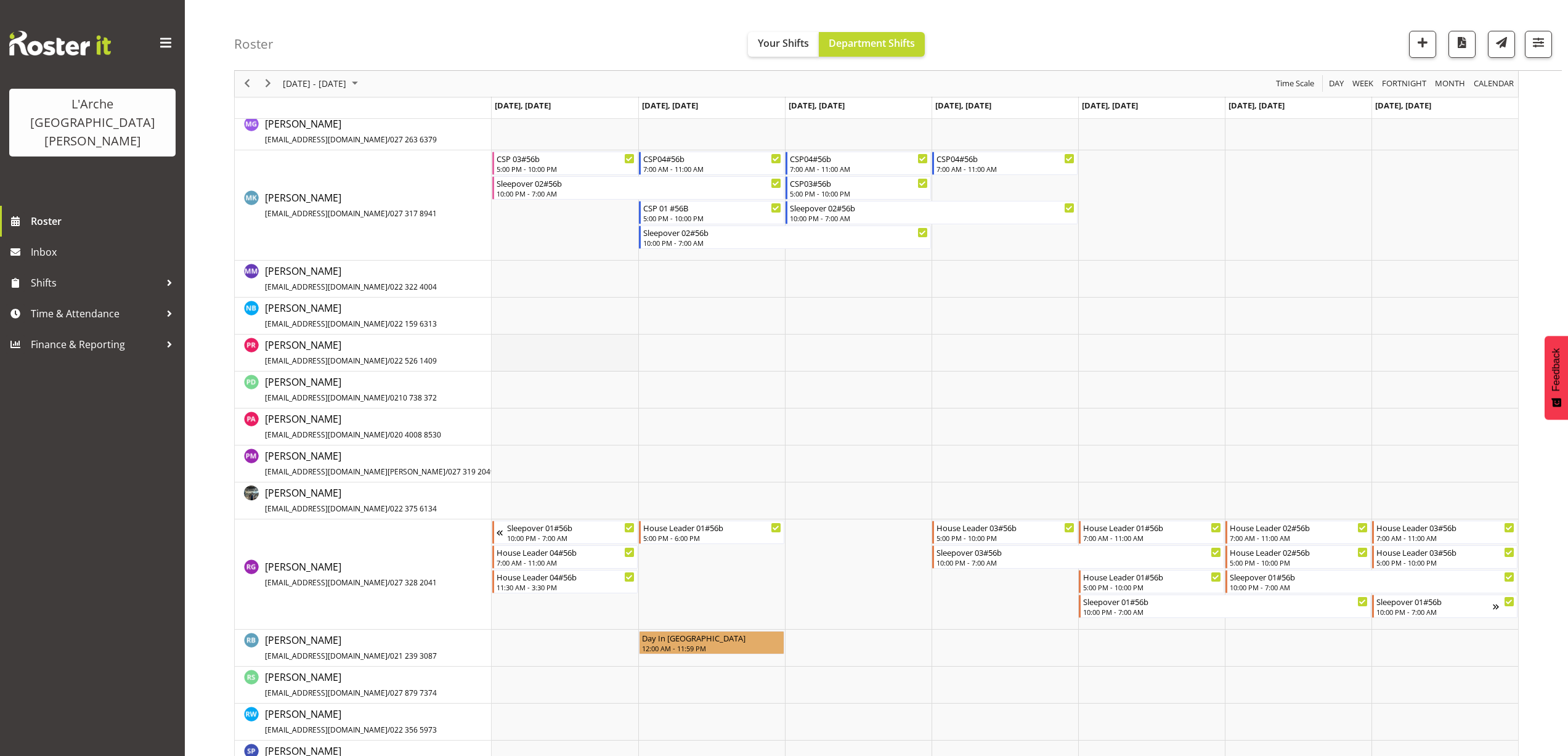
scroll to position [1188, 0]
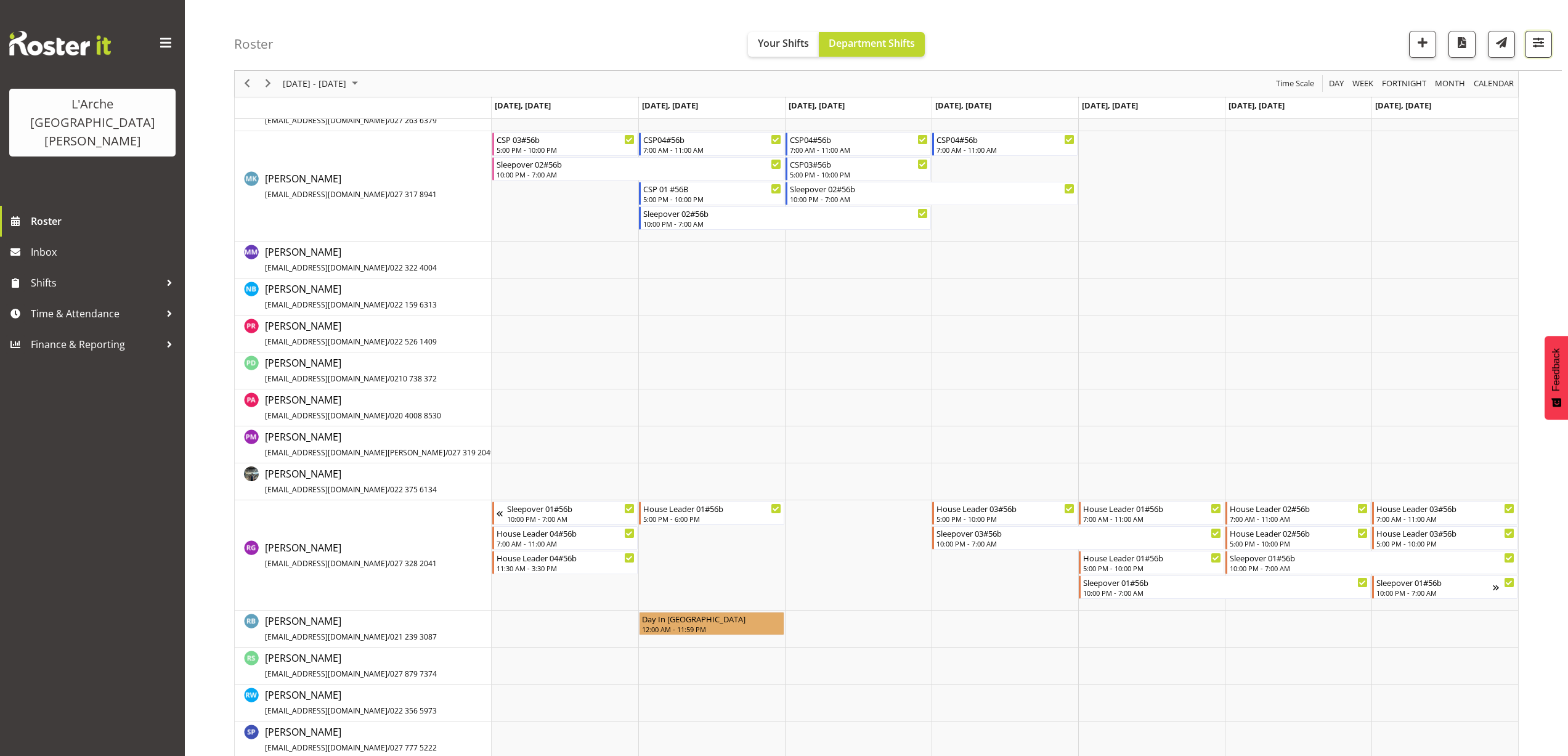
click at [1538, 35] on span "button" at bounding box center [1539, 43] width 17 height 16
click at [1473, 87] on span "1 Locations" at bounding box center [1460, 82] width 60 height 15
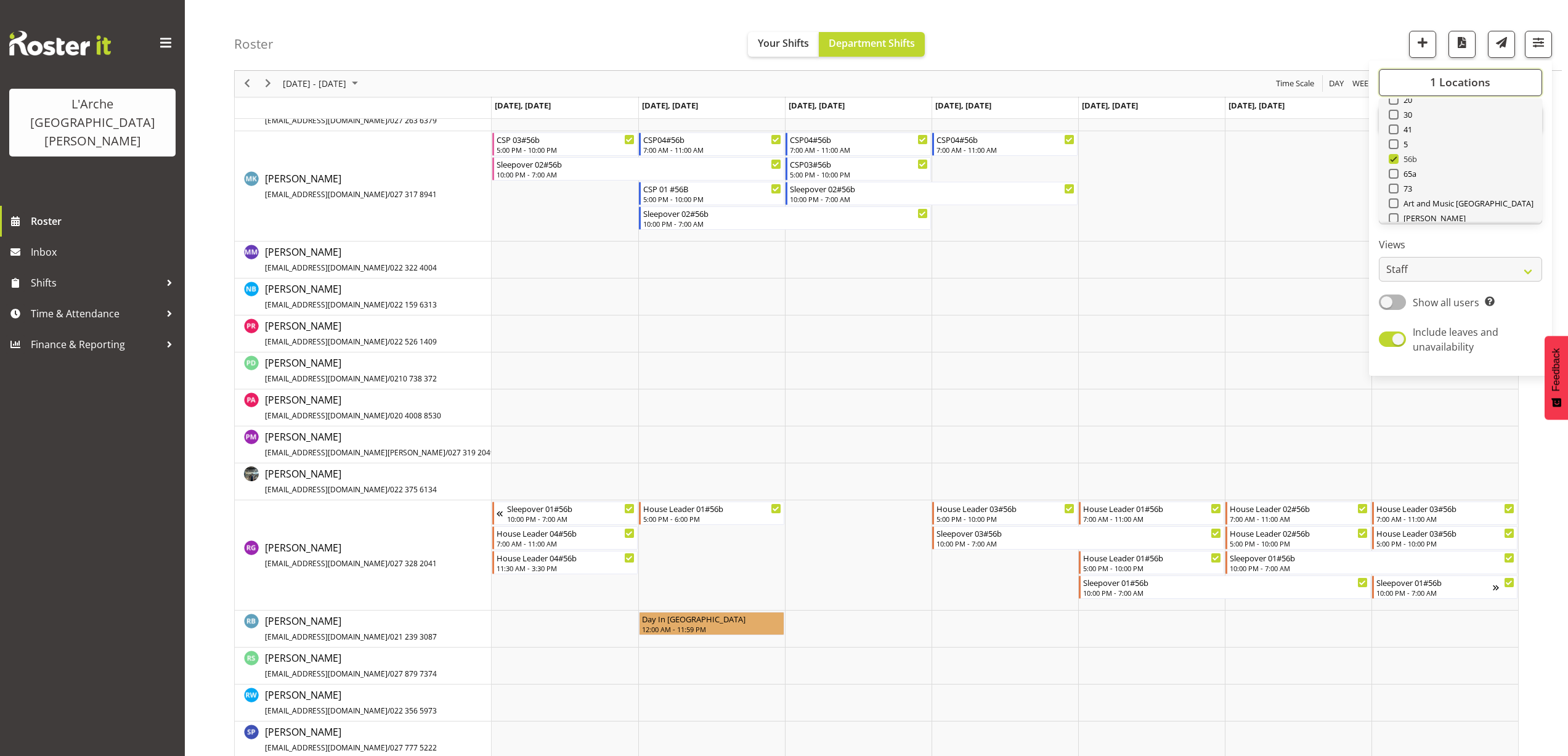
scroll to position [61, 0]
click at [1394, 113] on span at bounding box center [1394, 111] width 10 height 10
click at [1394, 113] on input "41" at bounding box center [1393, 111] width 8 height 8
checkbox input "true"
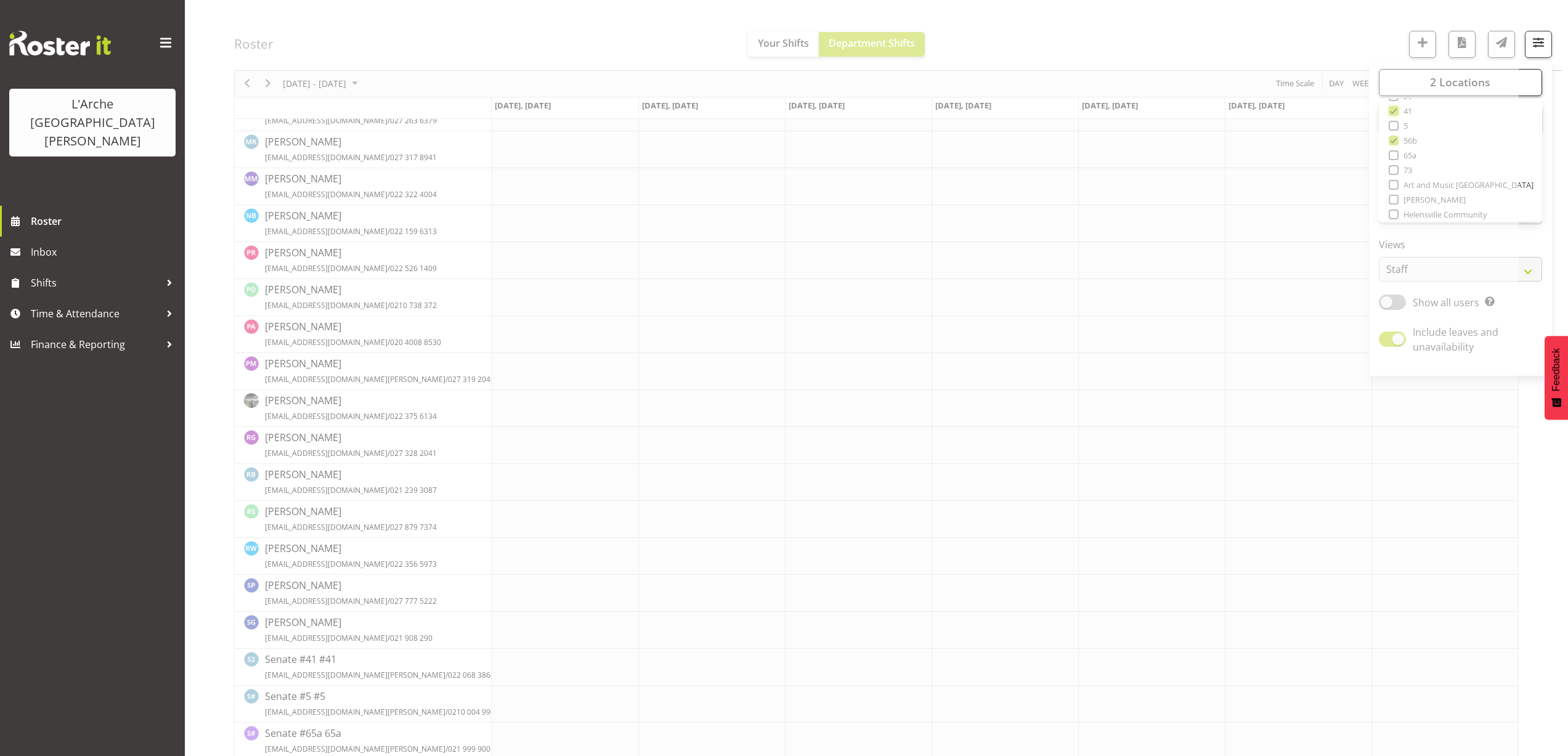
scroll to position [0, 0]
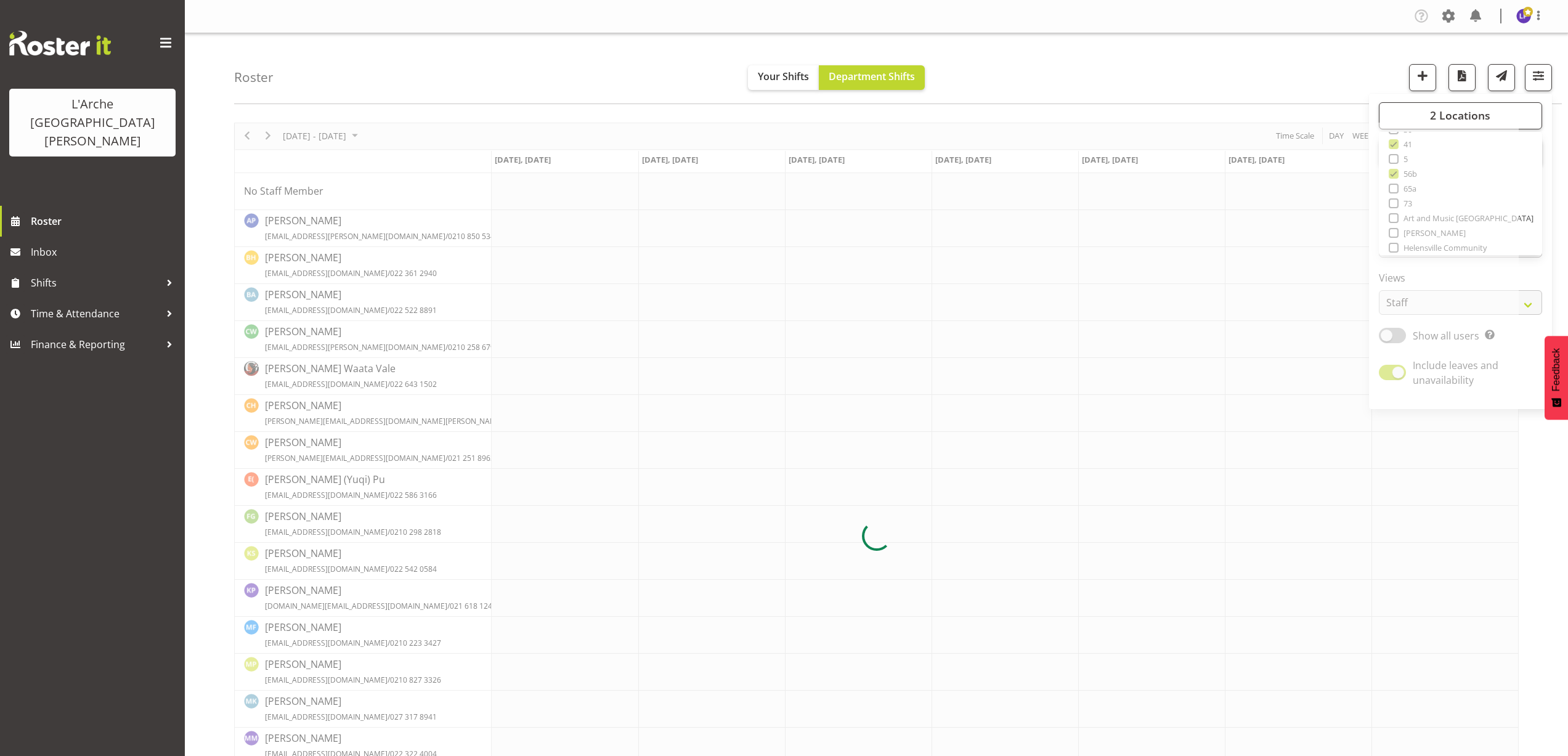
click at [1211, 70] on div "Roster Your Shifts Department Shifts 2 Locations Clear 20 30 41 5 56b 65a 73 Ar…" at bounding box center [898, 68] width 1328 height 71
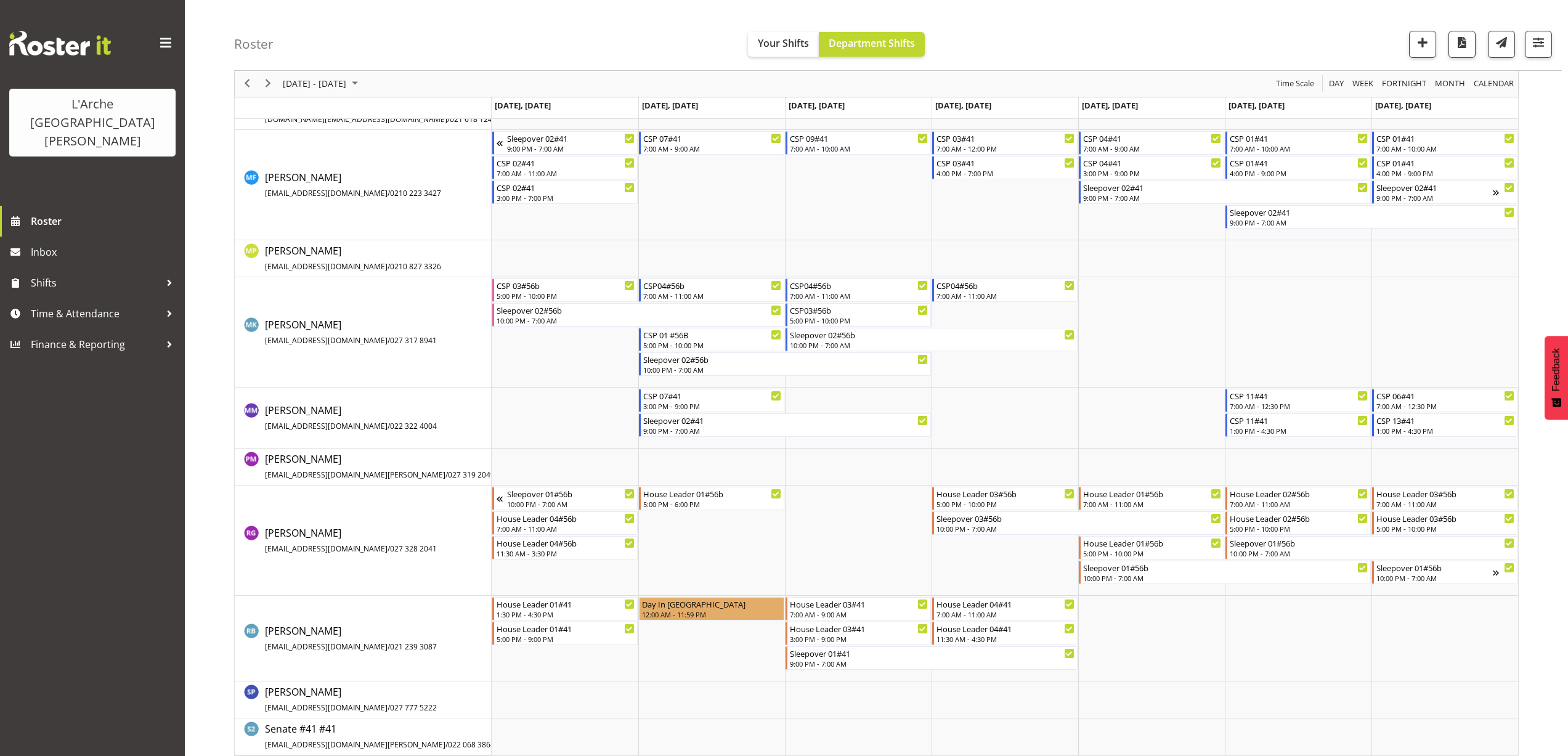
scroll to position [666, 0]
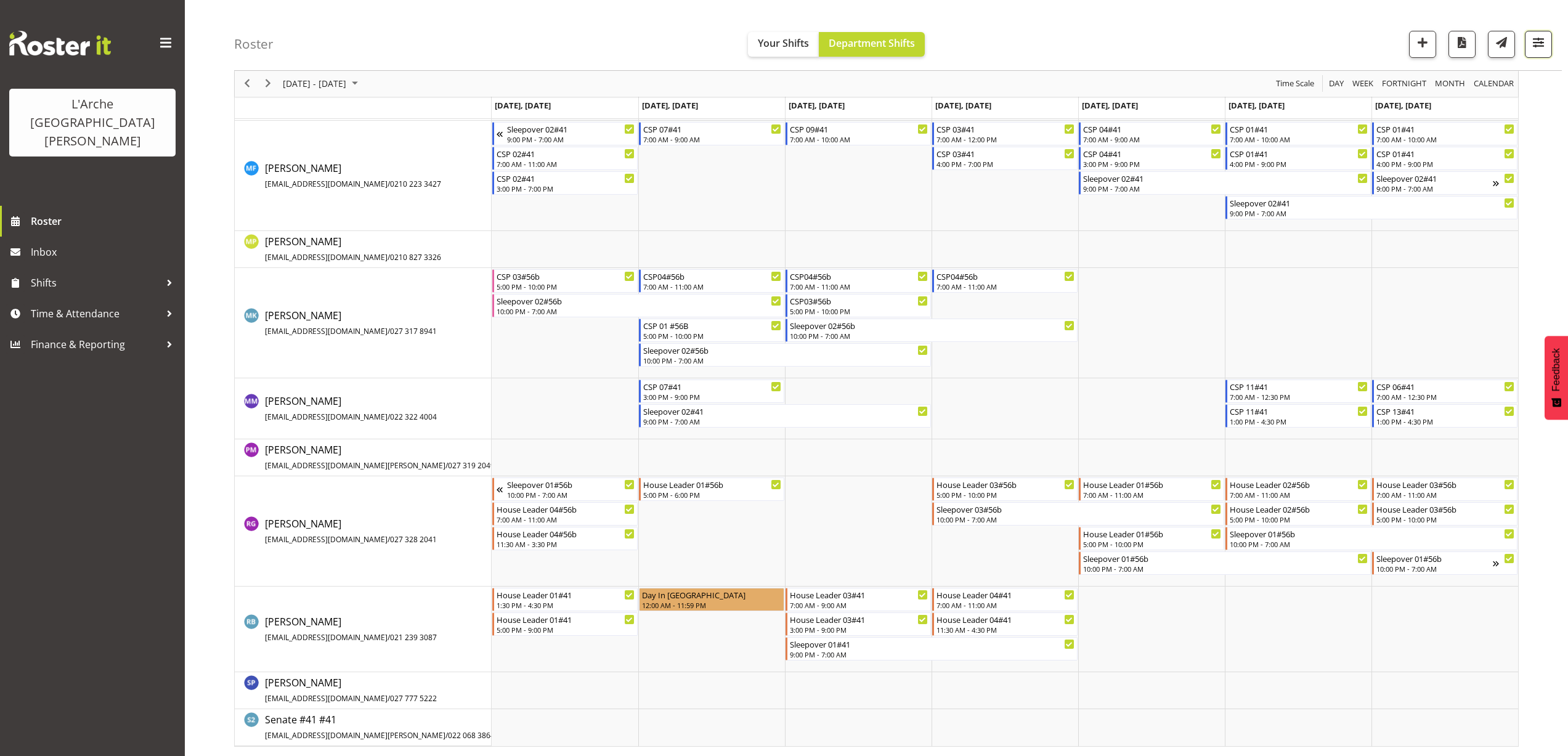
click at [1539, 47] on span "button" at bounding box center [1539, 43] width 17 height 16
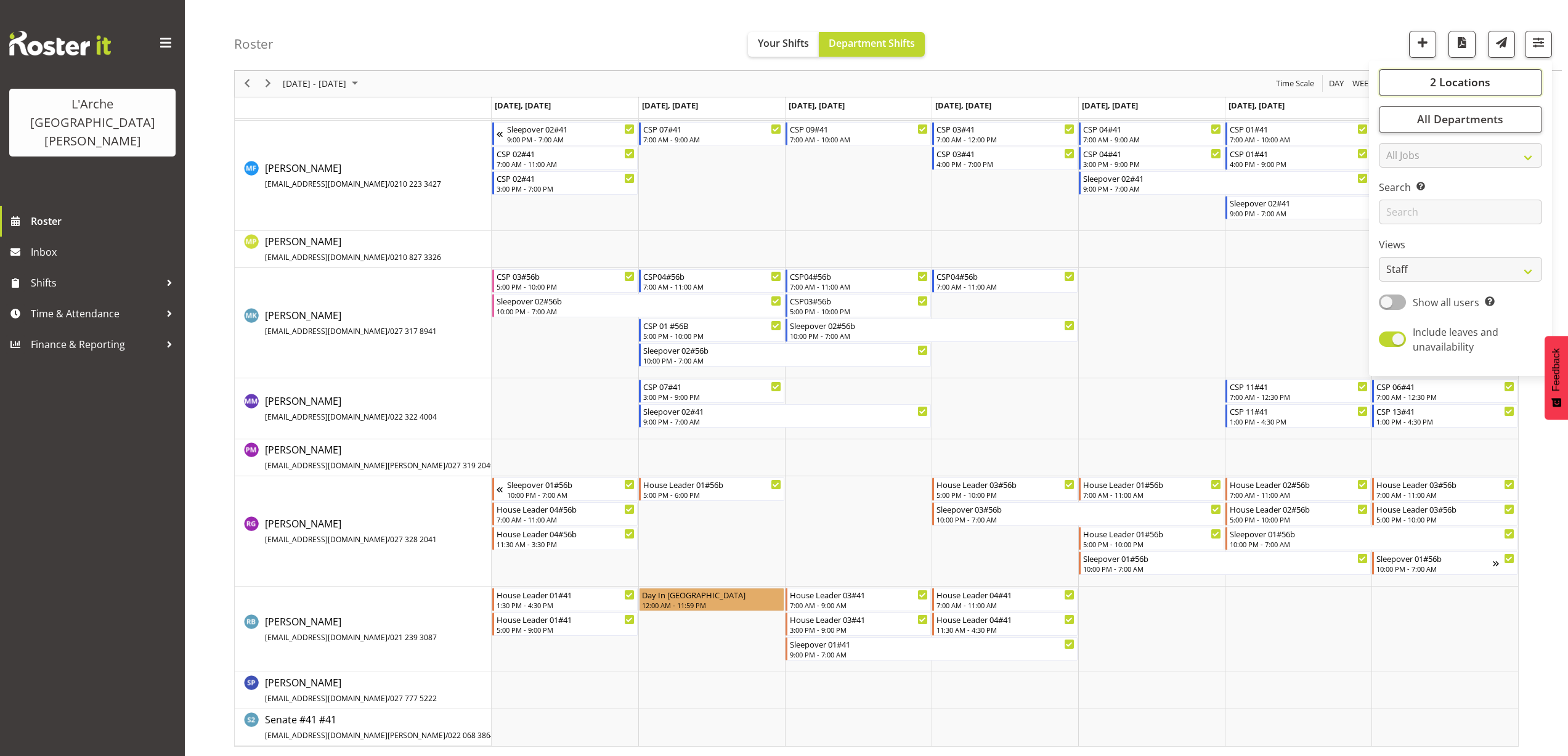
click at [1480, 85] on span "2 Locations" at bounding box center [1460, 82] width 60 height 15
click at [1394, 139] on span at bounding box center [1394, 141] width 10 height 10
click at [1394, 139] on input "56b" at bounding box center [1393, 141] width 8 height 8
checkbox input "false"
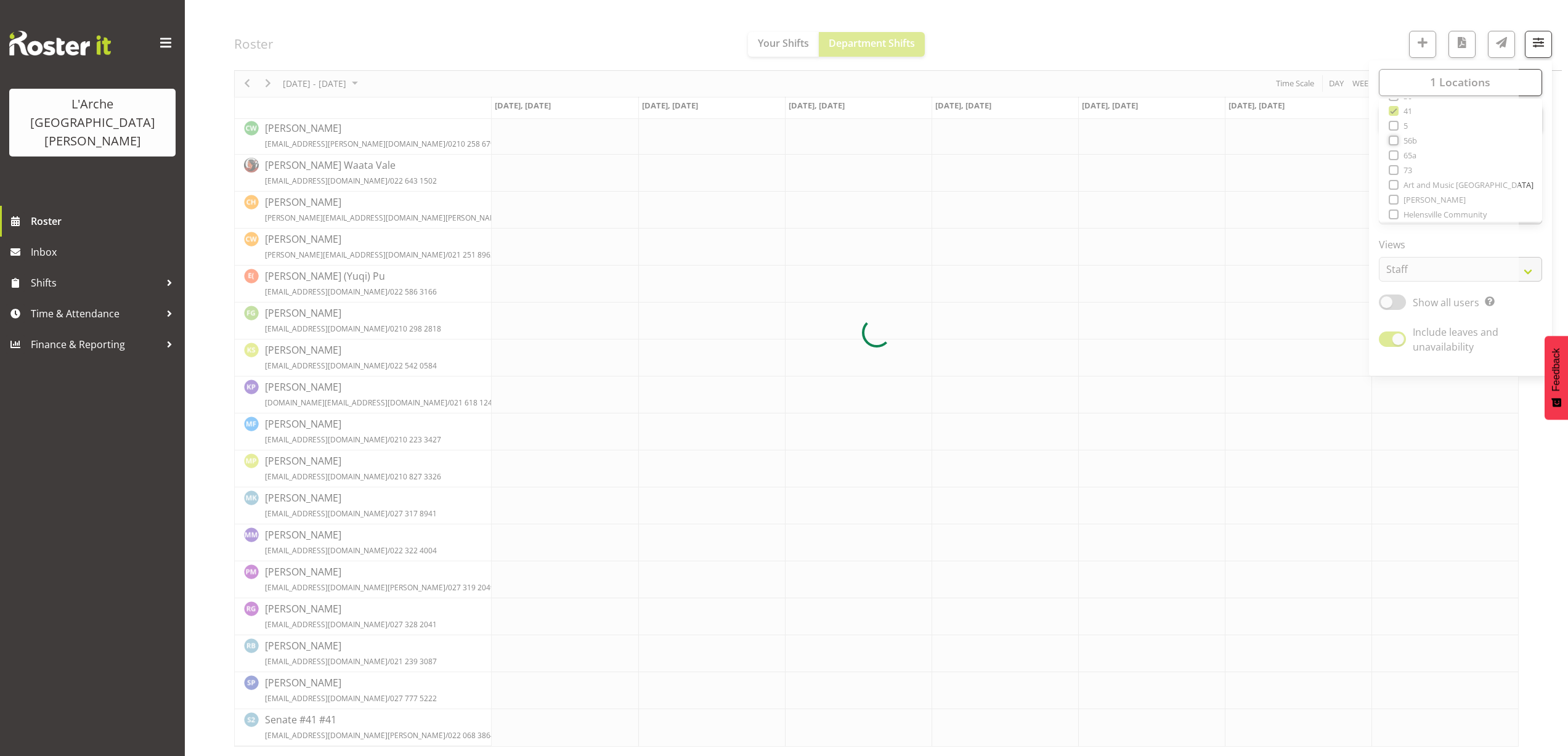
scroll to position [0, 0]
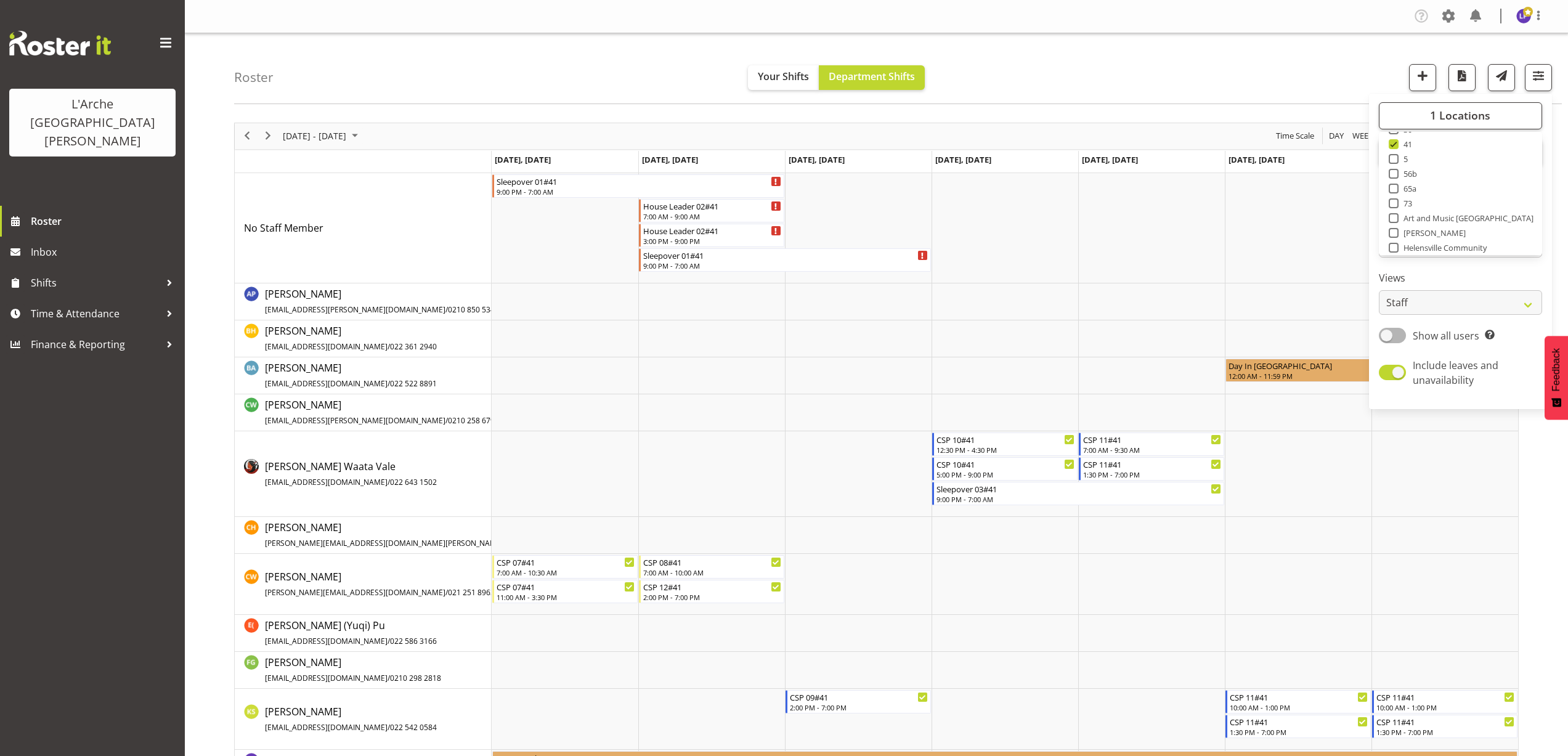
click at [1126, 64] on div "Roster Your Shifts Department Shifts 1 Locations Clear 20 30 41 5 56b 65a 73 Ar…" at bounding box center [898, 68] width 1328 height 71
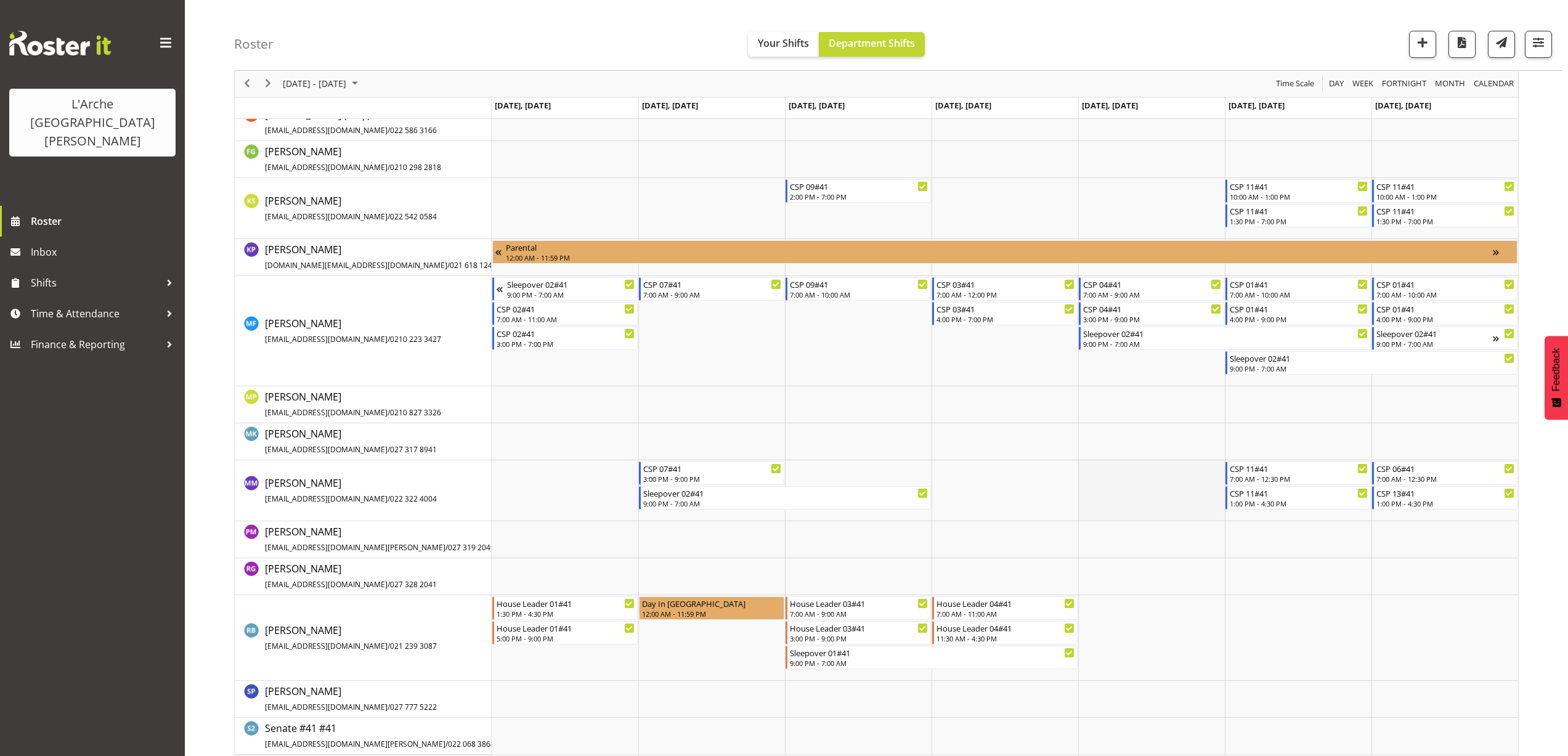
scroll to position [519, 0]
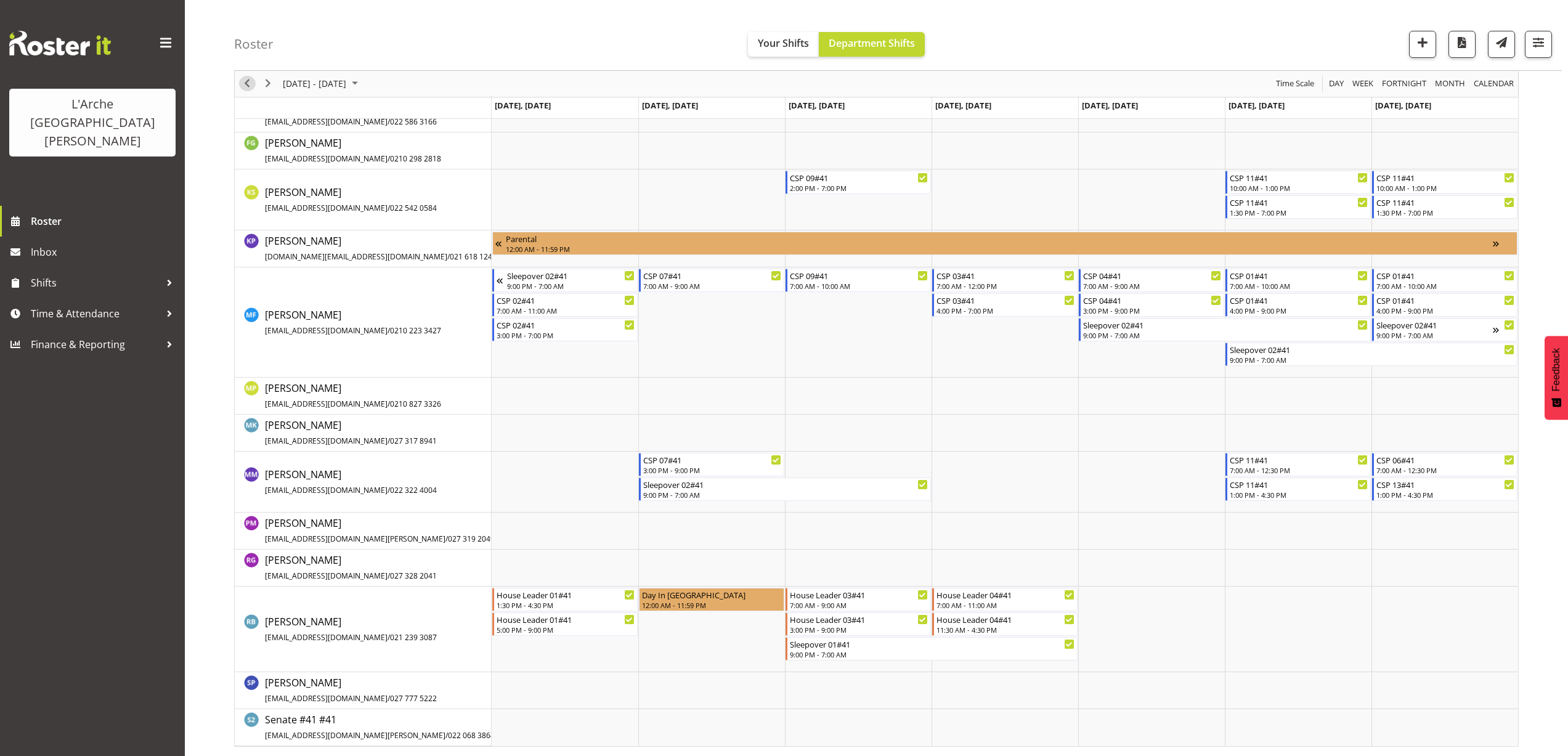
click at [247, 88] on span "Previous" at bounding box center [247, 84] width 15 height 16
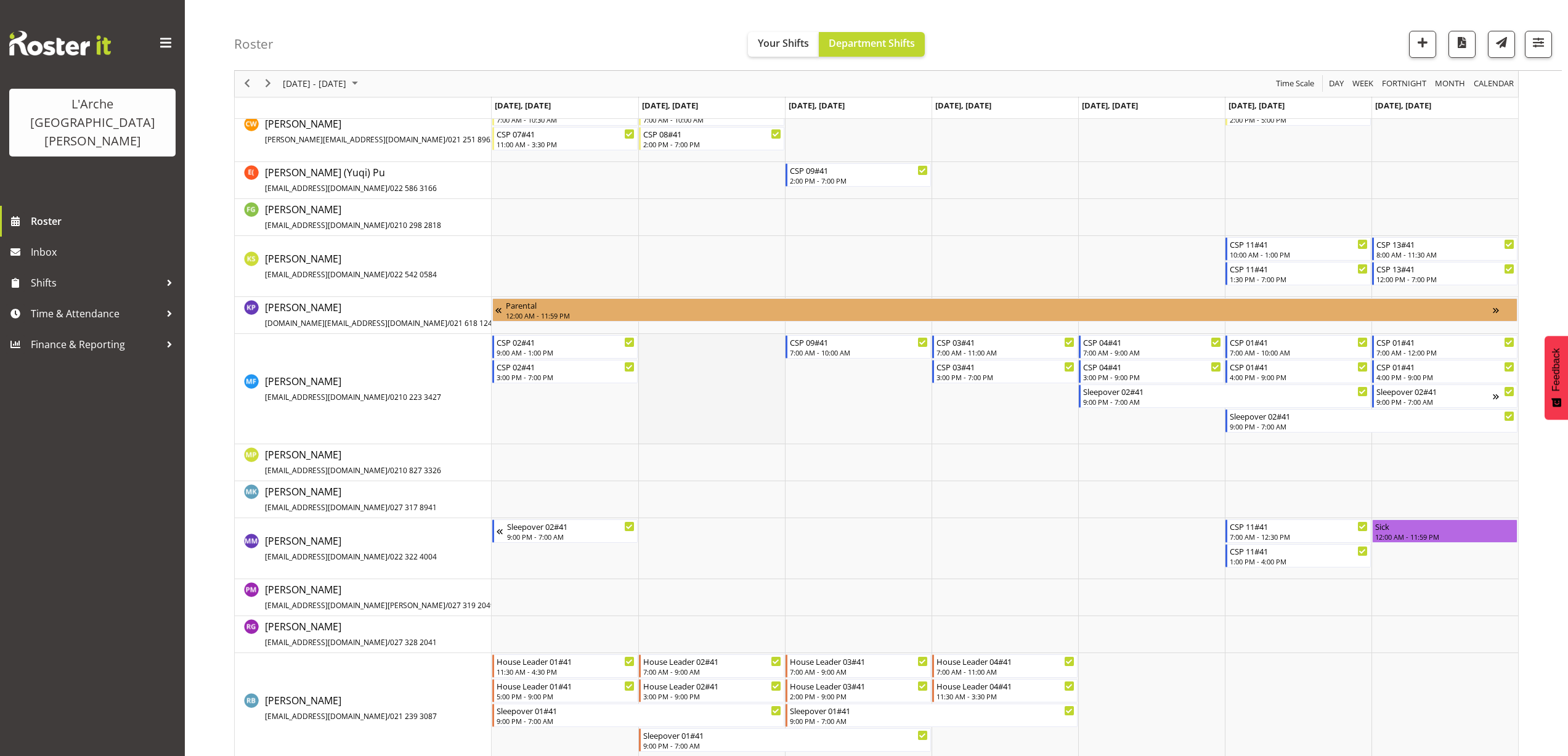
scroll to position [471, 0]
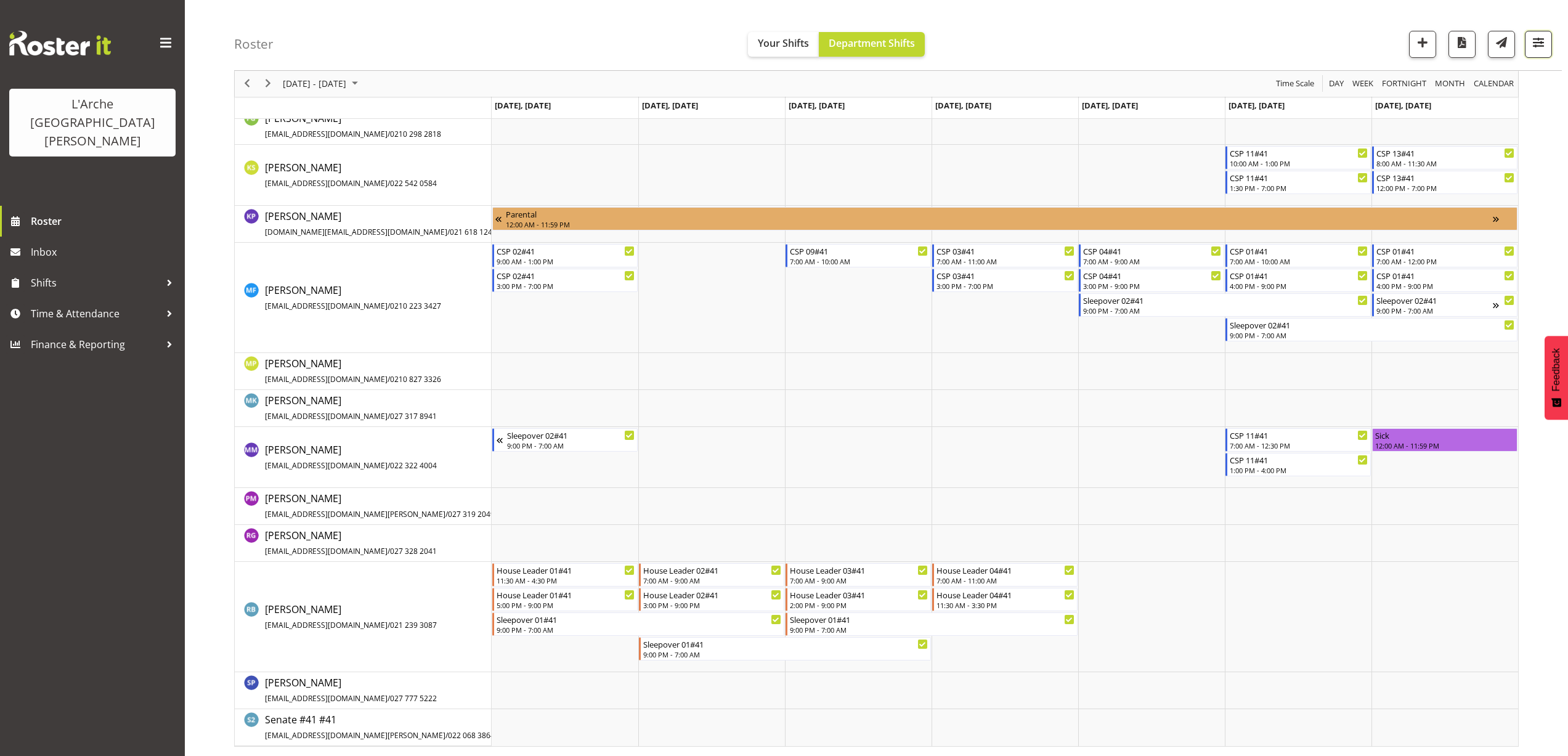
click at [1541, 45] on span "button" at bounding box center [1539, 43] width 17 height 16
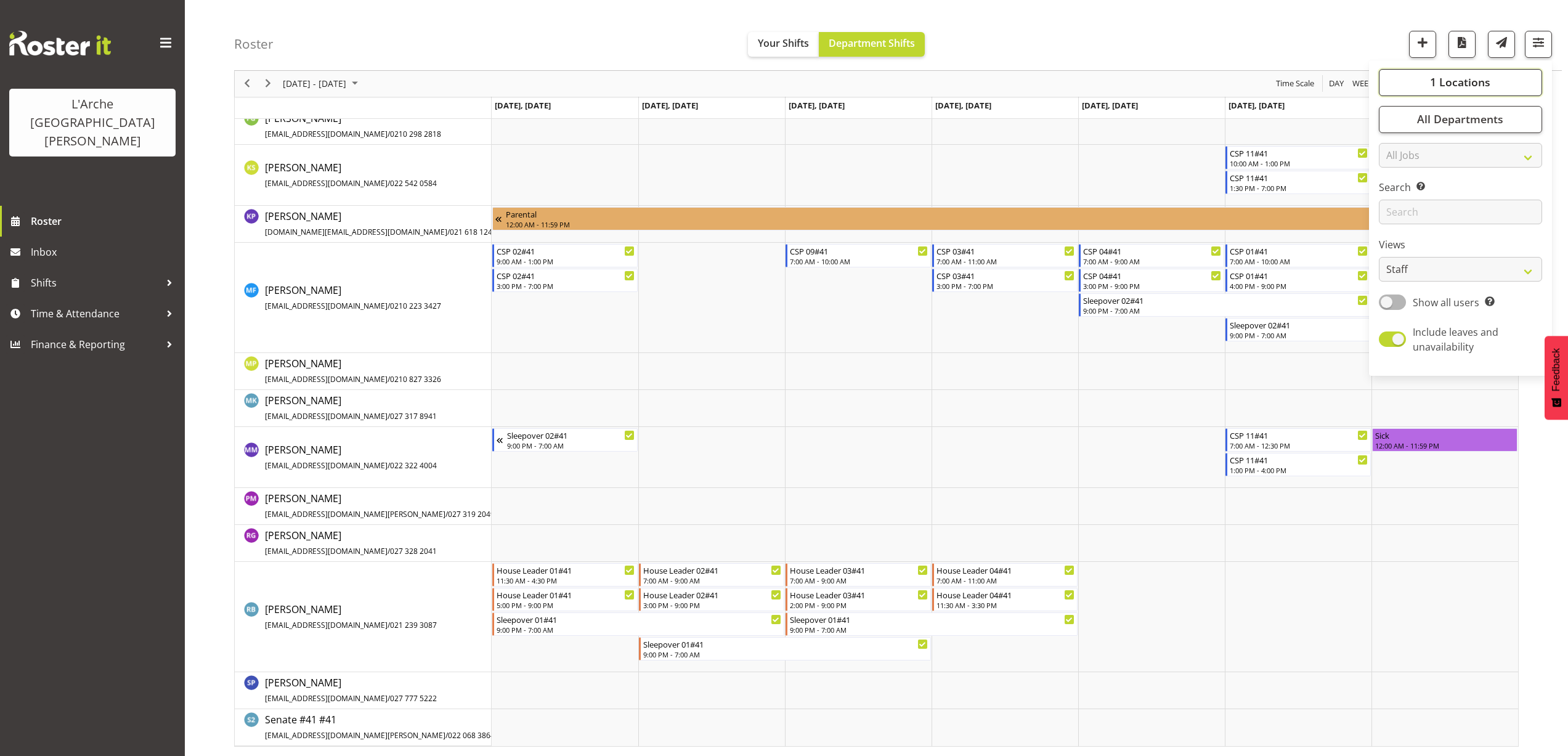
click at [1485, 82] on span "1 Locations" at bounding box center [1460, 82] width 60 height 15
click at [1394, 113] on span at bounding box center [1394, 111] width 10 height 10
click at [1394, 113] on input "41" at bounding box center [1393, 111] width 8 height 8
checkbox input "false"
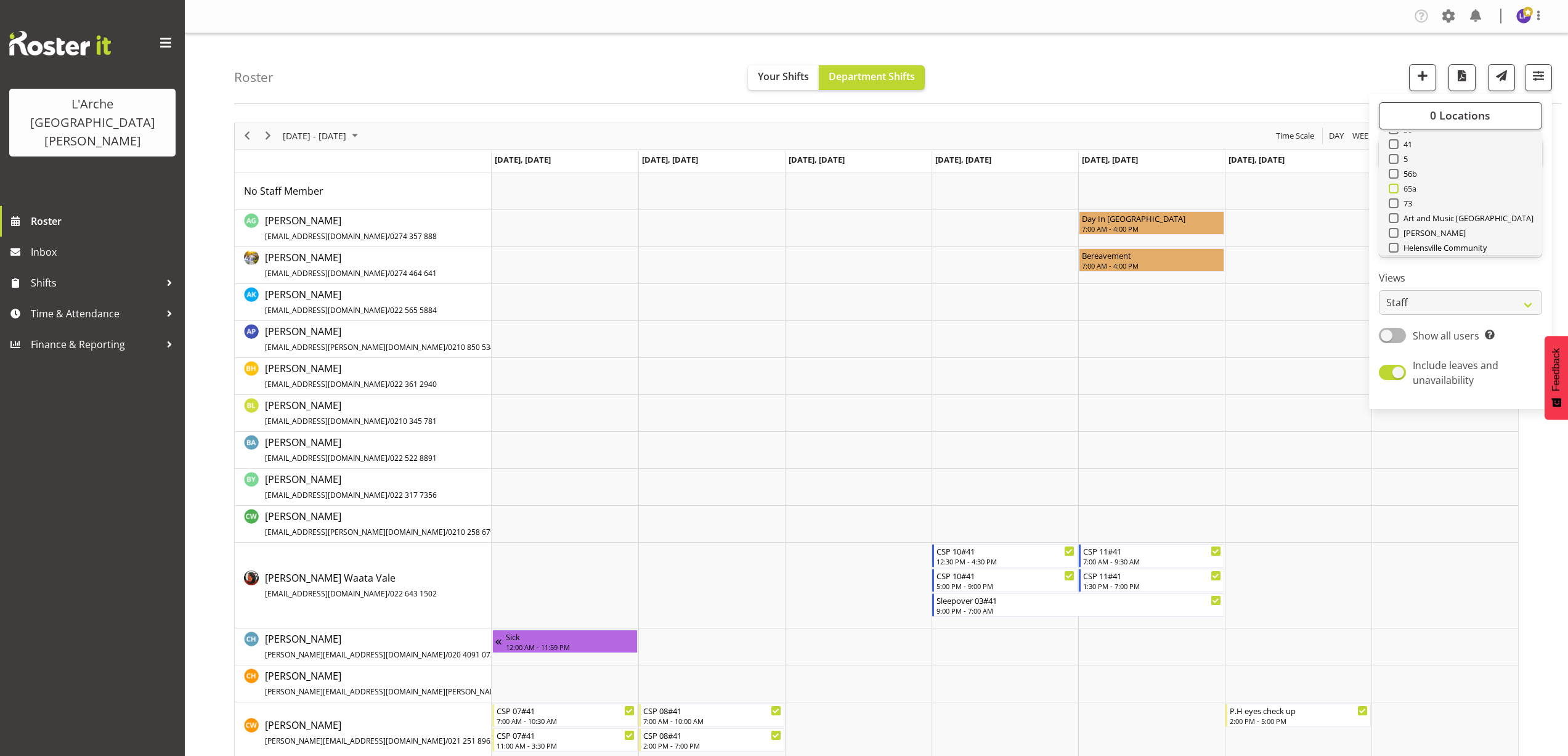
click at [1396, 189] on span at bounding box center [1394, 188] width 10 height 10
click at [1396, 189] on input "65a" at bounding box center [1393, 188] width 8 height 8
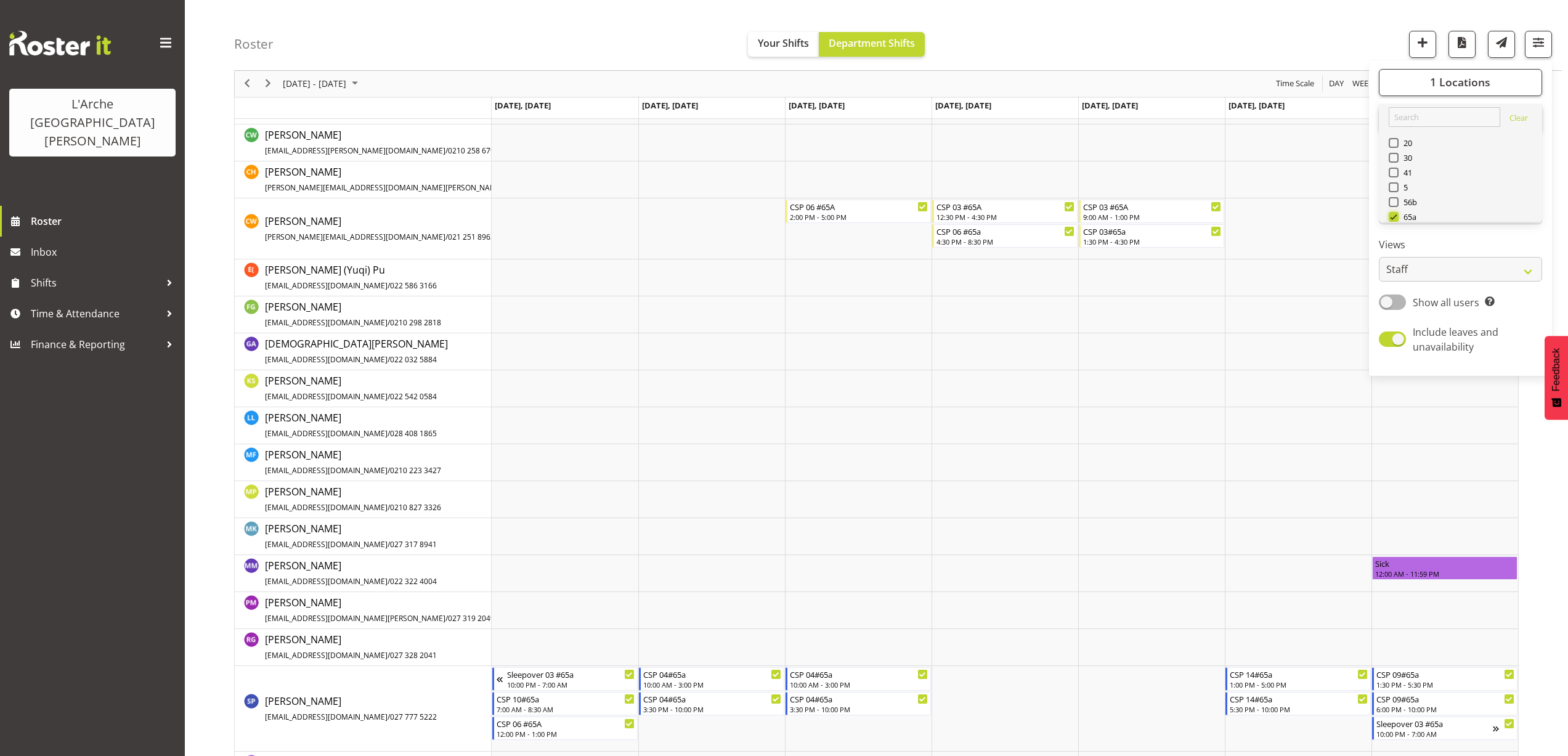
scroll to position [446, 0]
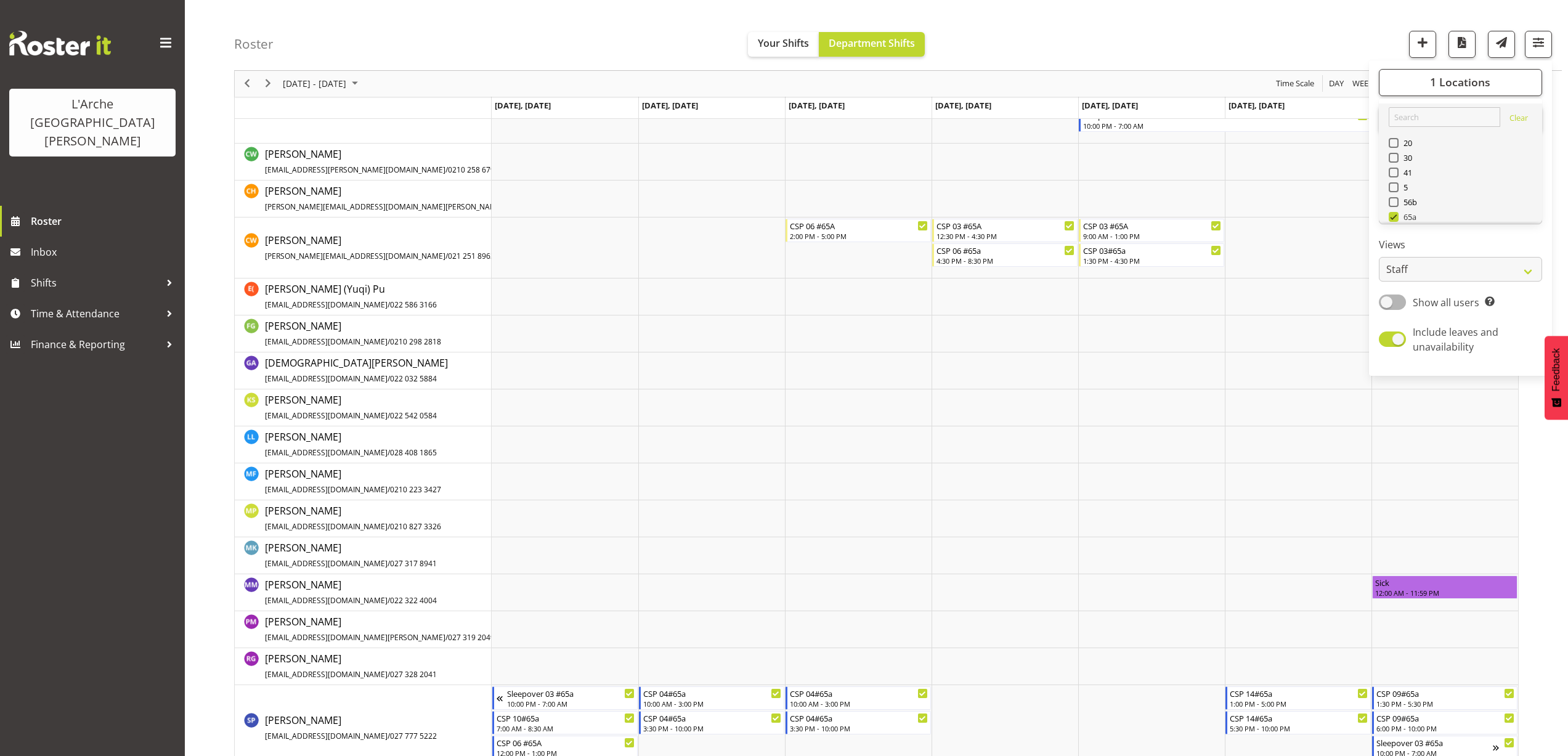
click at [1390, 214] on span at bounding box center [1394, 216] width 10 height 10
click at [1390, 214] on input "65a" at bounding box center [1393, 217] width 8 height 8
checkbox input "false"
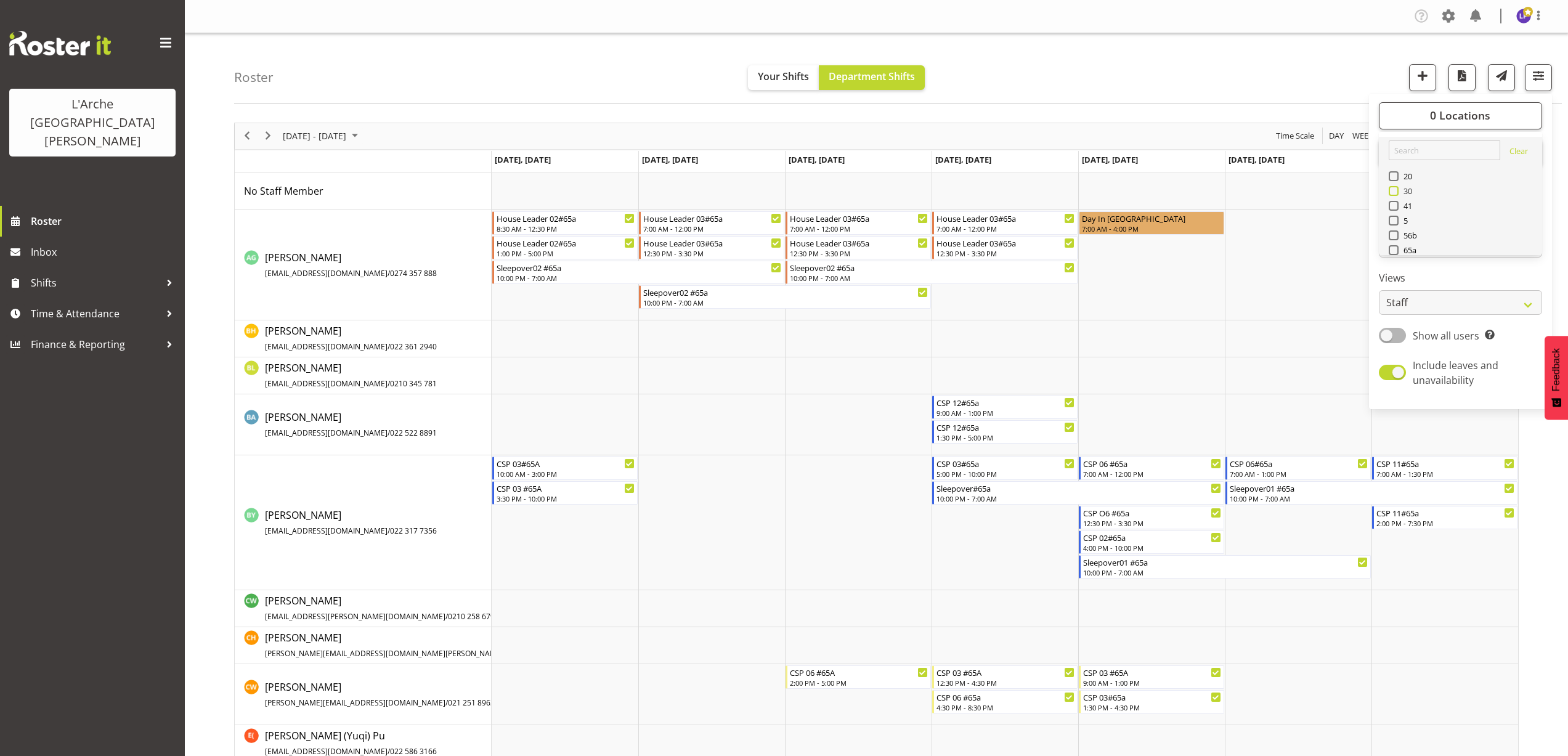
click at [1397, 188] on span at bounding box center [1394, 191] width 10 height 10
click at [1397, 188] on input "30" at bounding box center [1393, 190] width 8 height 8
checkbox input "true"
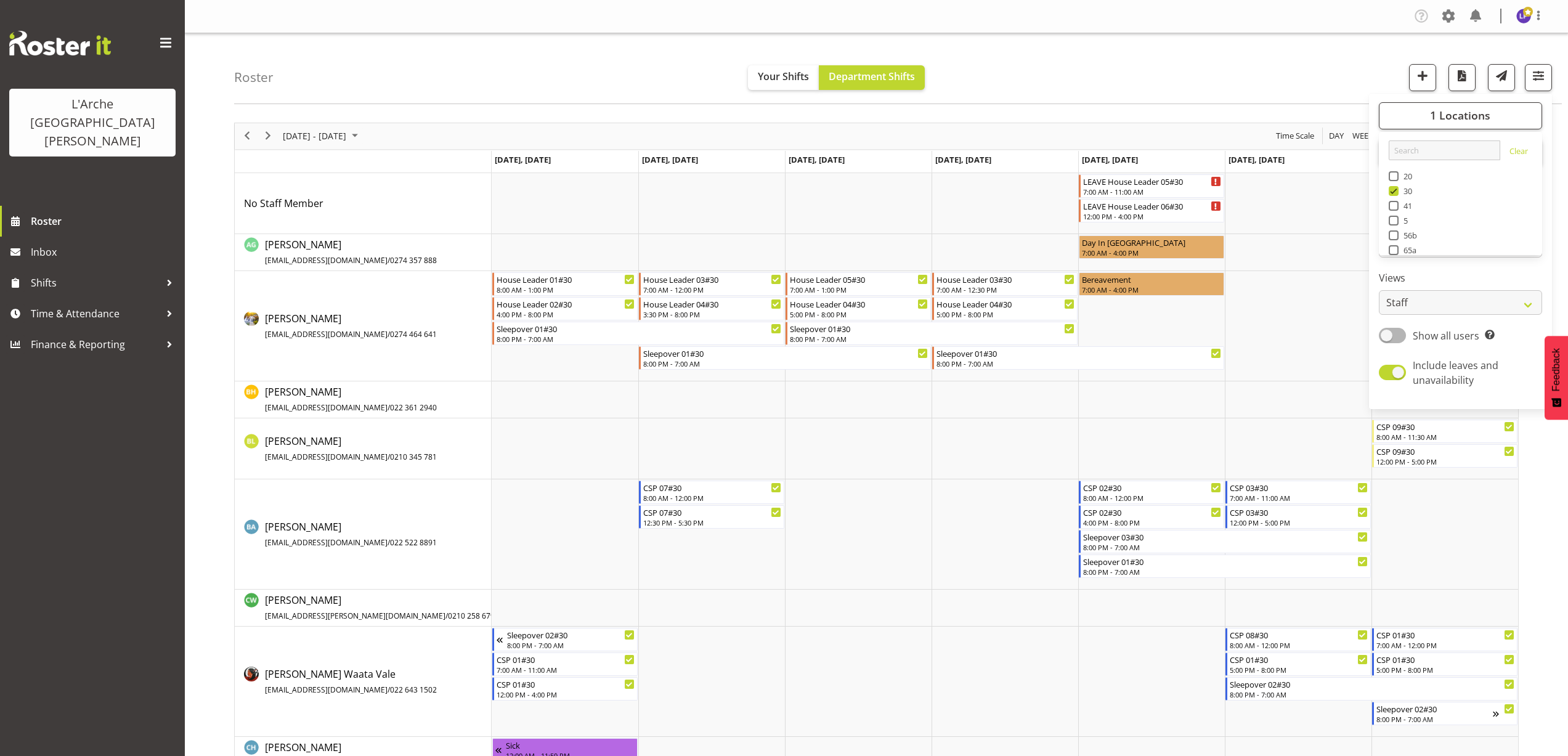
click at [655, 74] on div "Roster Your Shifts Department Shifts 1 Locations Clear 20 30 41 5 56b 65a 73 Ar…" at bounding box center [898, 68] width 1328 height 71
